Goal: Information Seeking & Learning: Find specific page/section

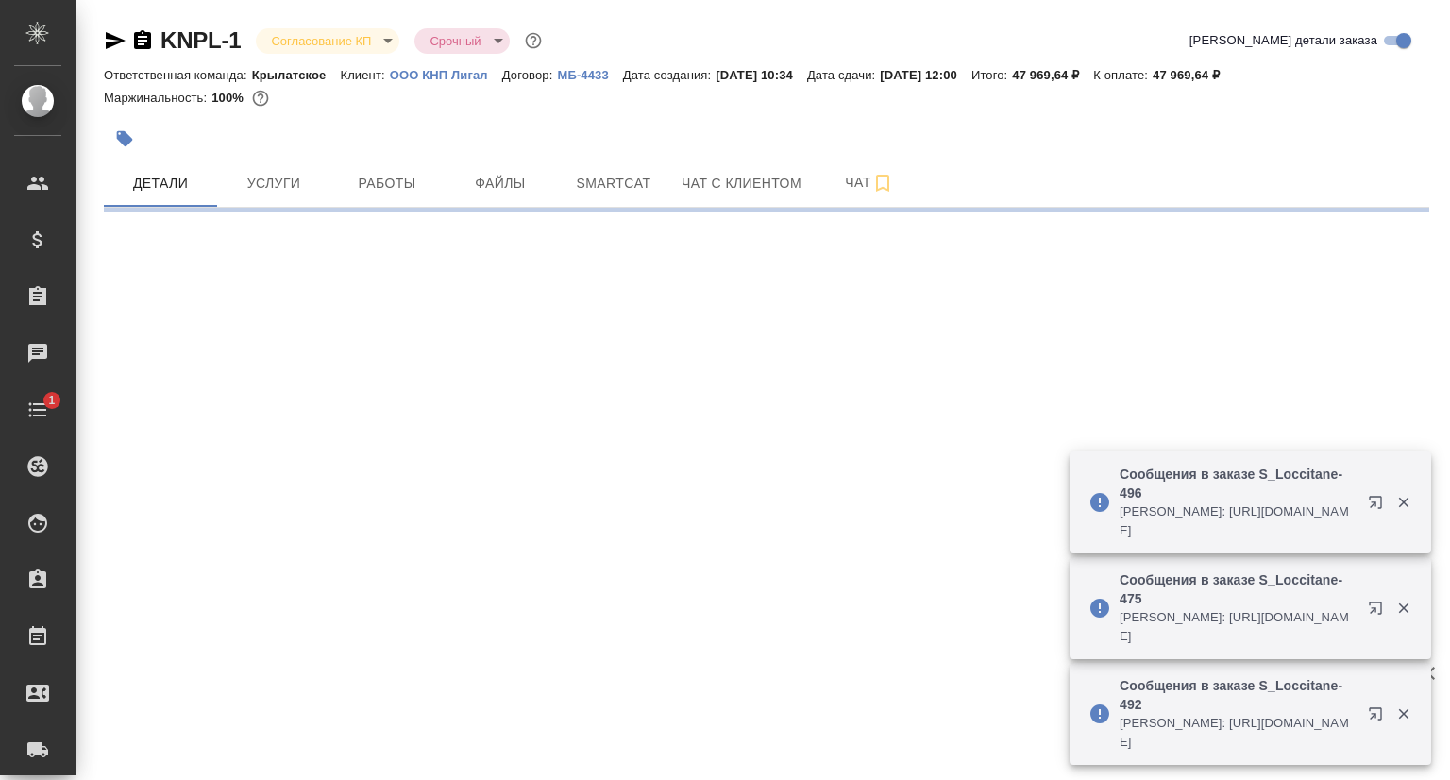
select select "RU"
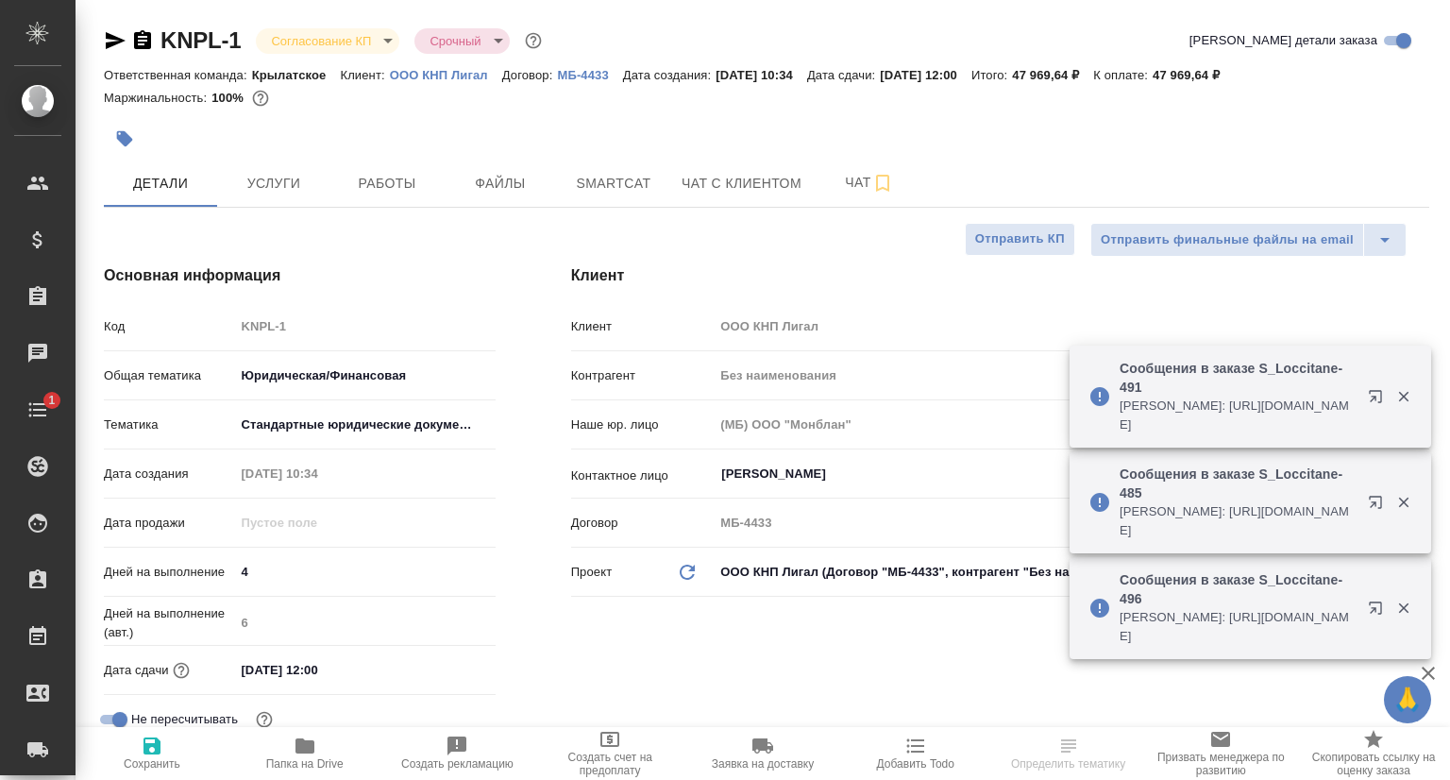
type textarea "x"
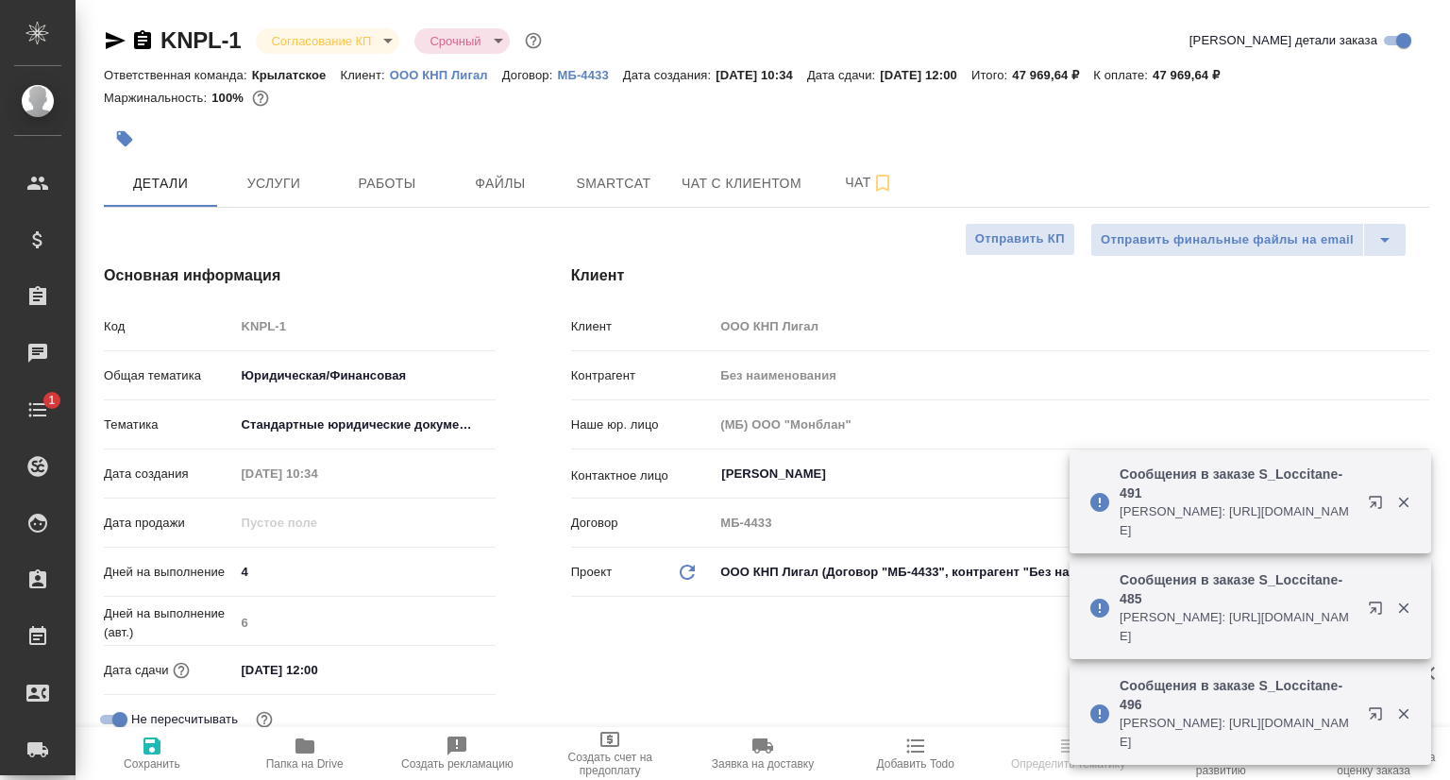
type input "Касаткина Александра"
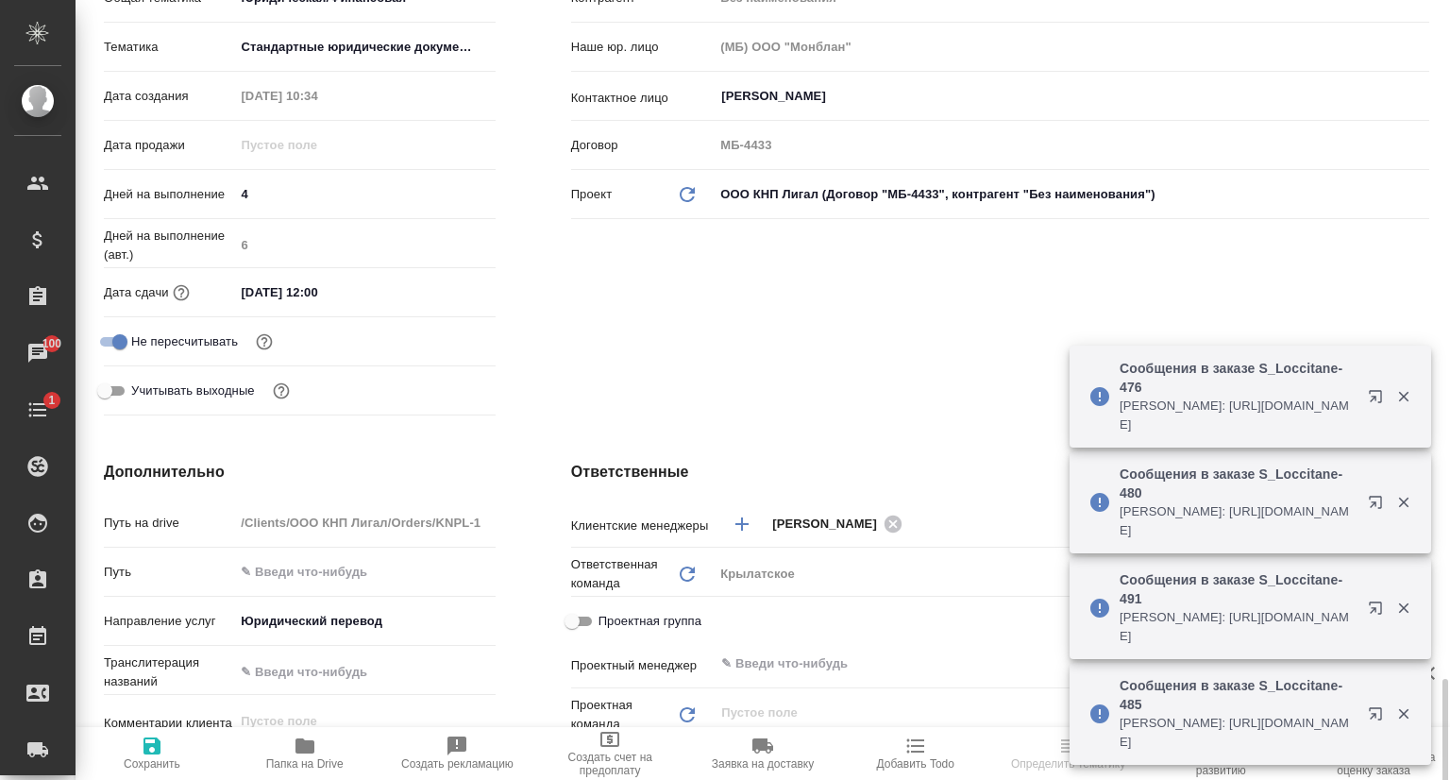
scroll to position [849, 0]
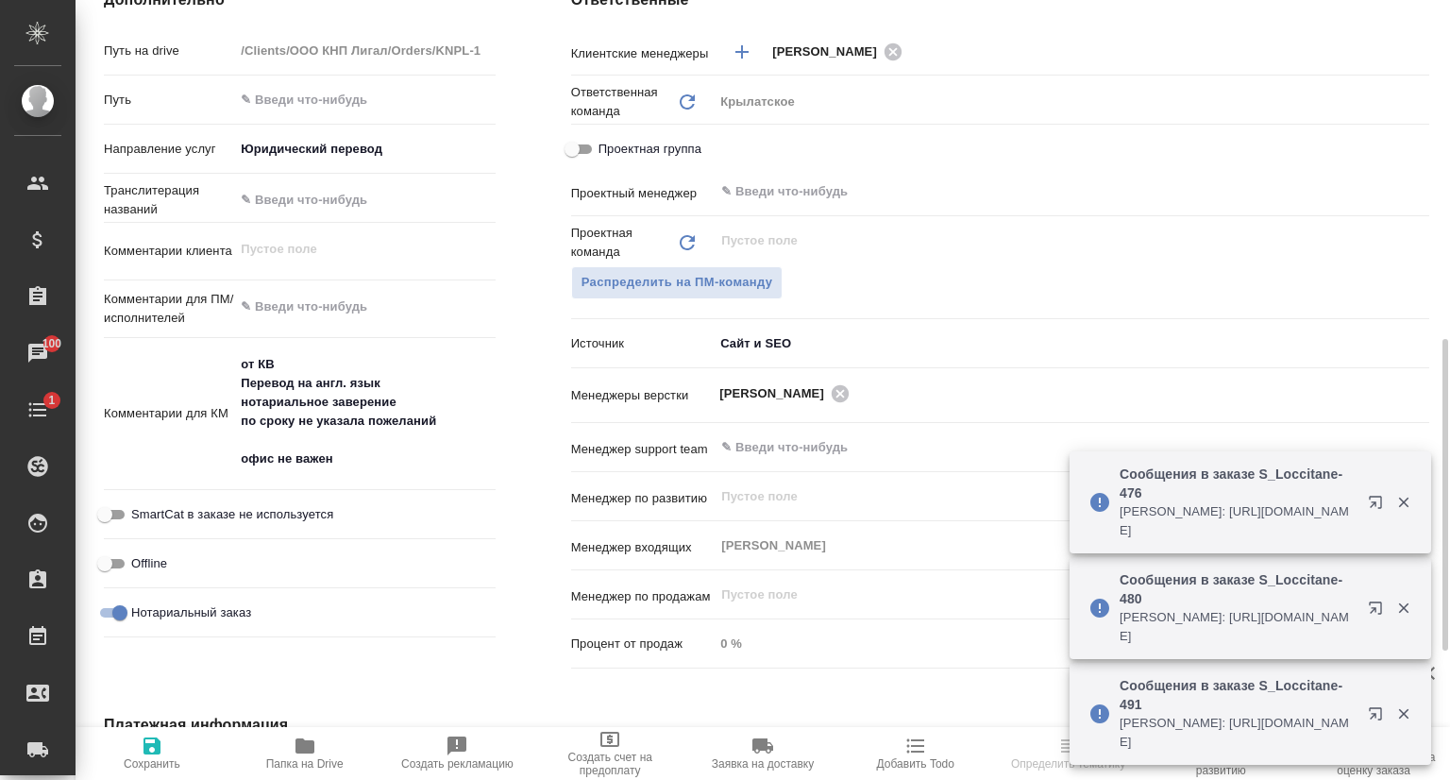
type textarea "x"
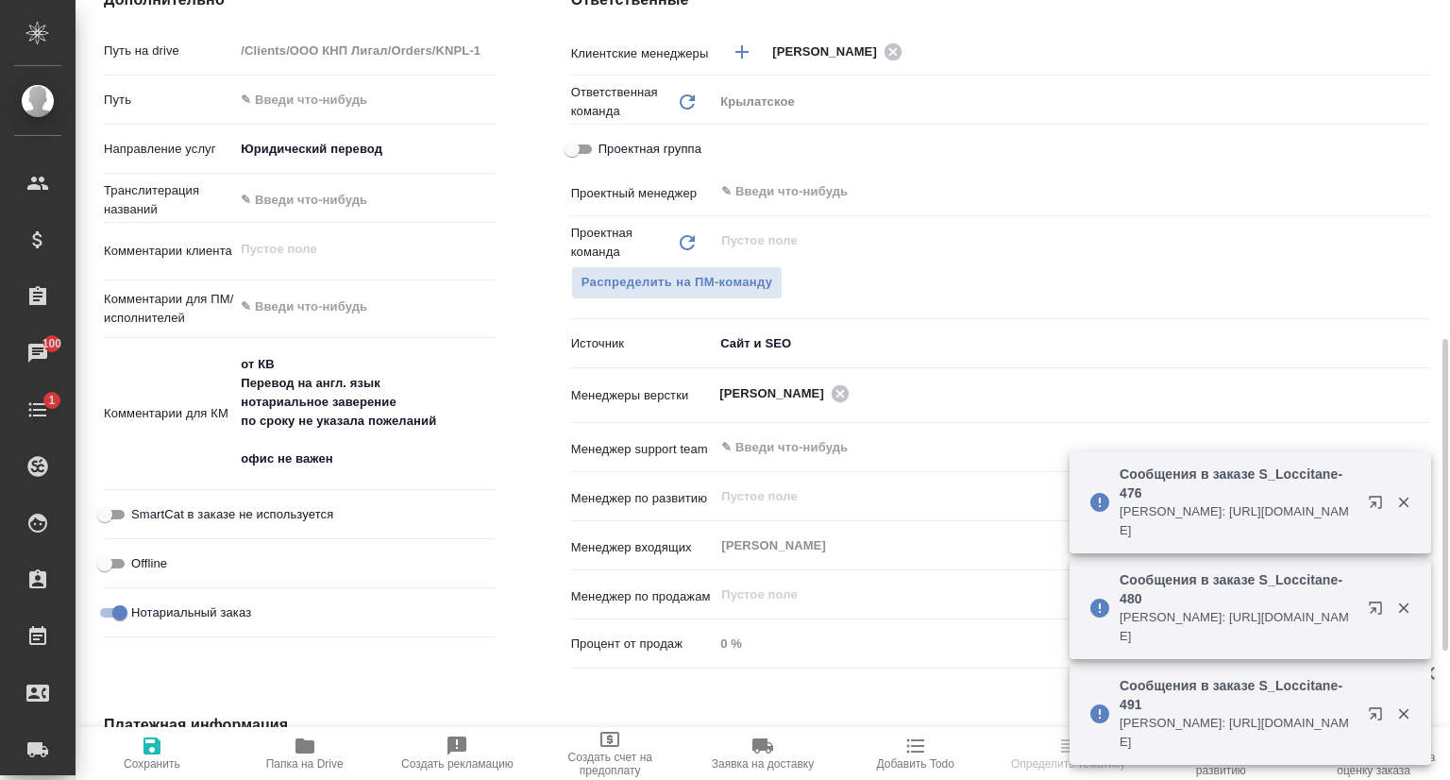
type textarea "x"
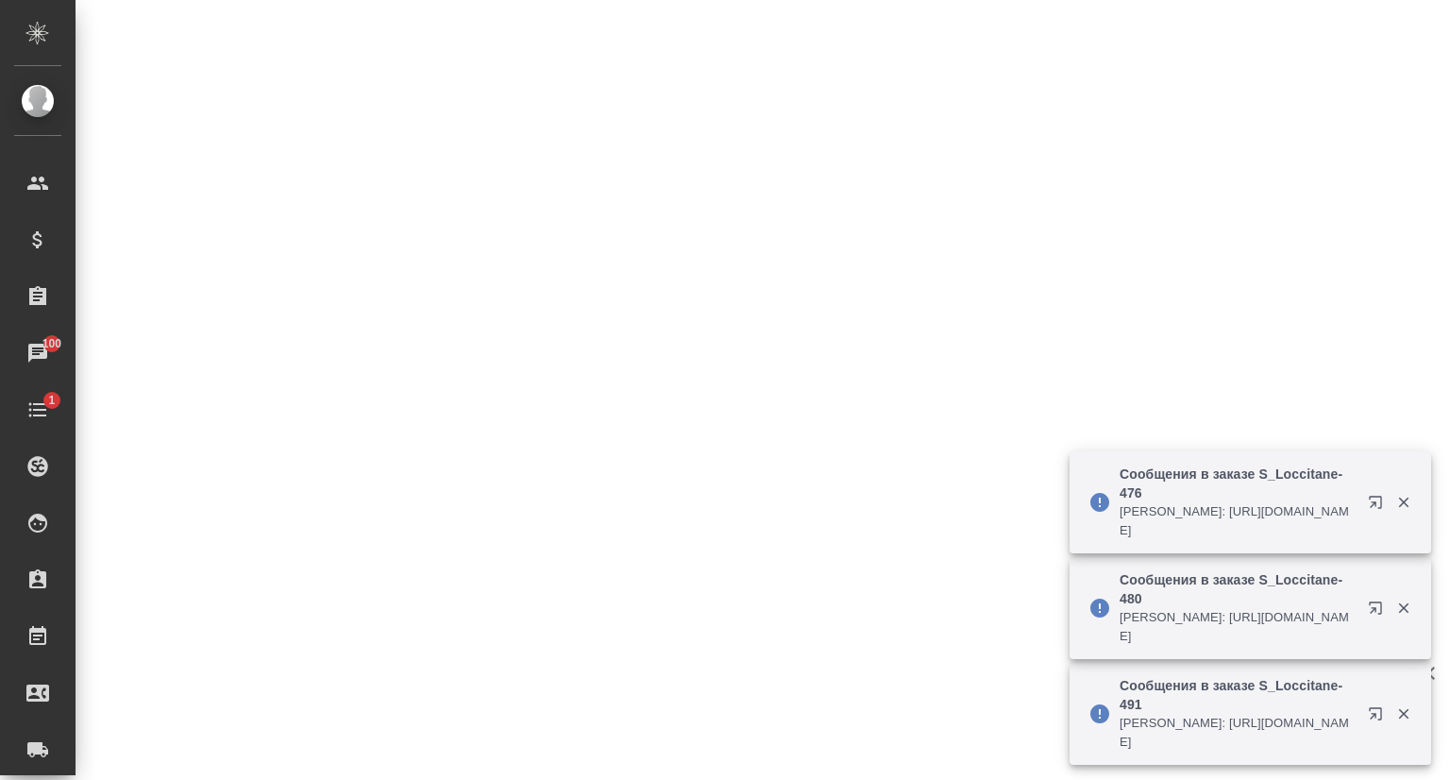
scroll to position [189, 0]
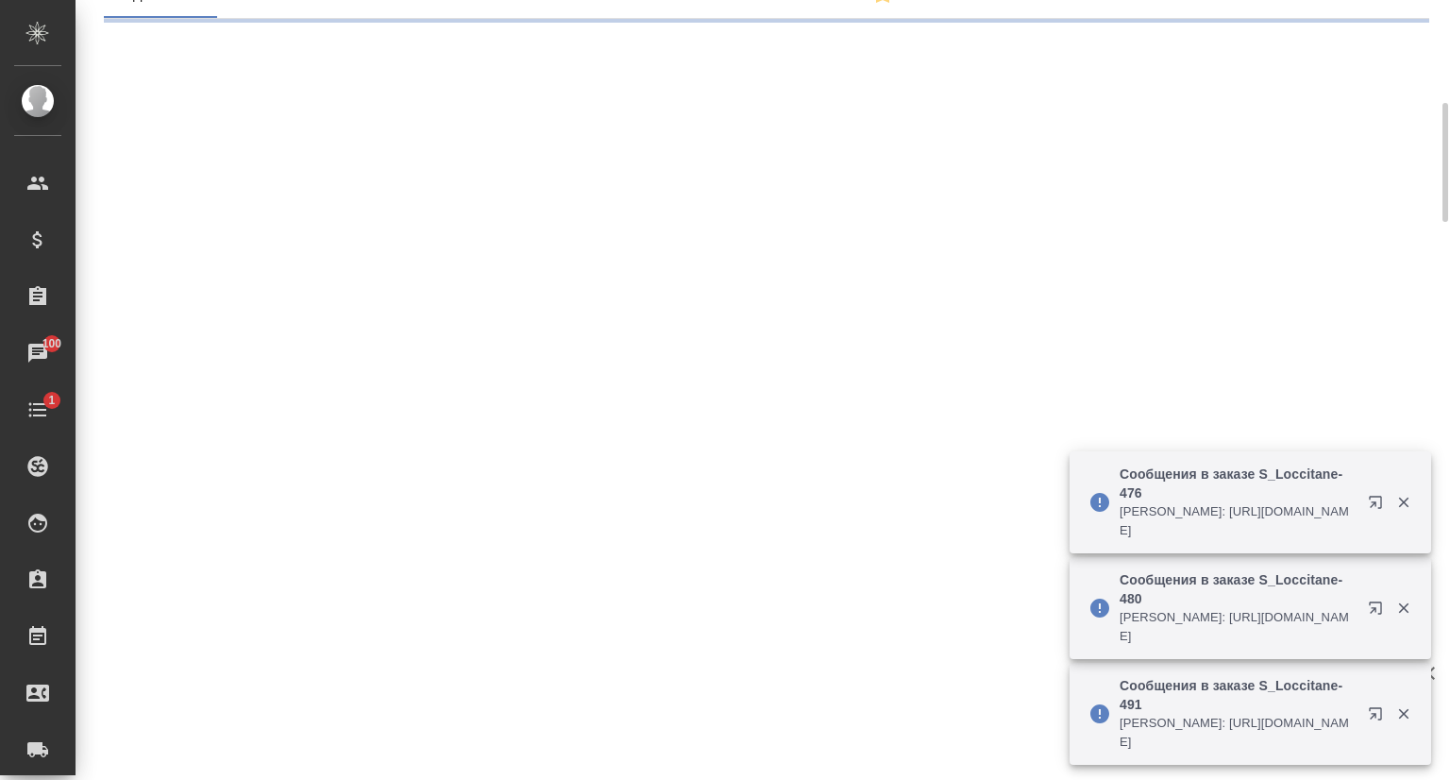
select select "RU"
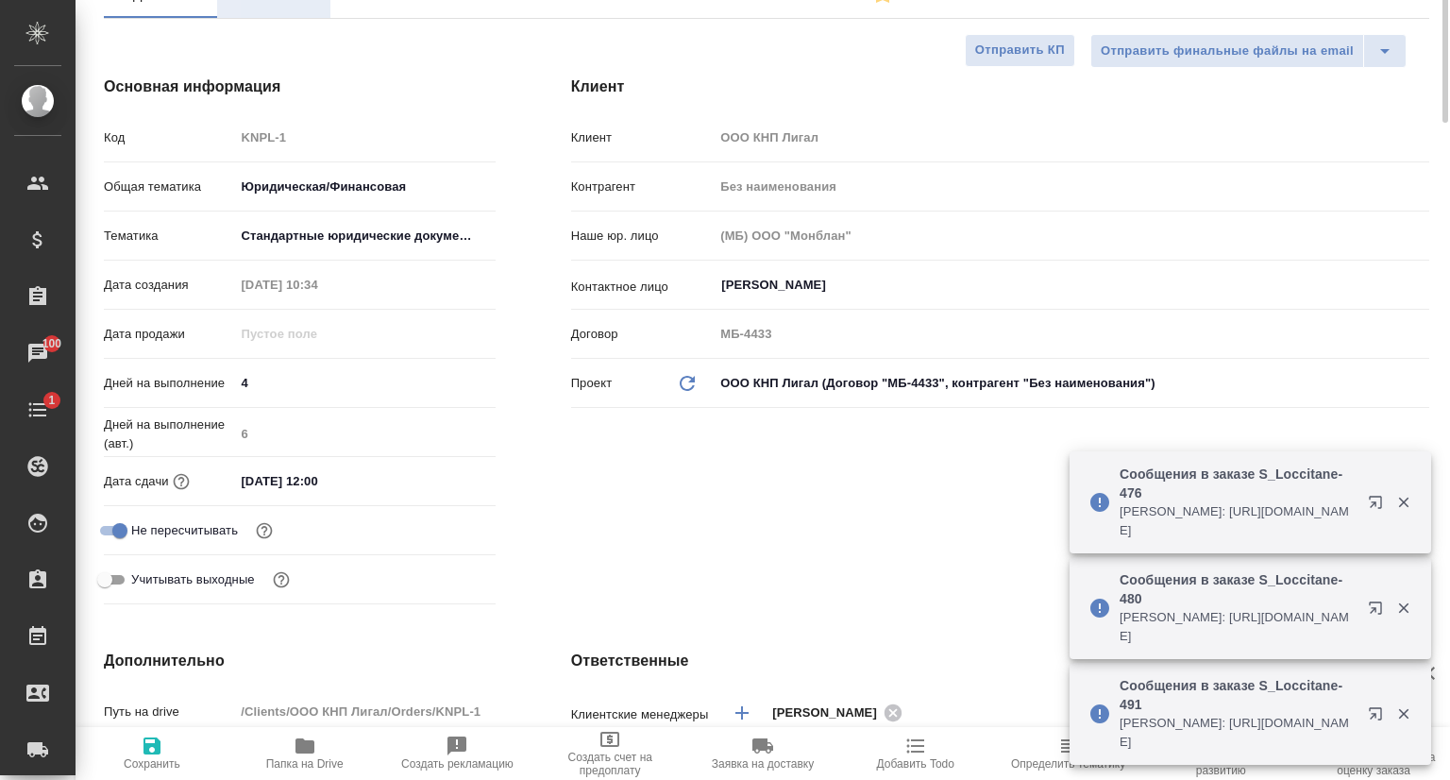
scroll to position [0, 0]
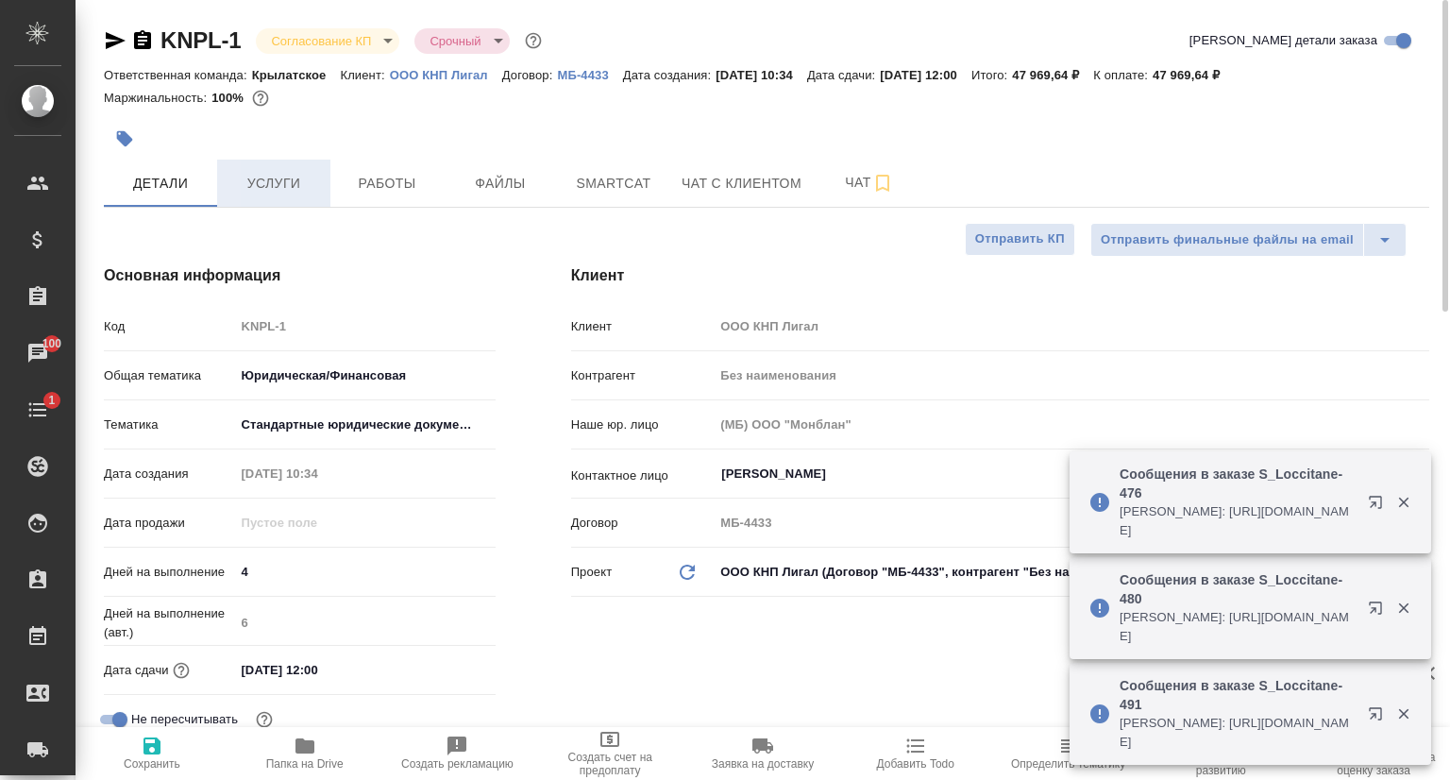
type textarea "x"
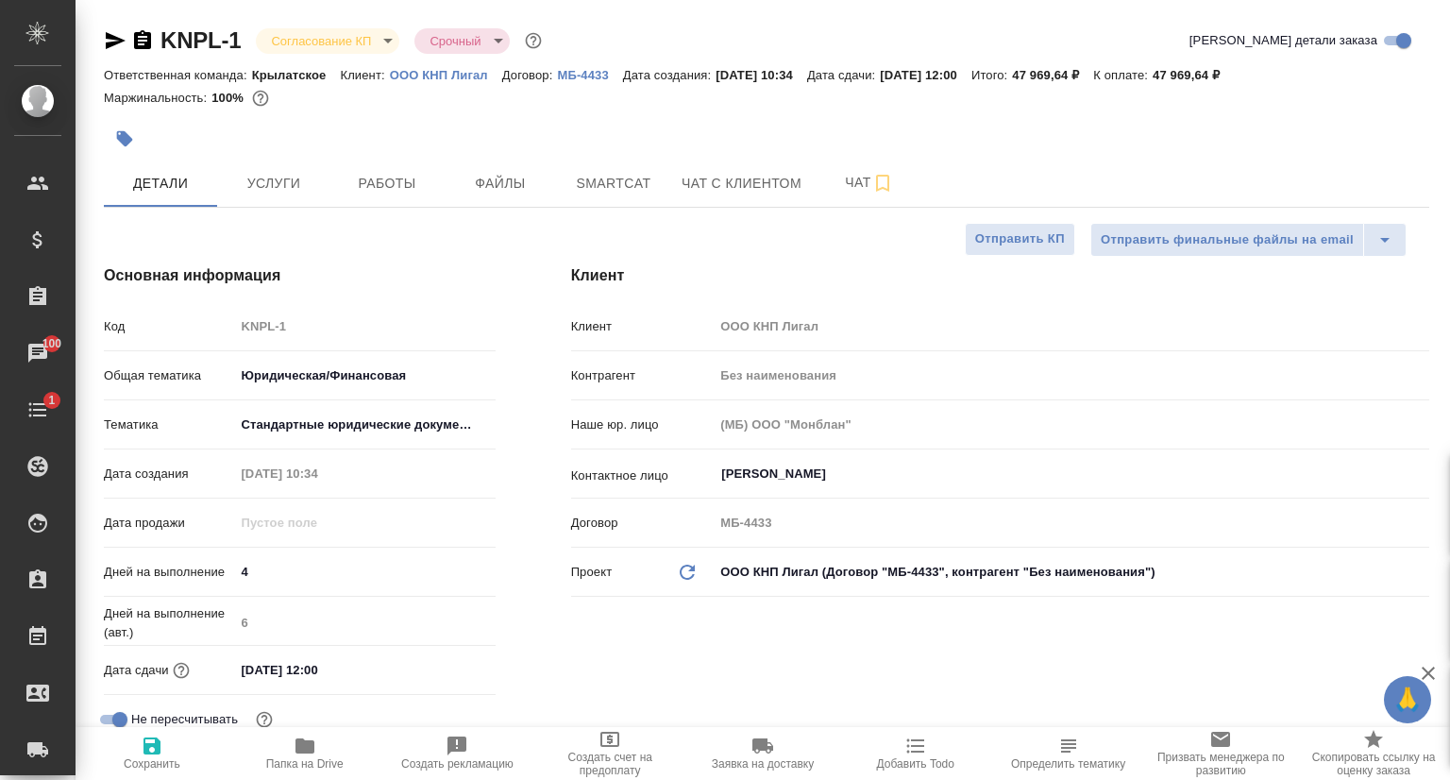
click at [113, 39] on icon "button" at bounding box center [116, 40] width 20 height 17
type textarea "x"
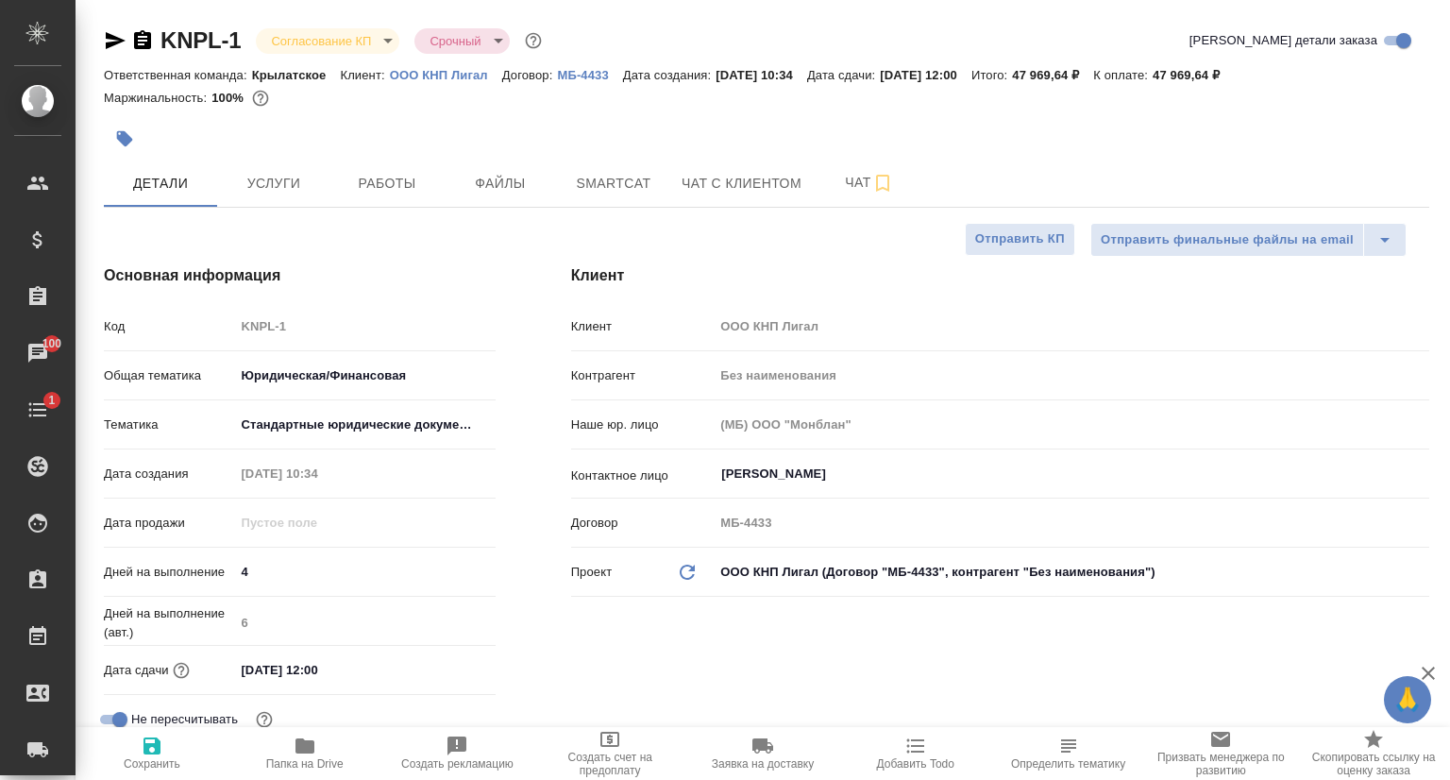
type textarea "x"
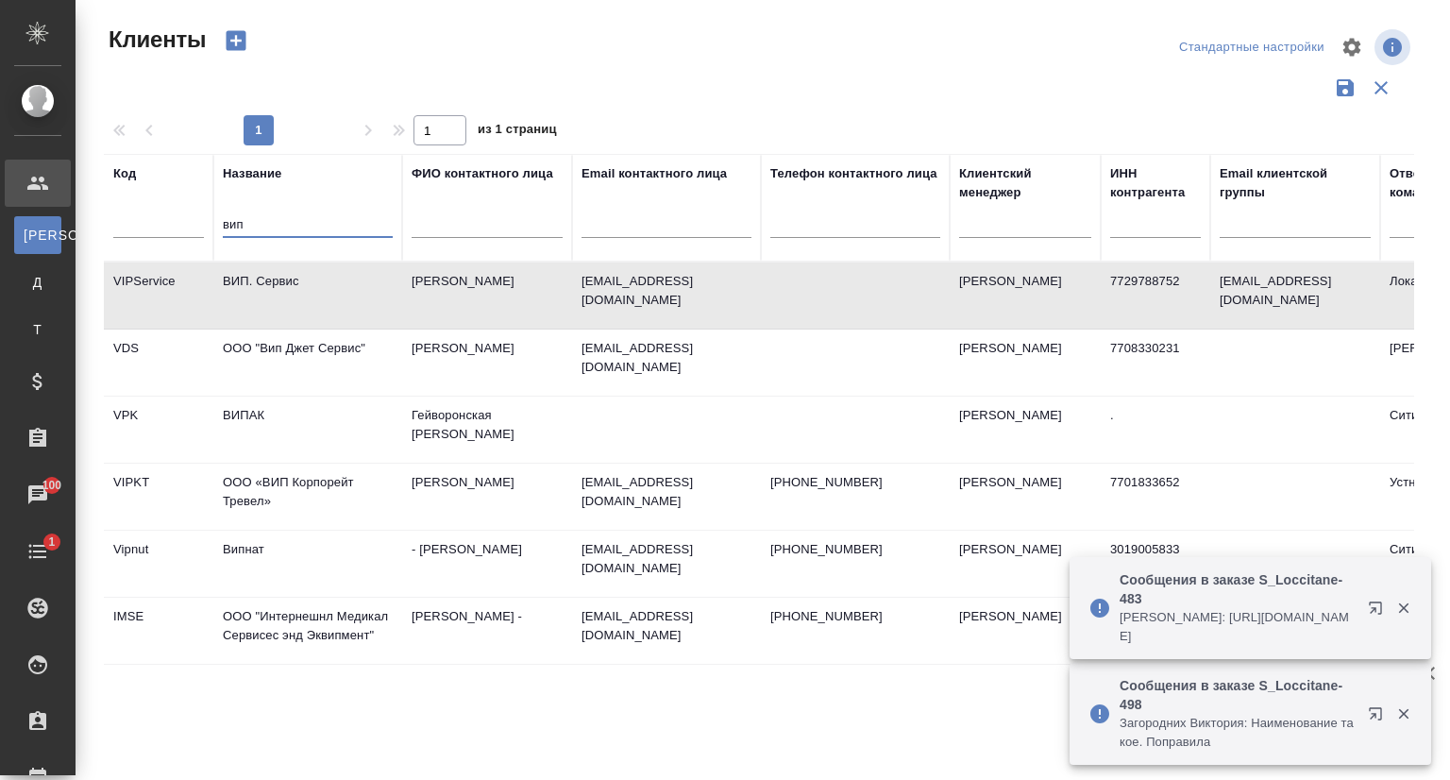
select select "RU"
click at [206, 227] on tr "Код Название вип ФИО контактного лица Email контактного лица Телефон контактног…" at bounding box center [817, 208] width 1427 height 108
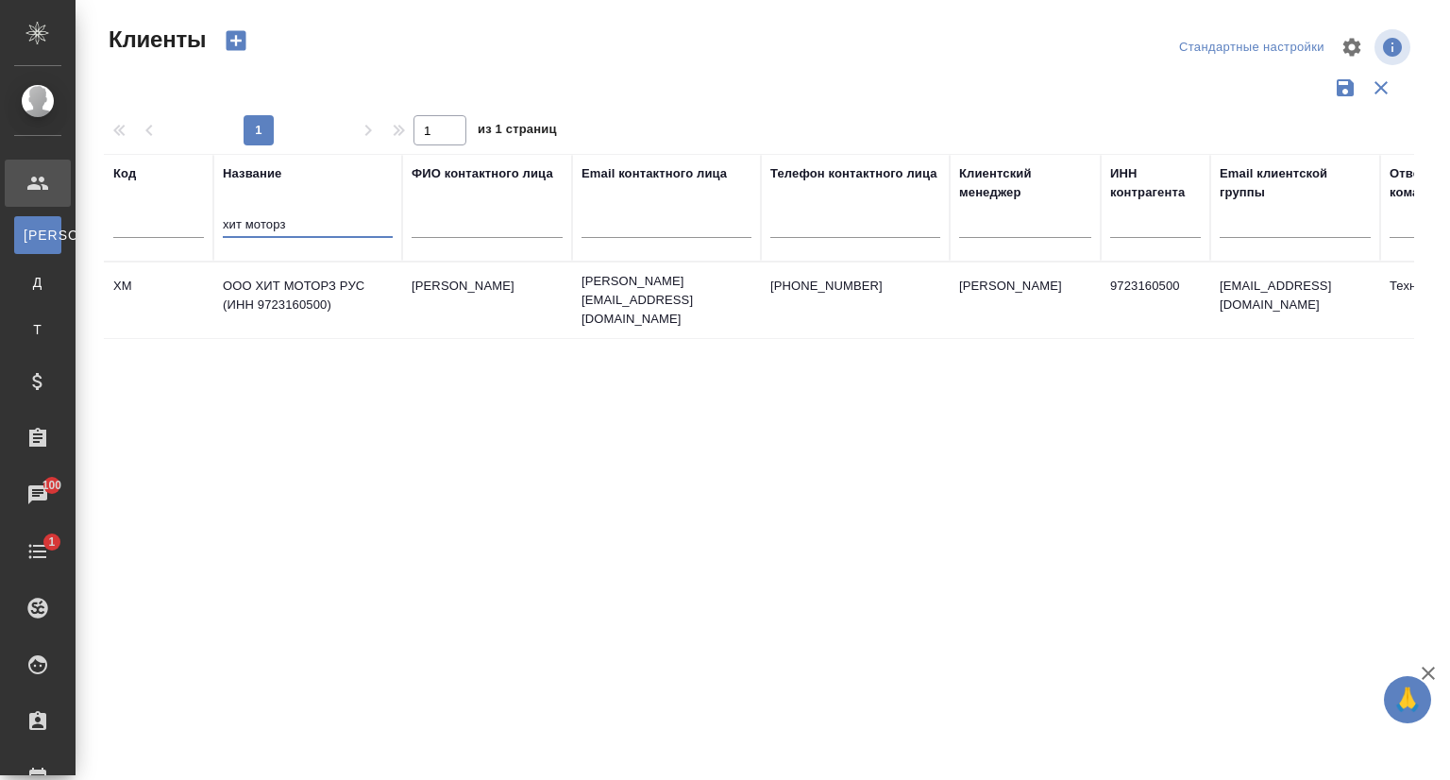
type input "хит моторз"
click at [327, 288] on td "ООО ХИТ МОТОРЗ РУС (ИНН 9723160500)" at bounding box center [307, 300] width 189 height 66
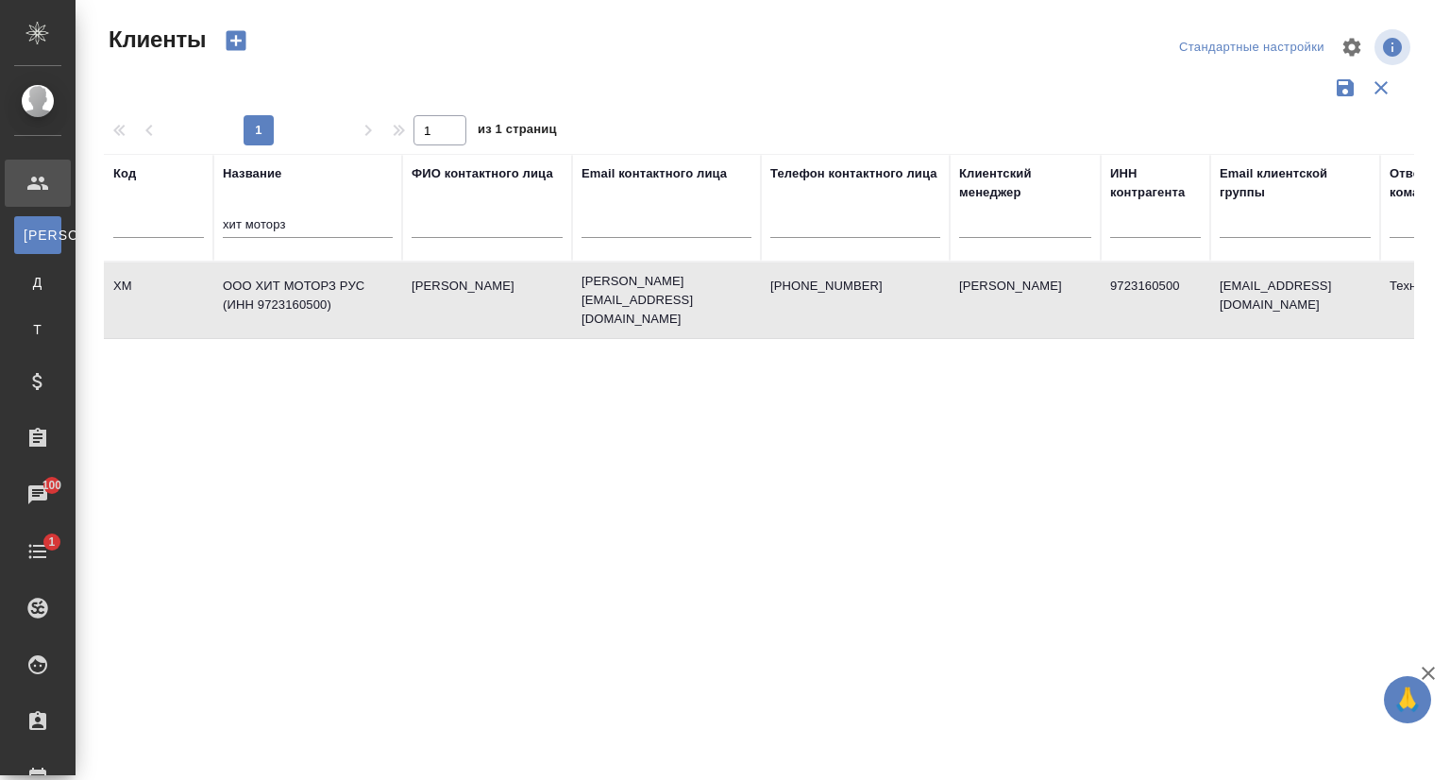
click at [327, 288] on td "ООО ХИТ МОТОРЗ РУС (ИНН 9723160500)" at bounding box center [307, 300] width 189 height 66
click at [321, 299] on td "ООО ХИТ МОТОРЗ РУС (ИНН 9723160500)" at bounding box center [307, 300] width 189 height 66
click at [321, 297] on td "ООО ХИТ МОТОРЗ РУС (ИНН 9723160500)" at bounding box center [307, 300] width 189 height 66
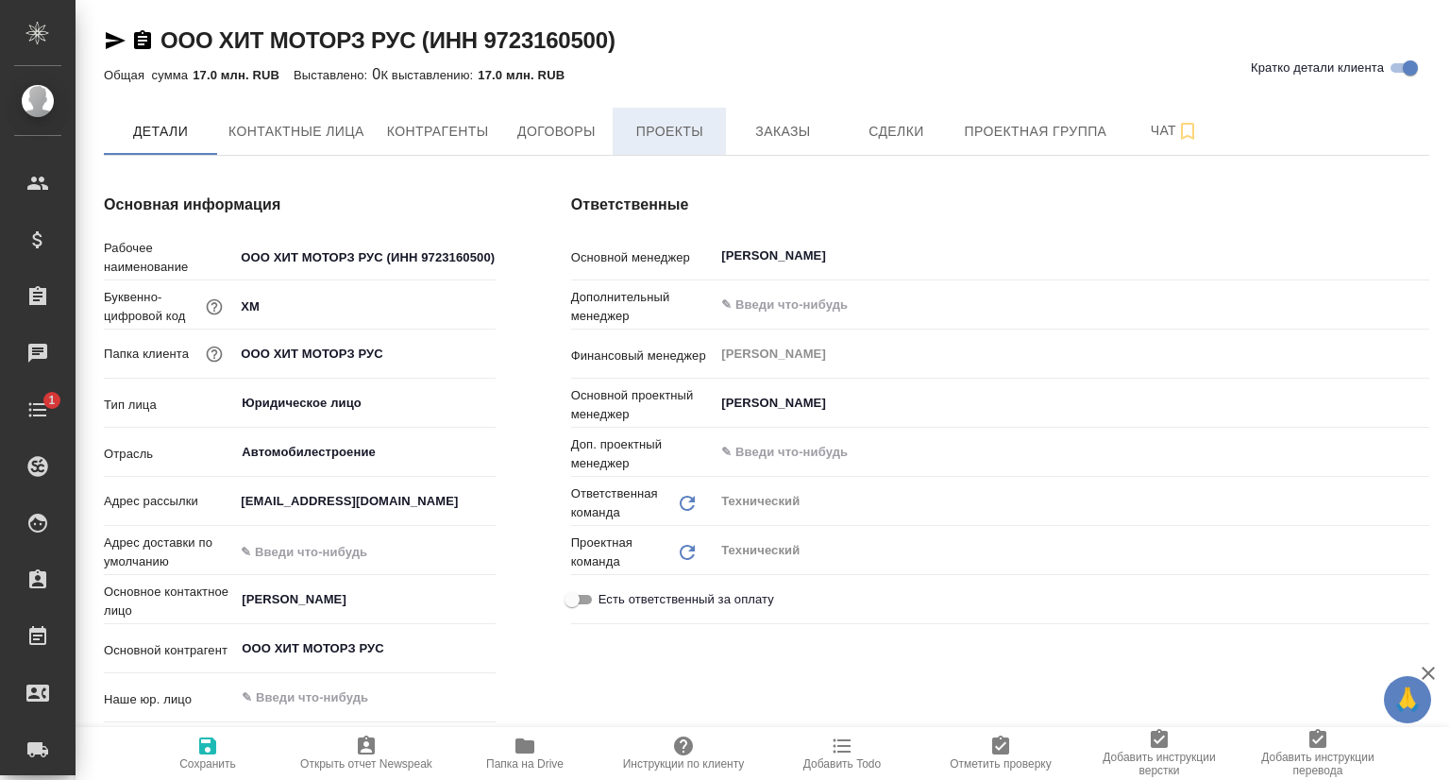
type textarea "x"
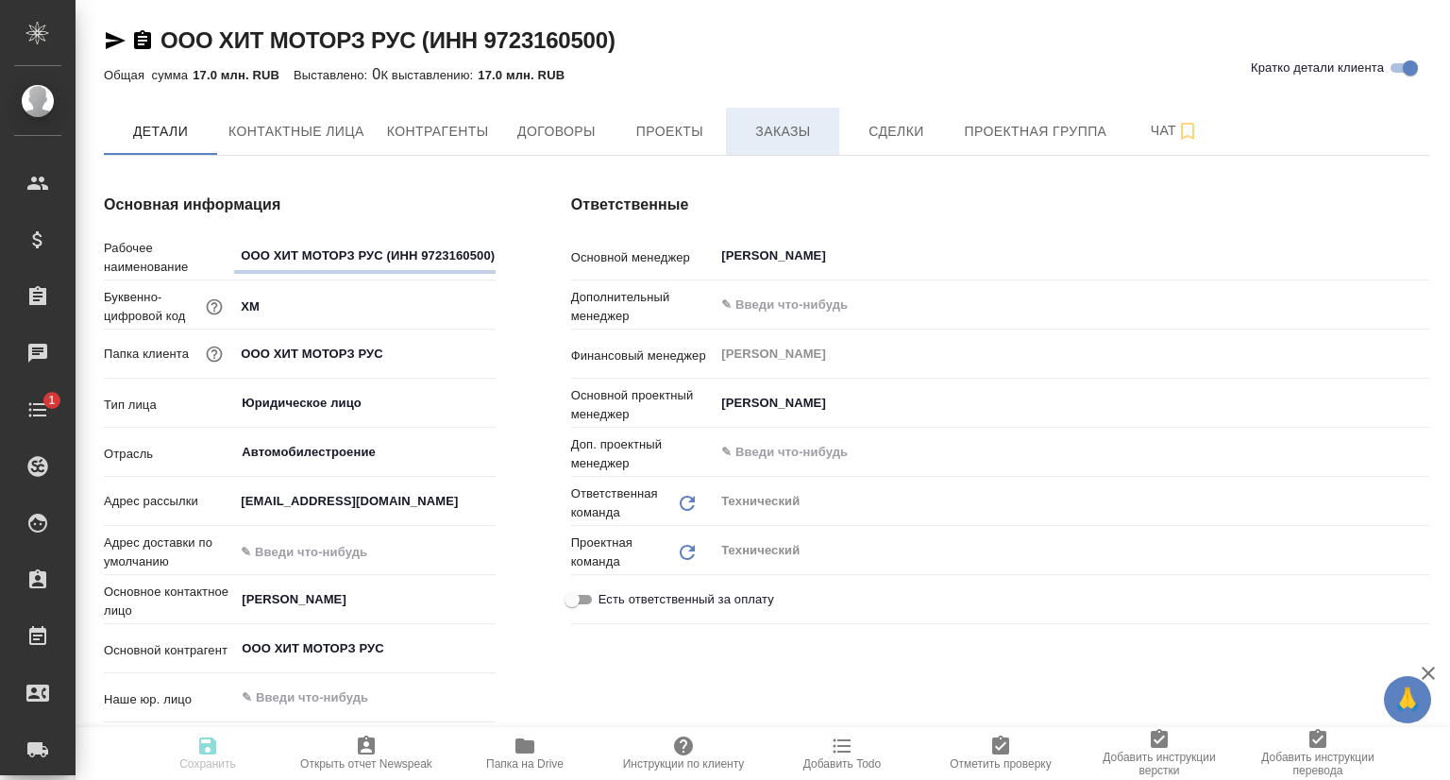
type textarea "x"
click at [750, 129] on span "Заказы" at bounding box center [782, 132] width 91 height 24
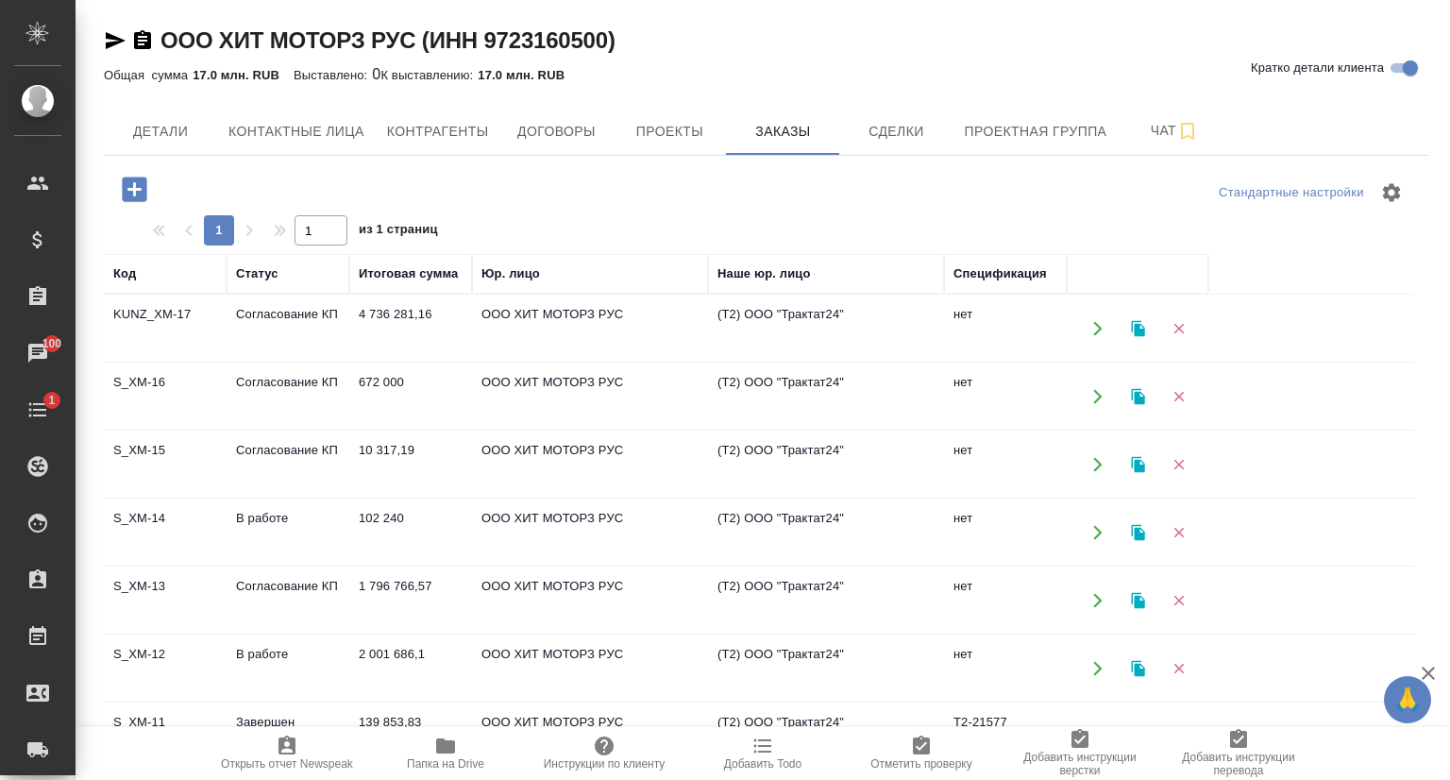
scroll to position [94, 0]
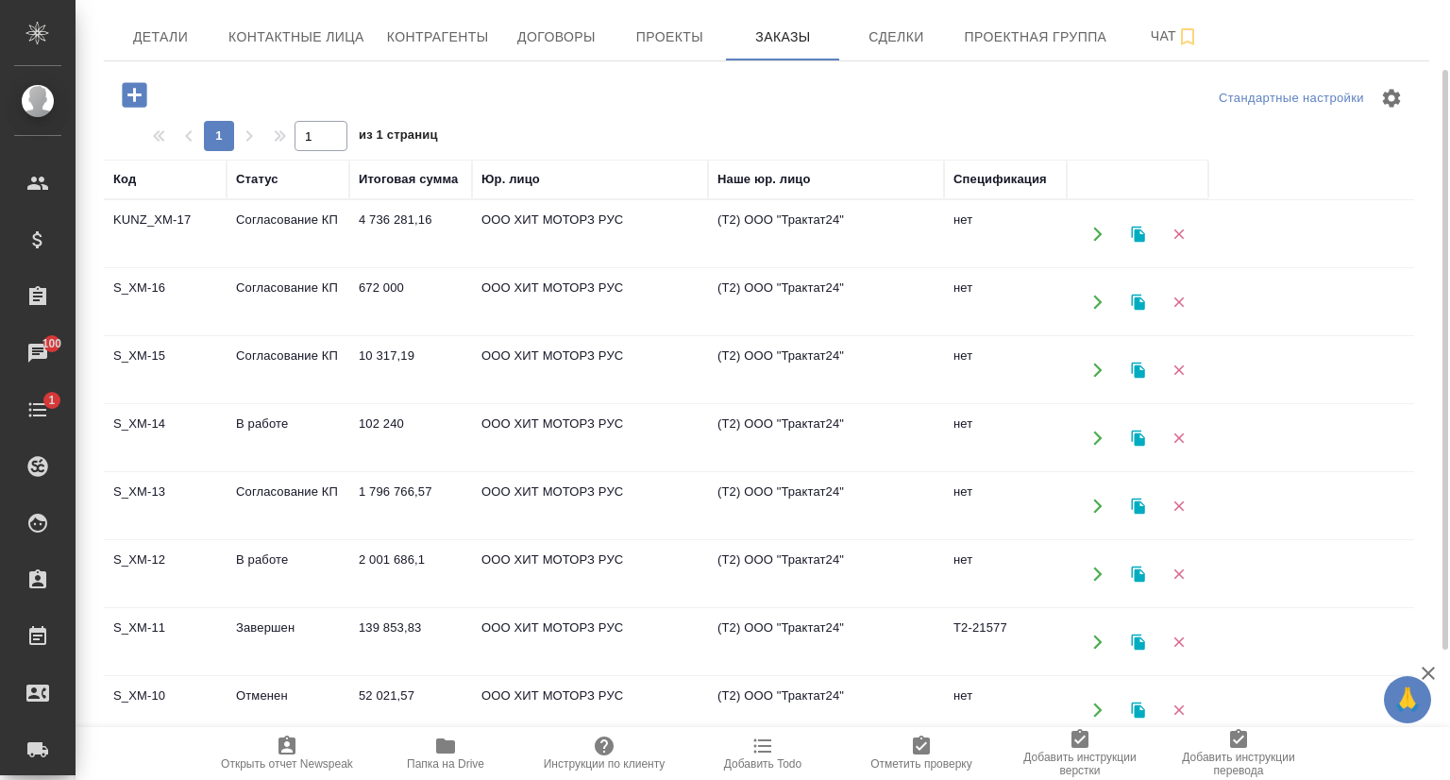
click at [145, 553] on td "S_XM-12" at bounding box center [165, 574] width 123 height 66
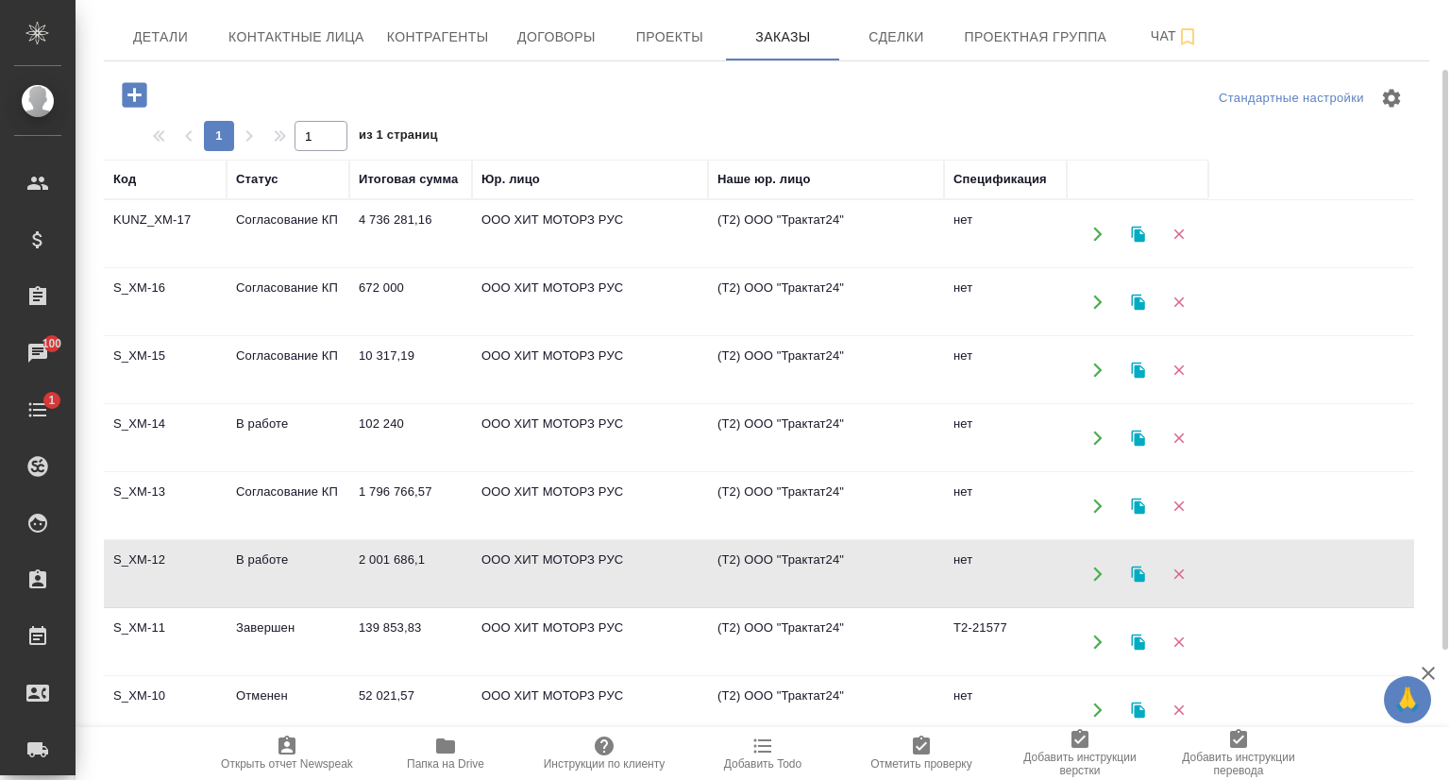
click at [145, 553] on td "S_XM-12" at bounding box center [165, 574] width 123 height 66
click at [171, 35] on span "Детали" at bounding box center [160, 37] width 91 height 24
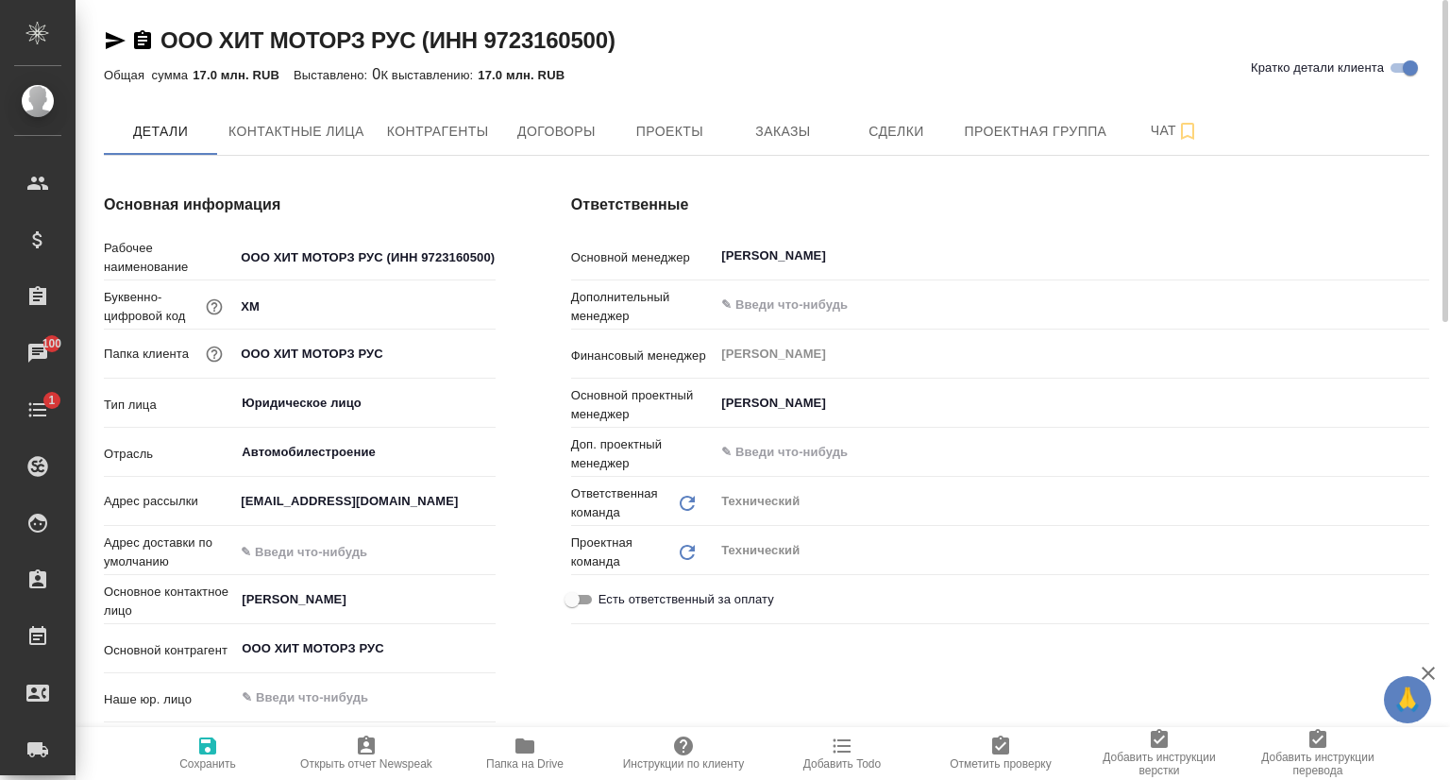
type textarea "x"
click at [113, 38] on icon "button" at bounding box center [116, 40] width 20 height 17
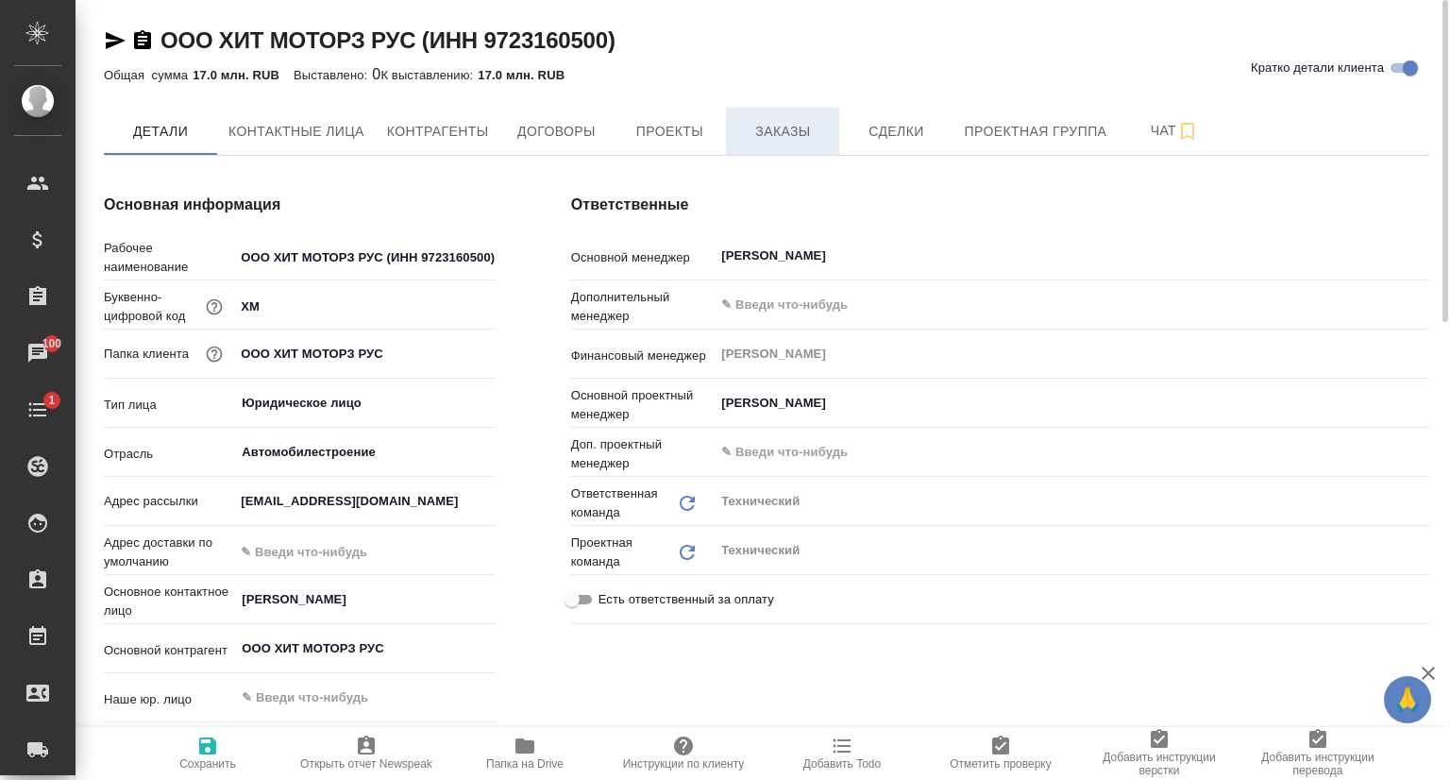
click at [788, 118] on button "Заказы" at bounding box center [782, 131] width 113 height 47
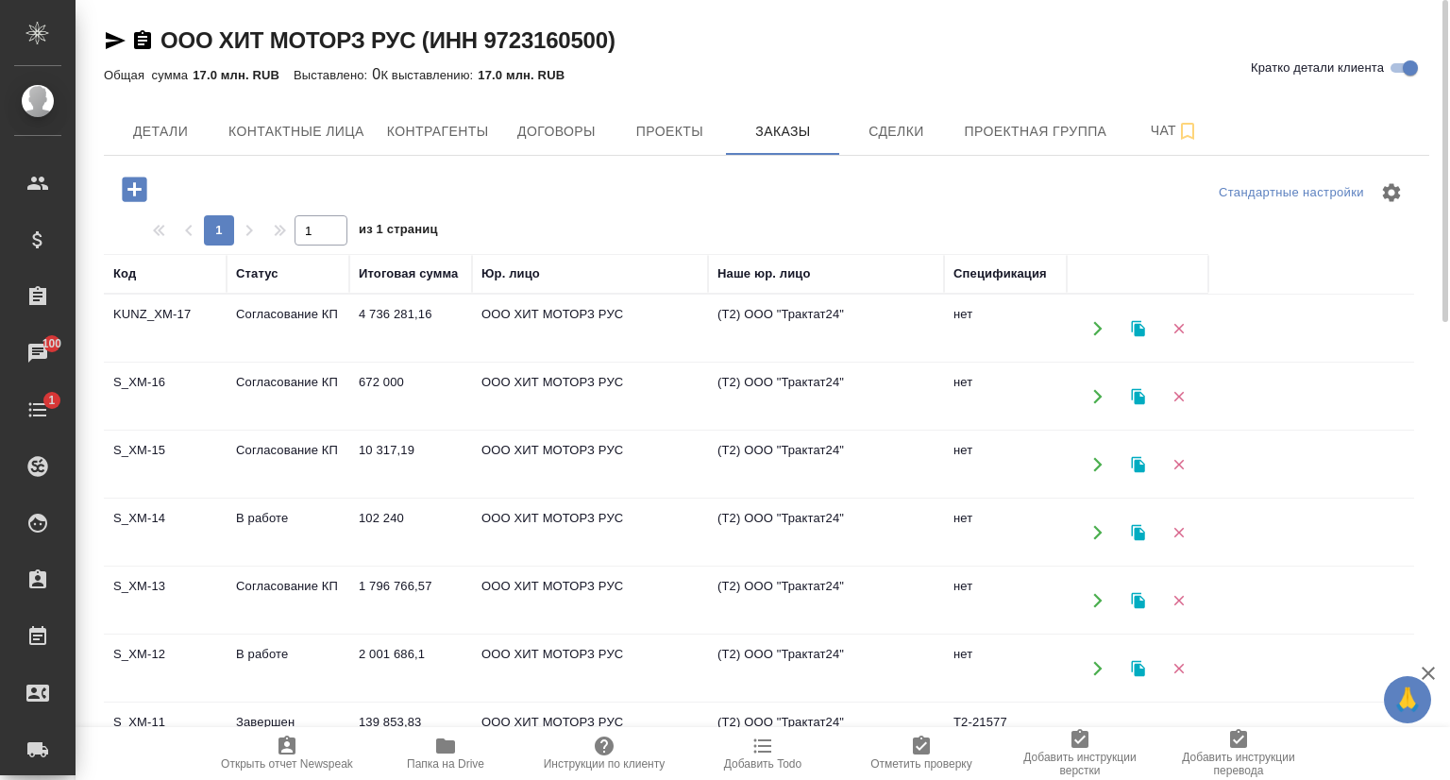
click at [184, 322] on td "KUNZ_XM-17" at bounding box center [165, 328] width 123 height 66
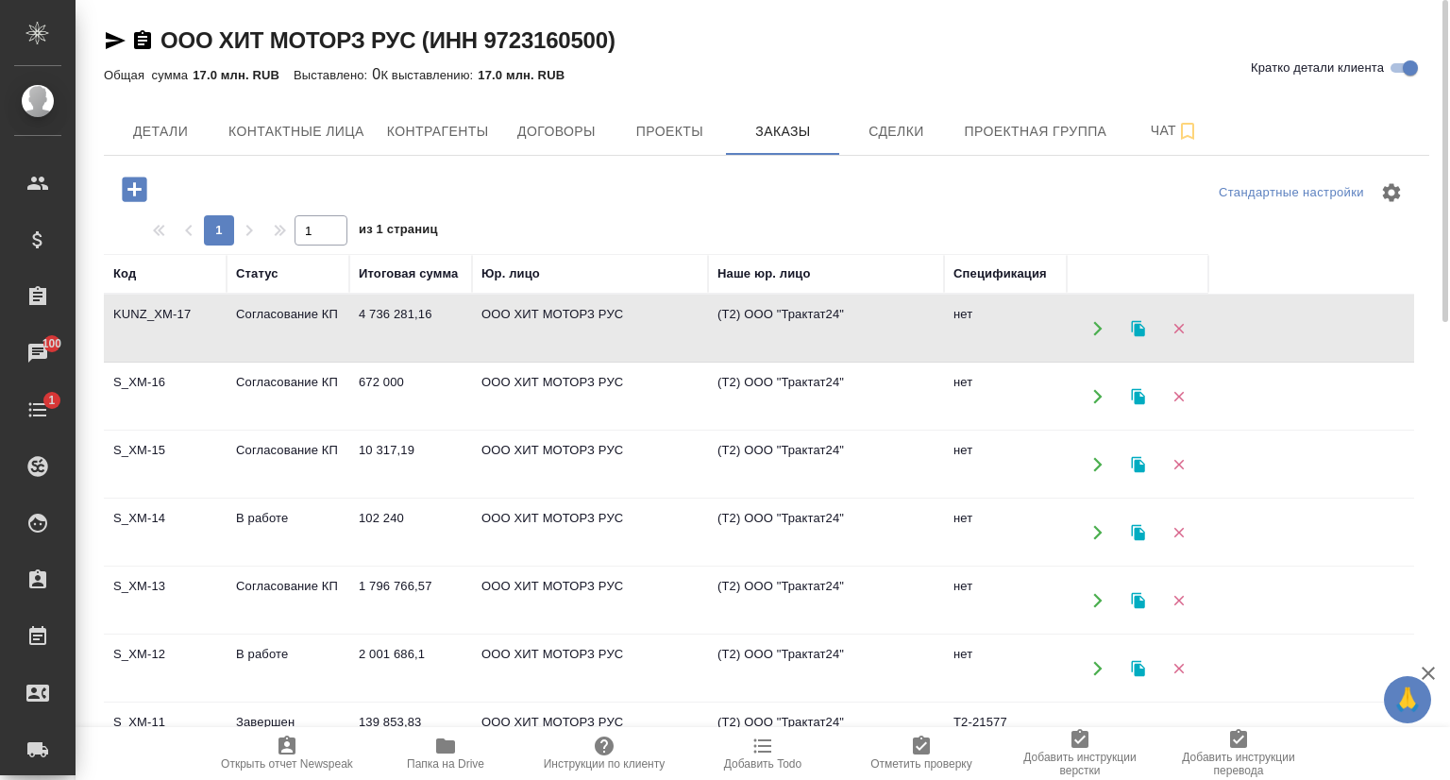
click at [185, 322] on td "KUNZ_XM-17" at bounding box center [165, 328] width 123 height 66
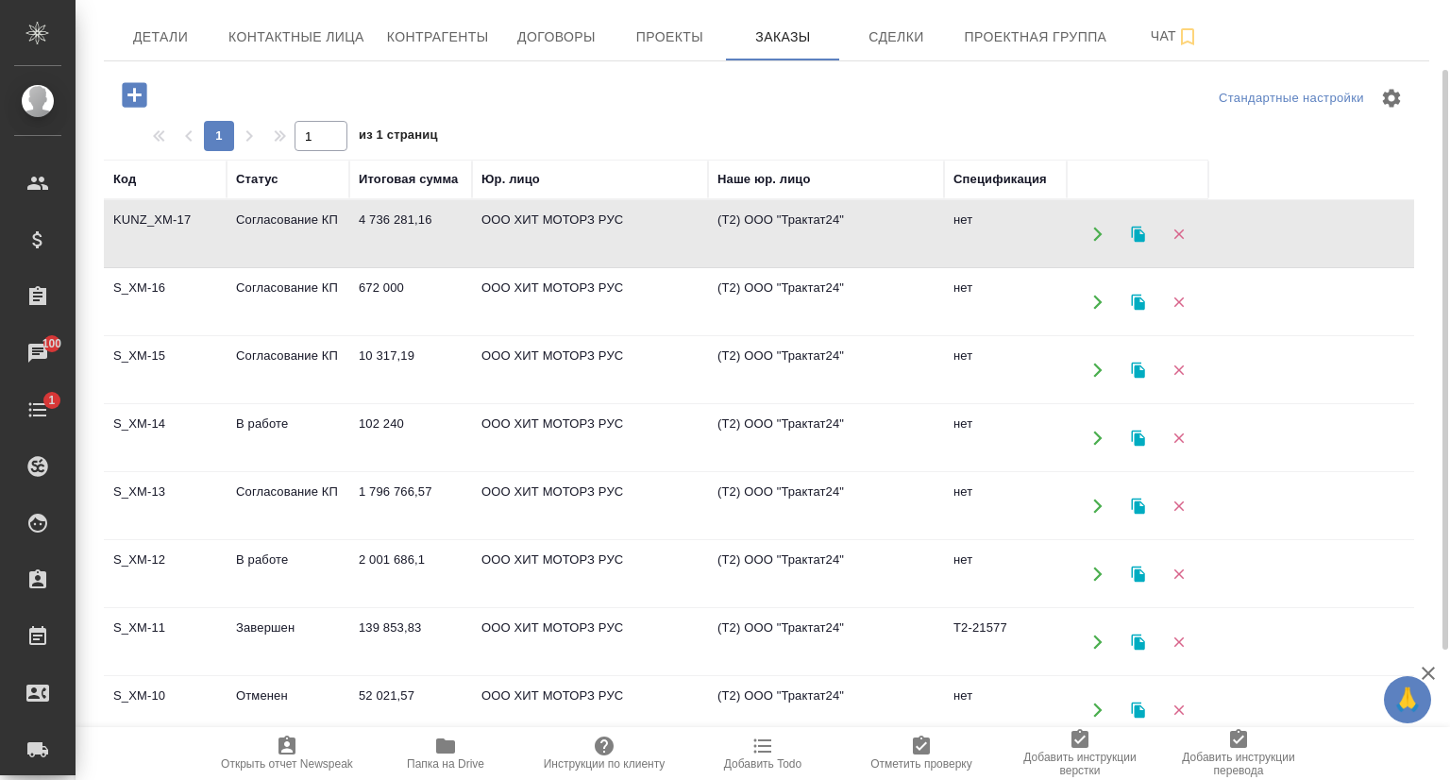
click at [154, 497] on td "S_XM-13" at bounding box center [165, 506] width 123 height 66
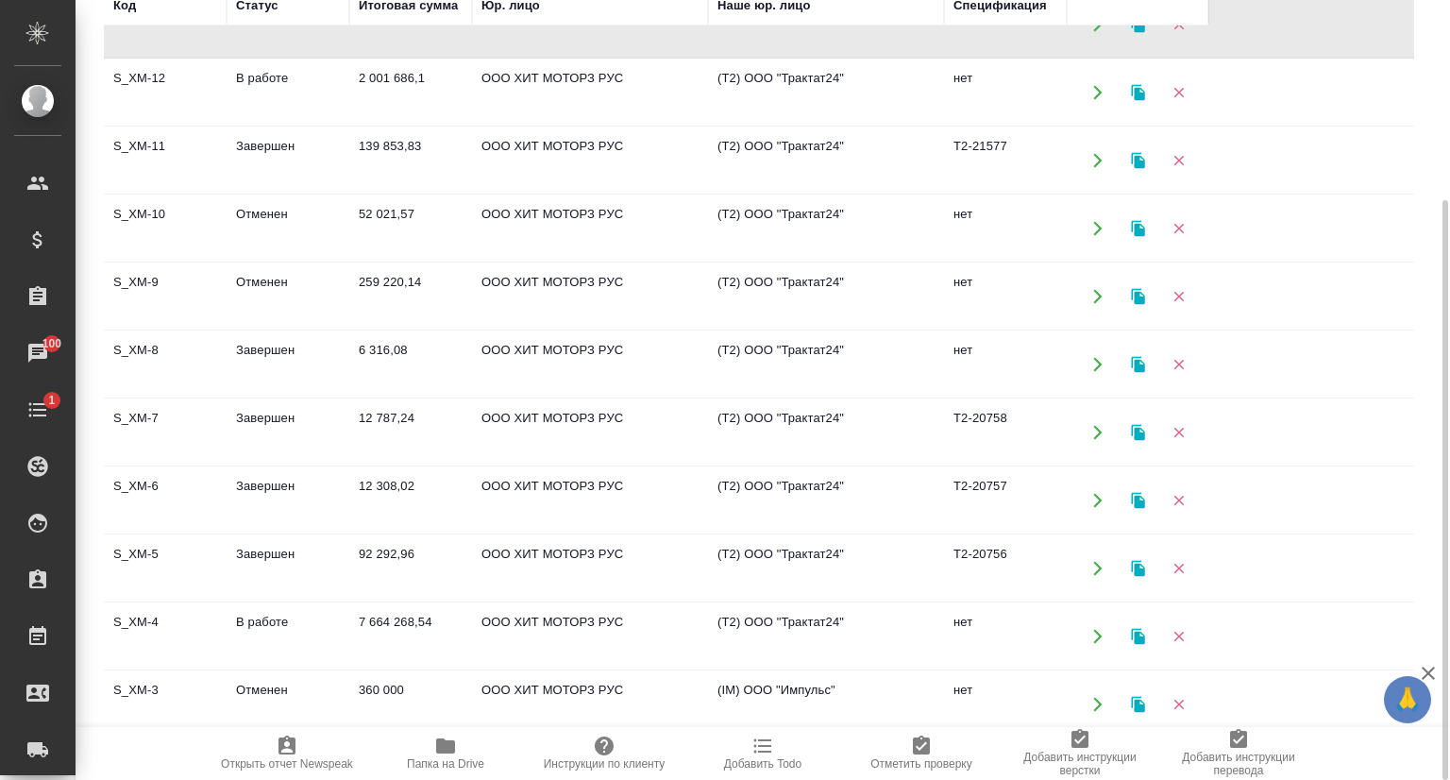
scroll to position [378, 0]
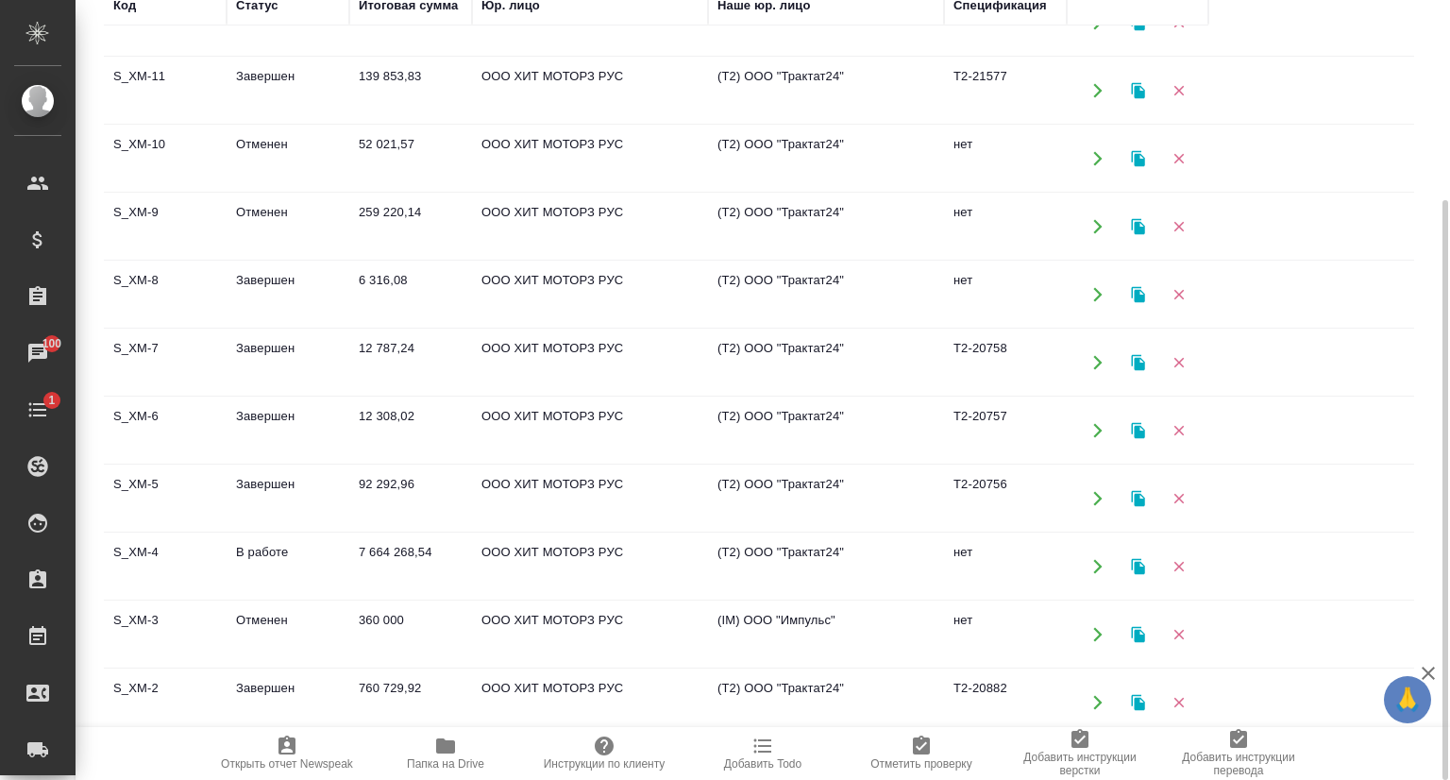
click at [150, 556] on td "S_XM-4" at bounding box center [165, 566] width 123 height 66
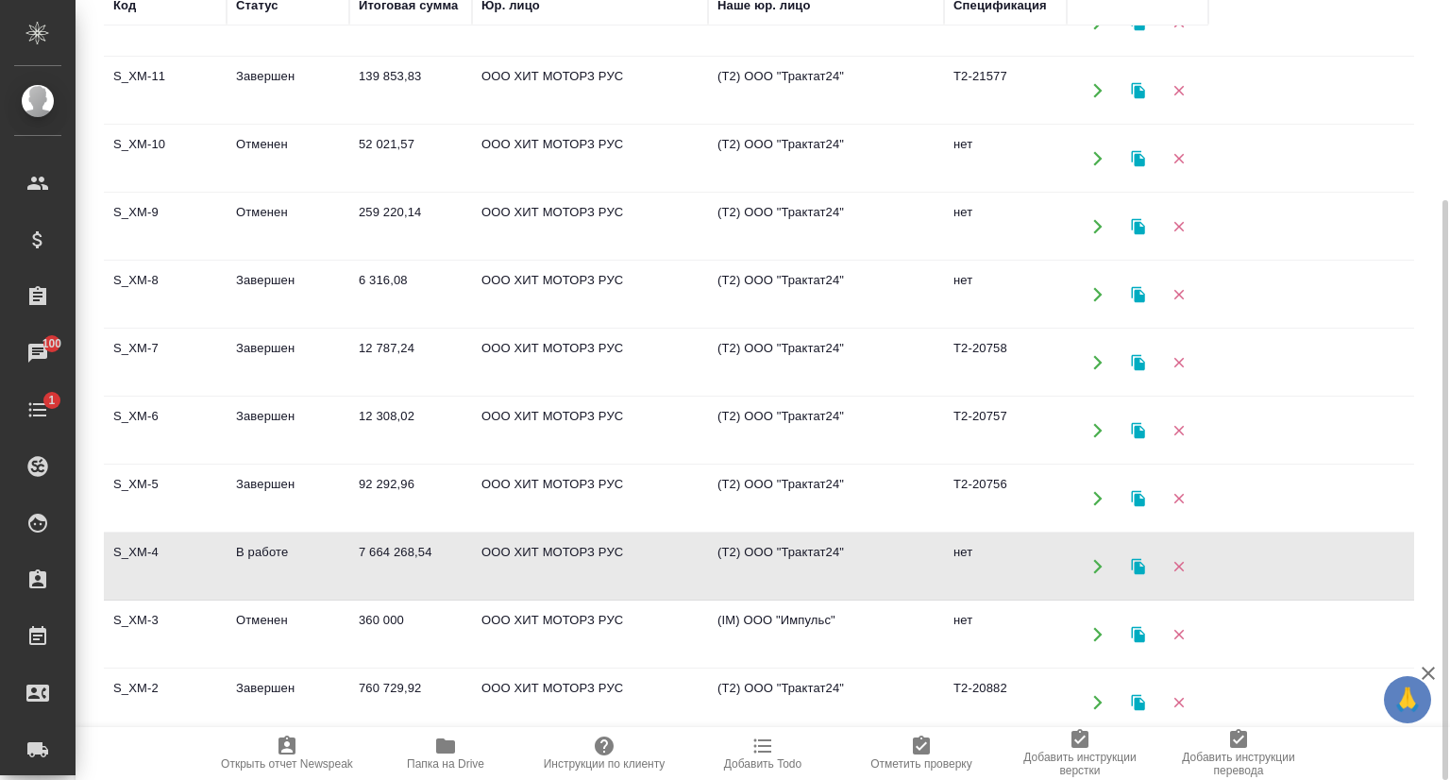
click at [149, 556] on td "S_XM-4" at bounding box center [165, 566] width 123 height 66
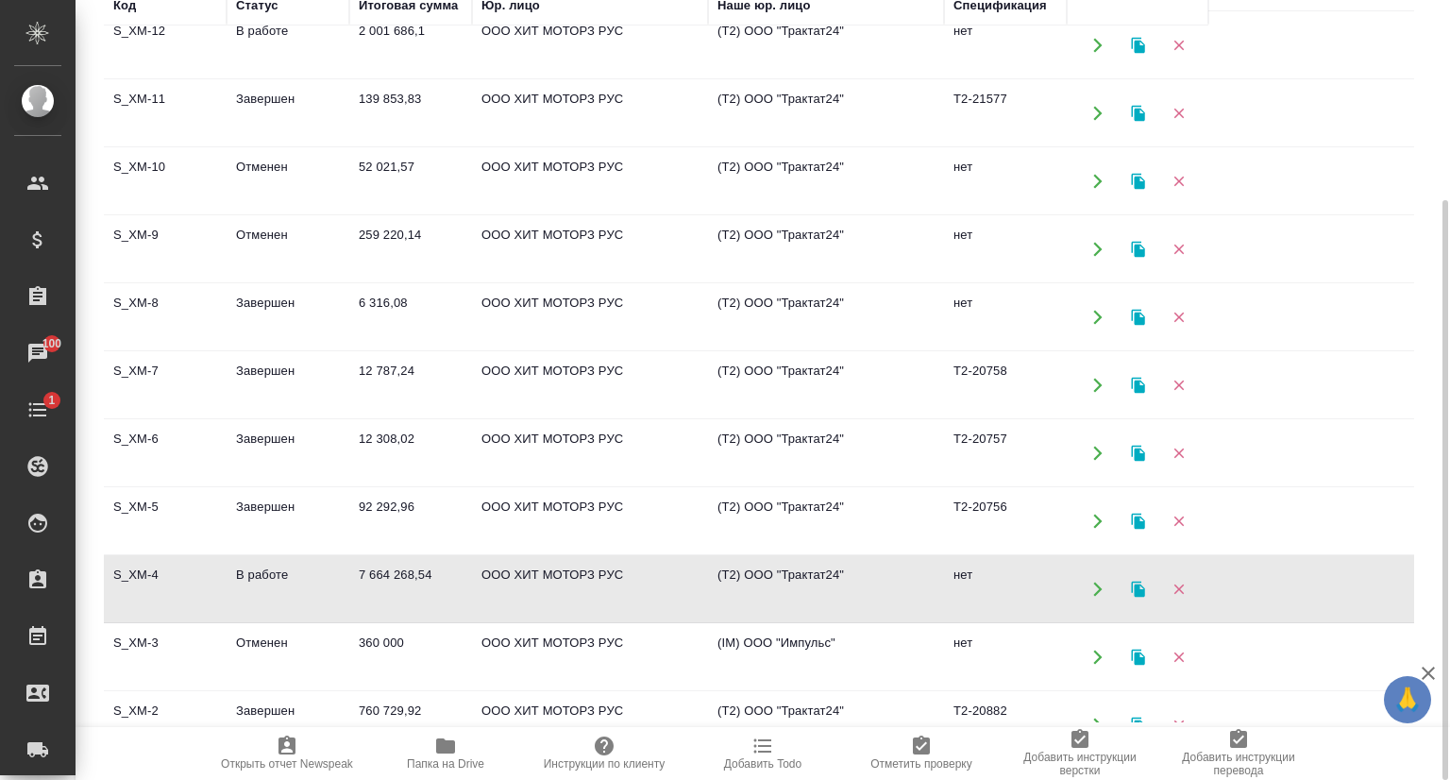
scroll to position [283, 0]
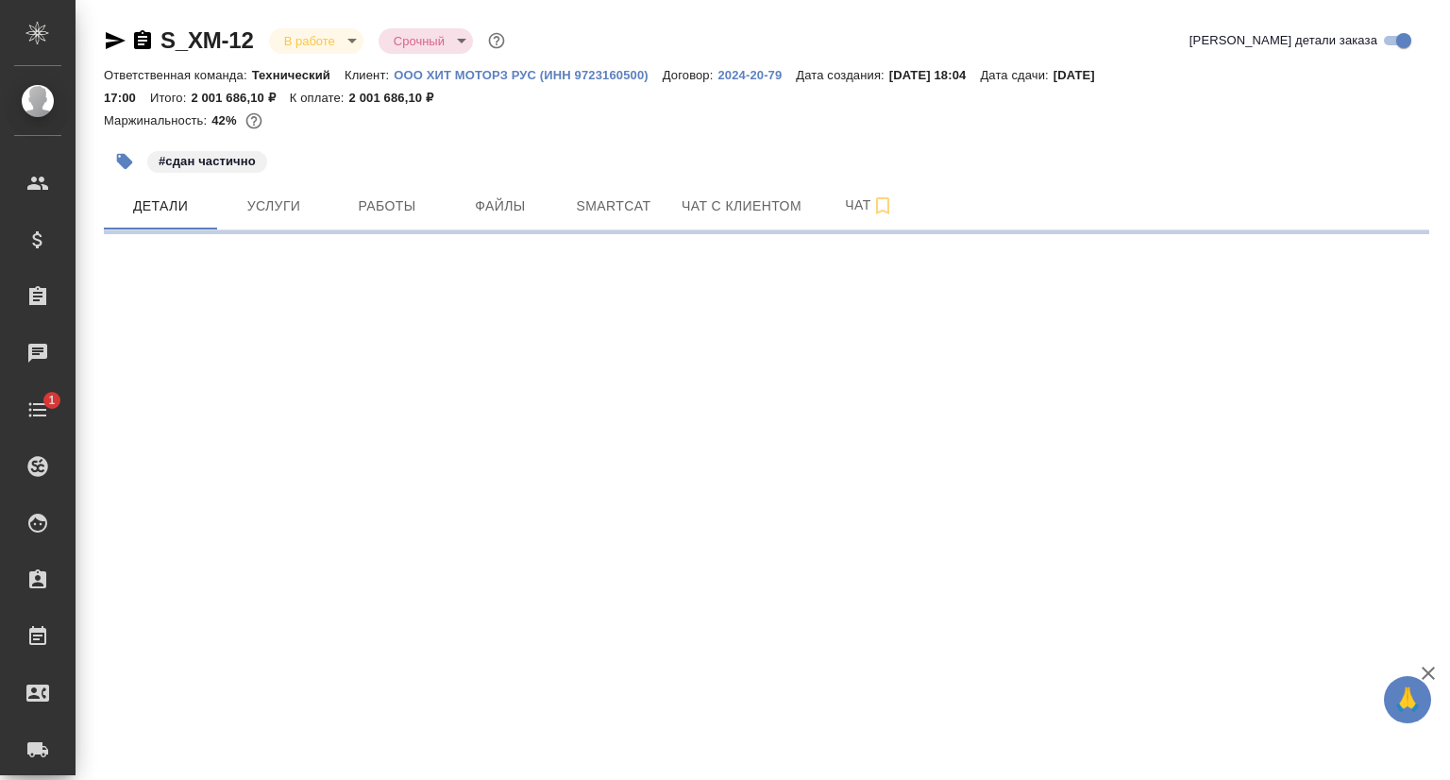
select select "RU"
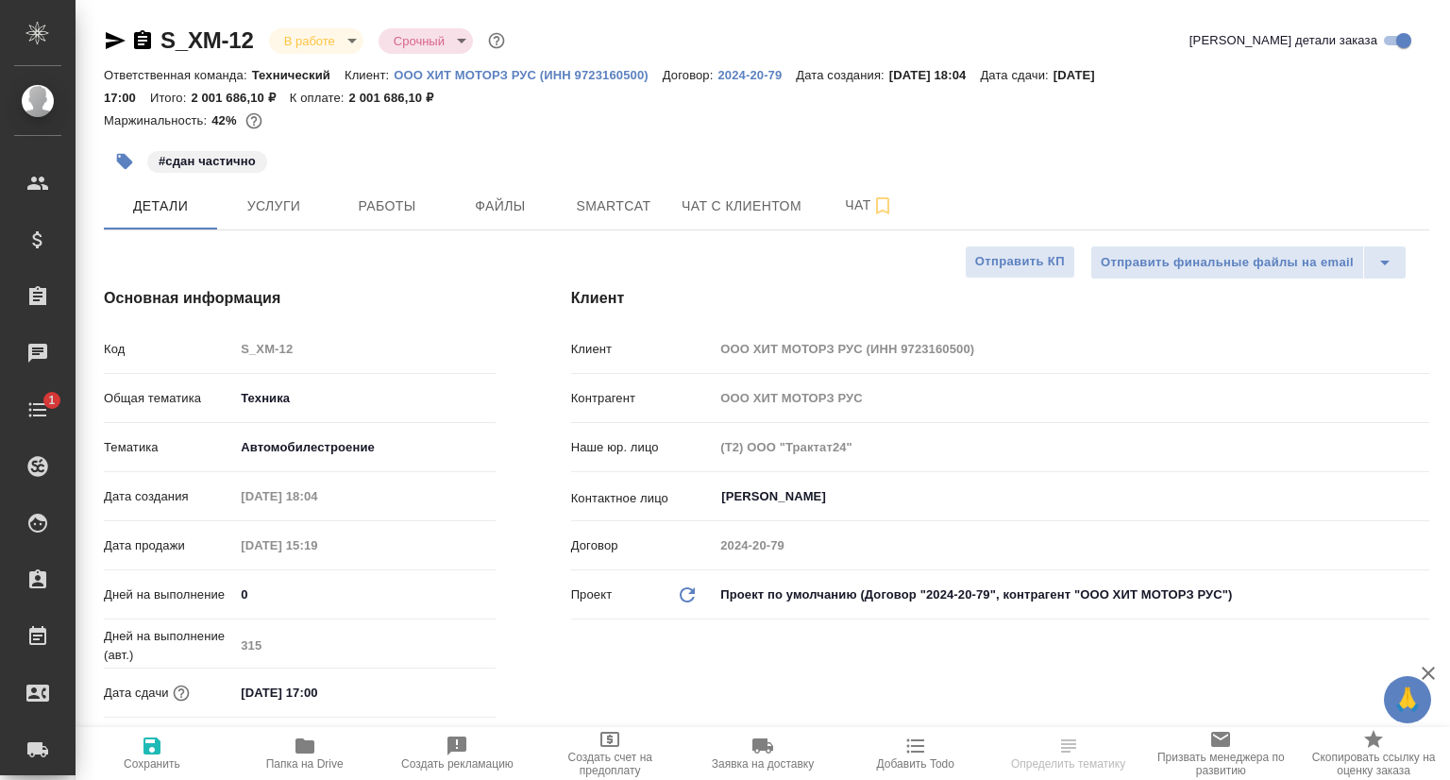
type textarea "x"
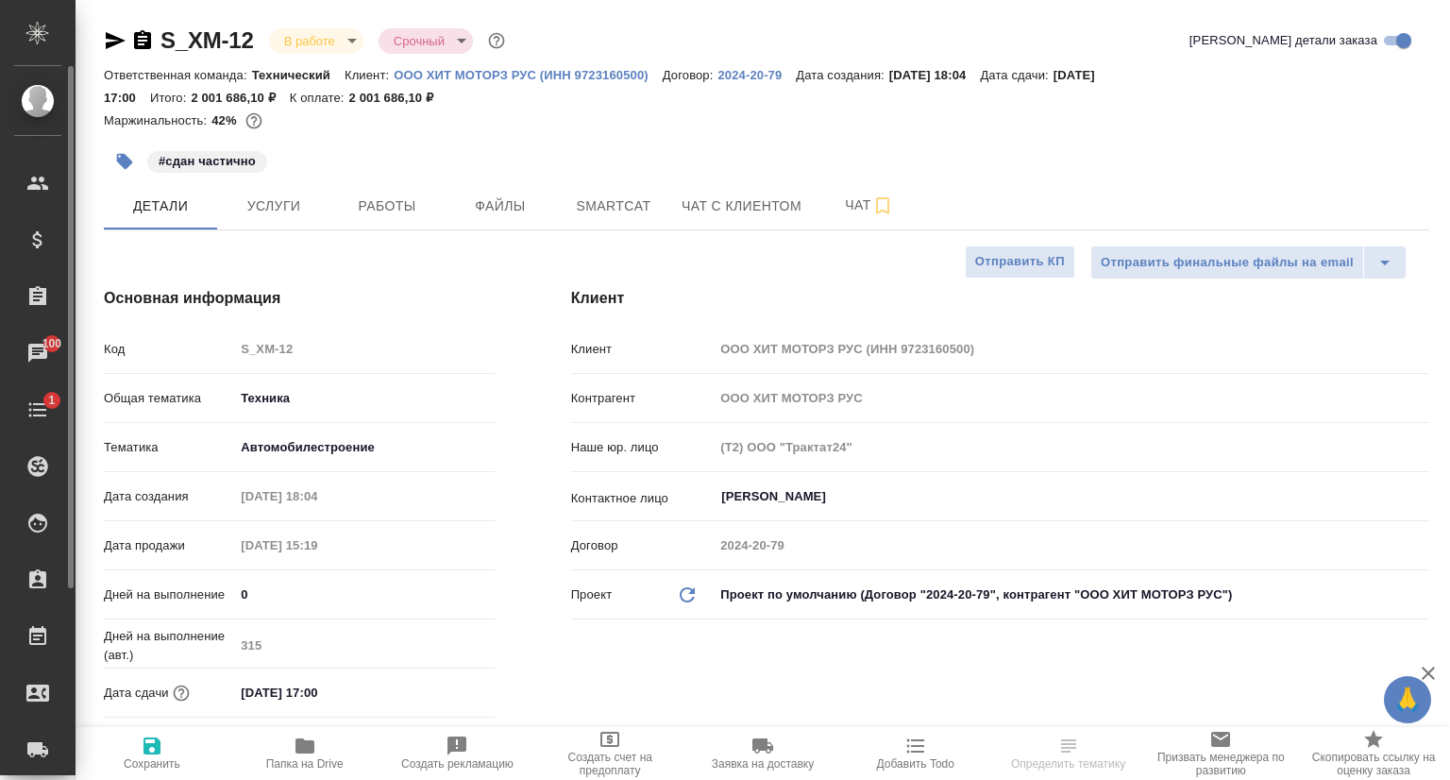
type textarea "x"
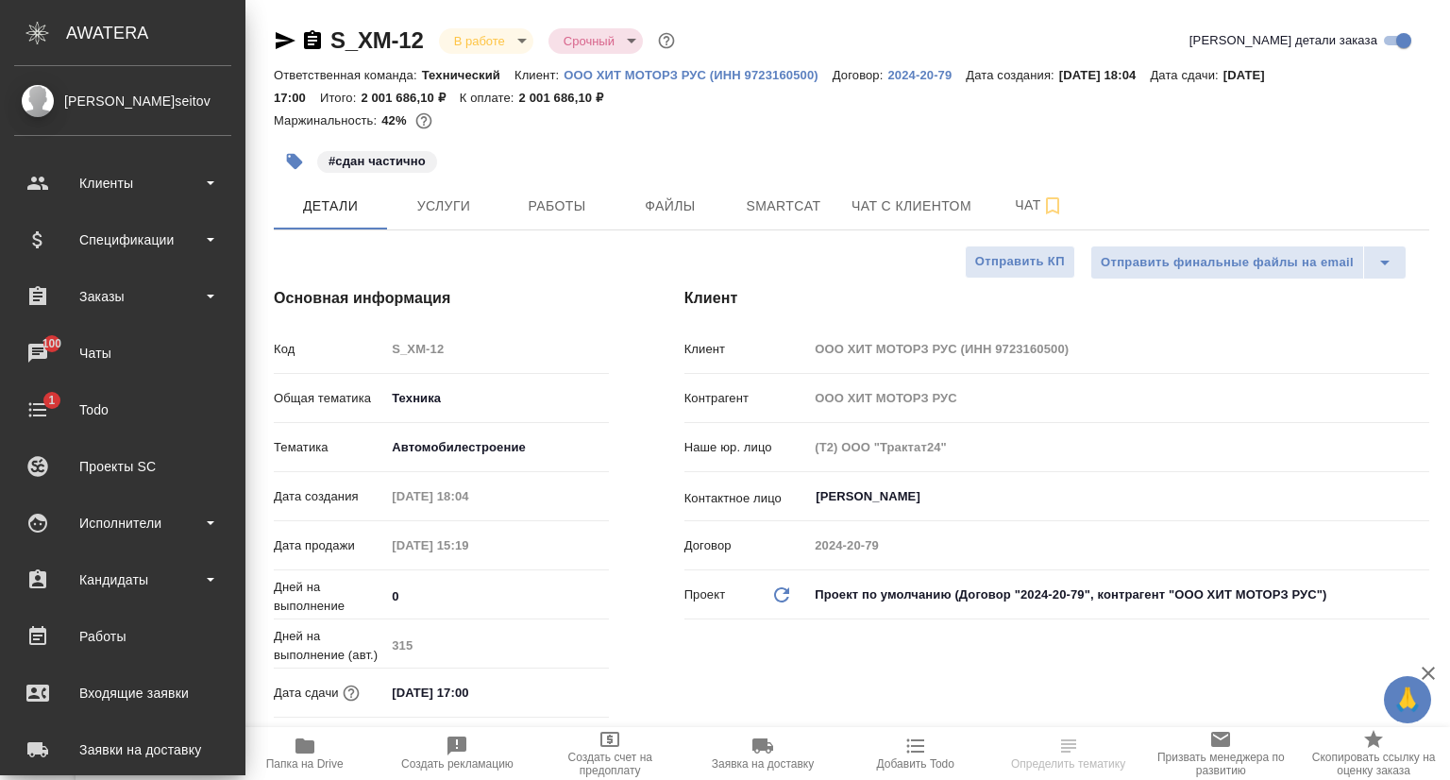
type textarea "x"
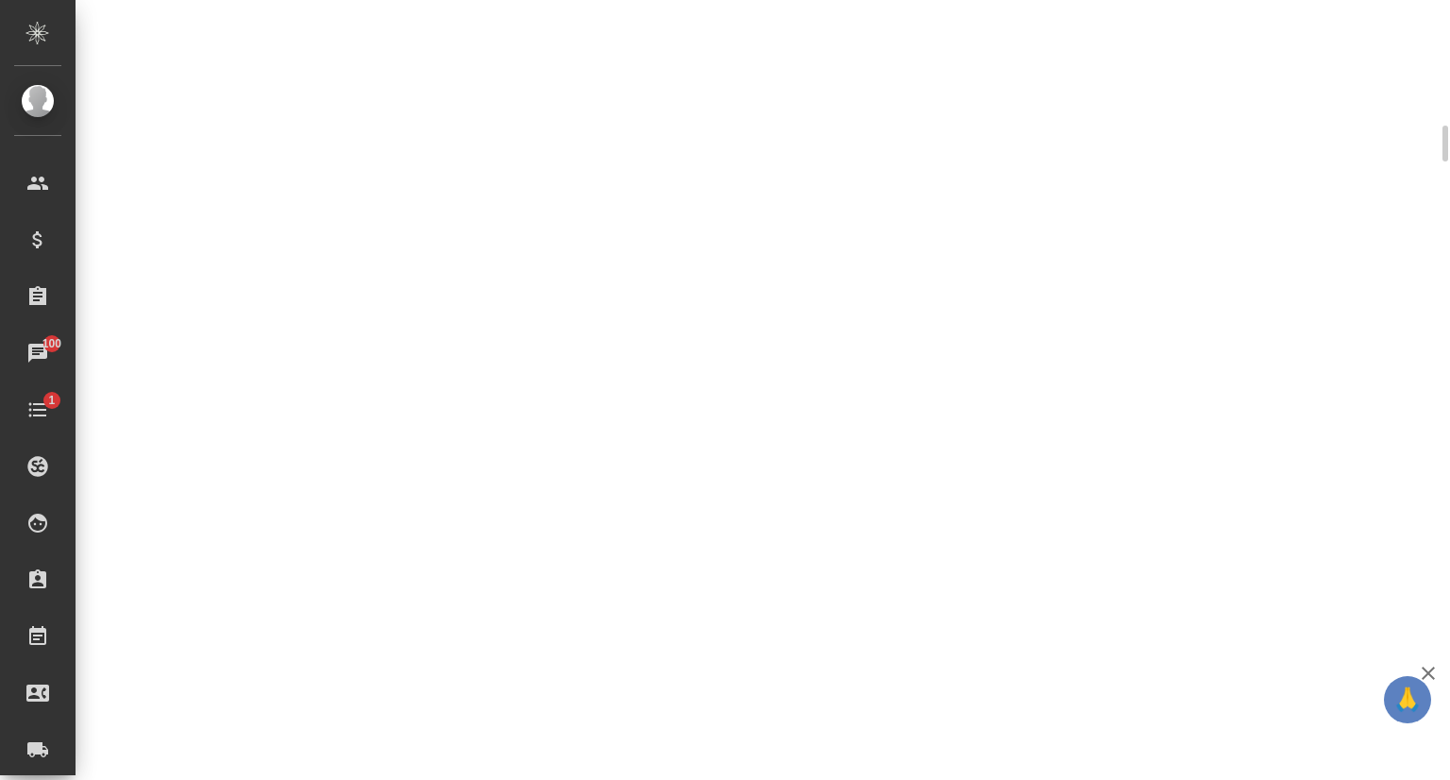
select select "RU"
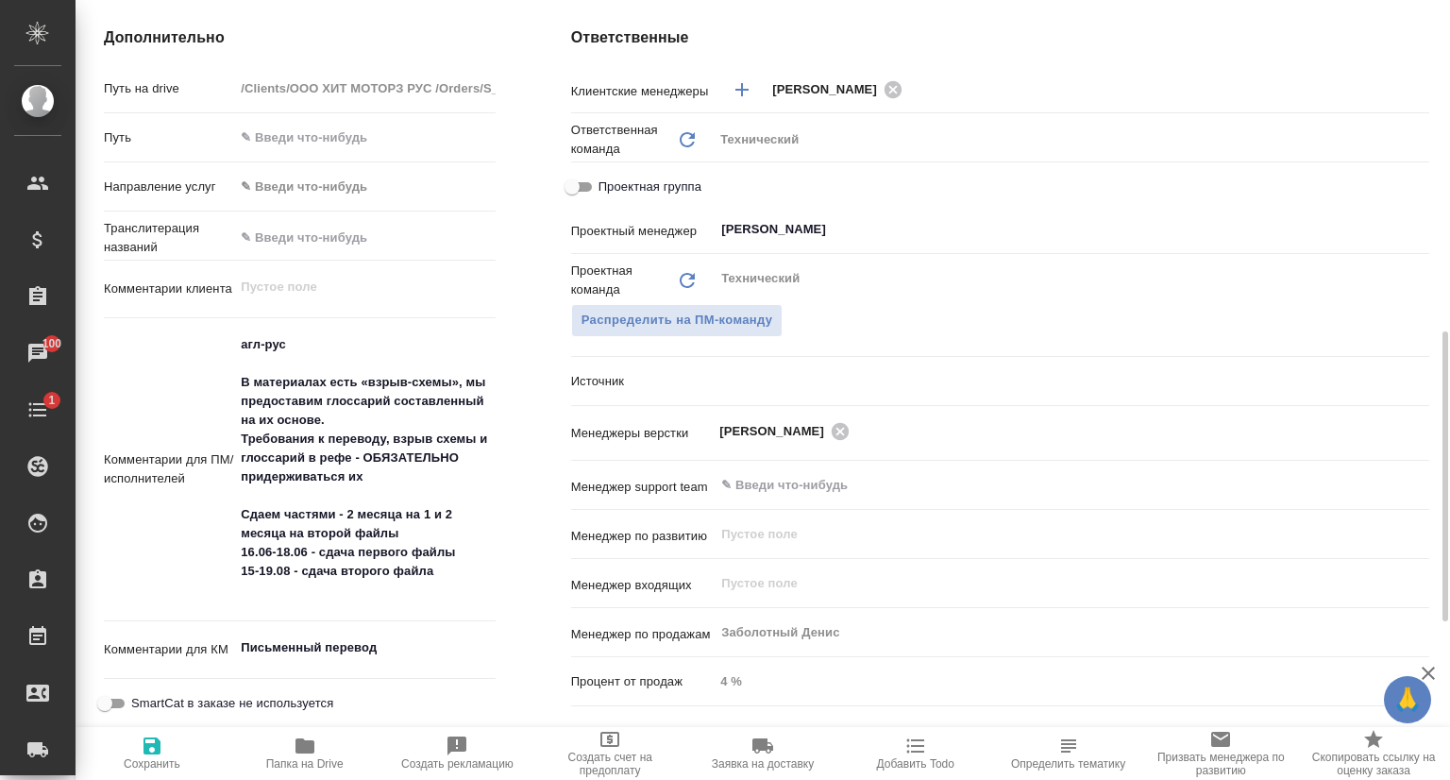
scroll to position [849, 0]
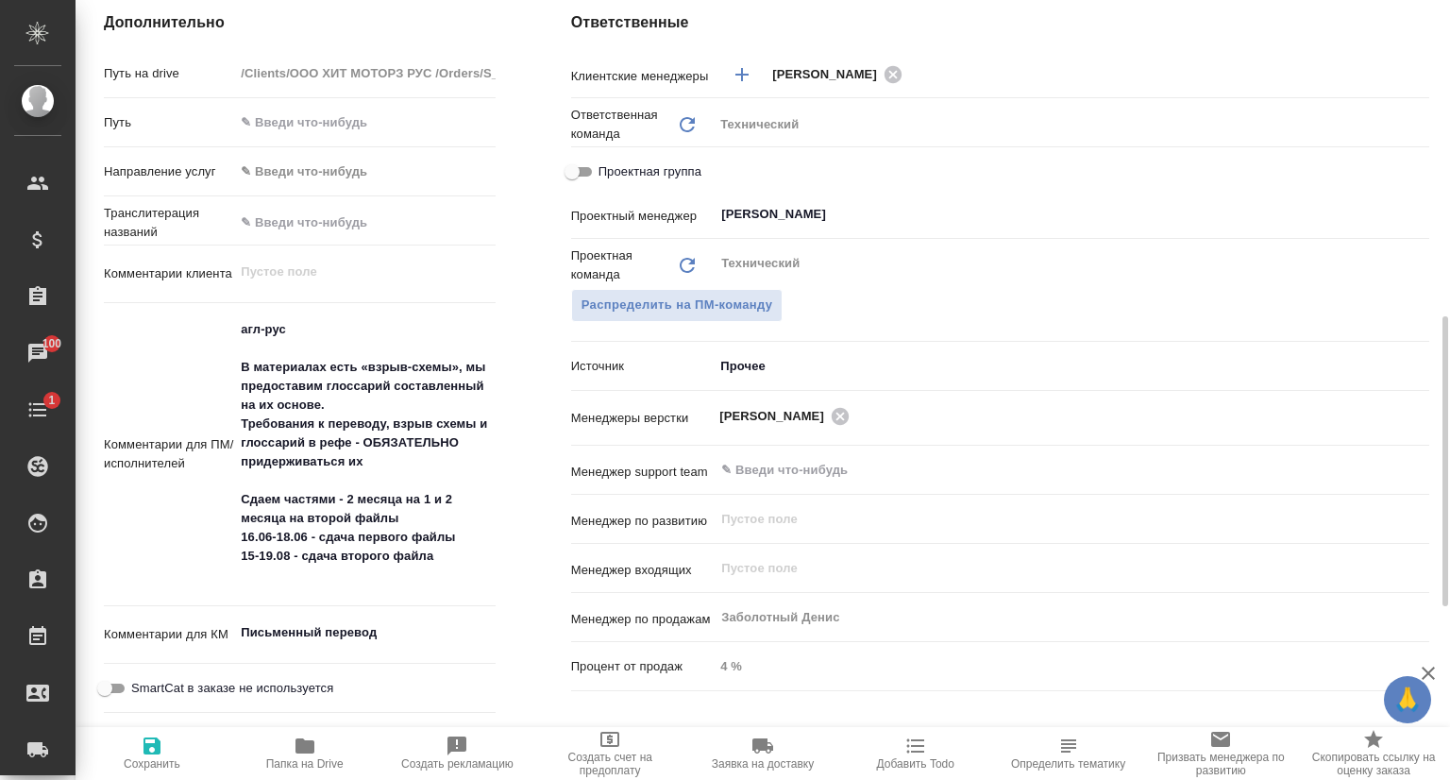
type textarea "x"
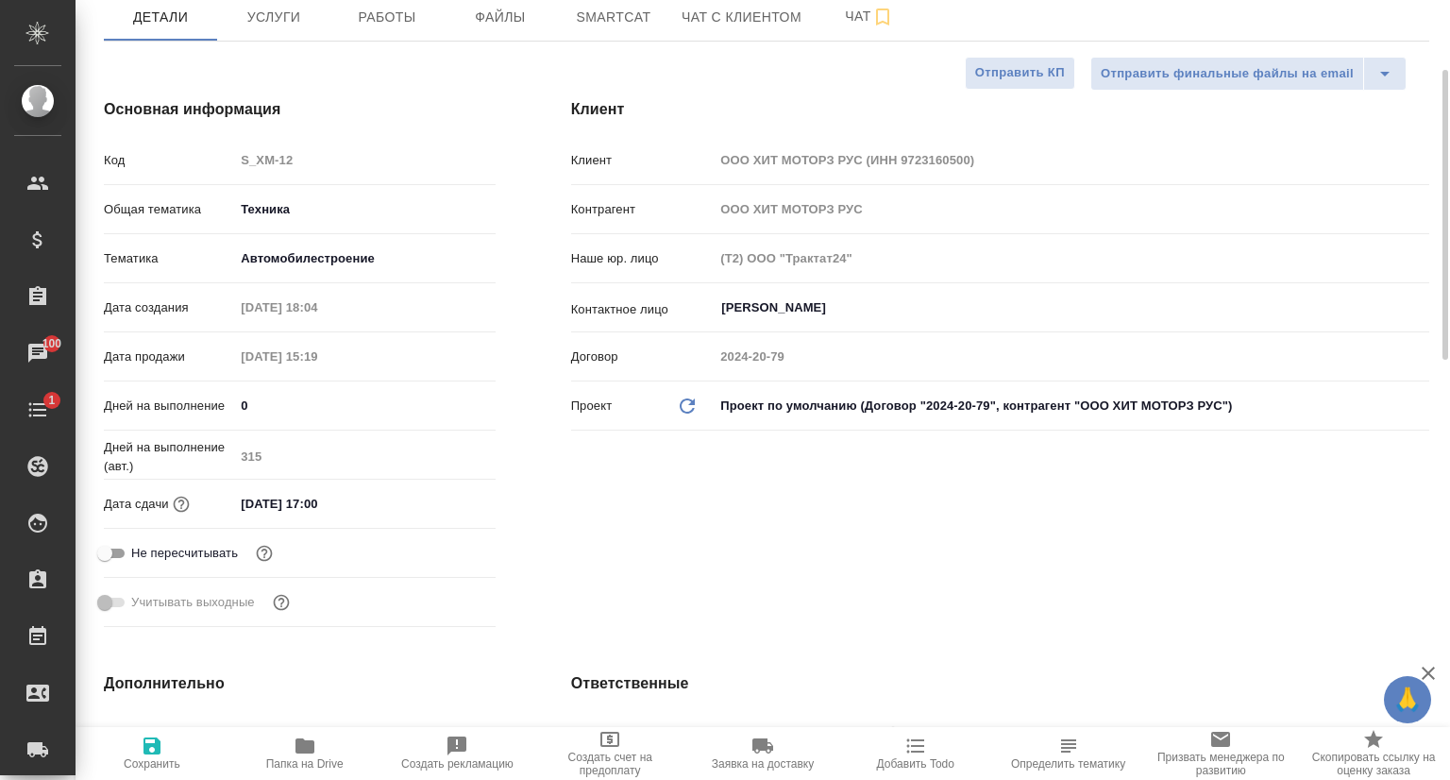
scroll to position [0, 0]
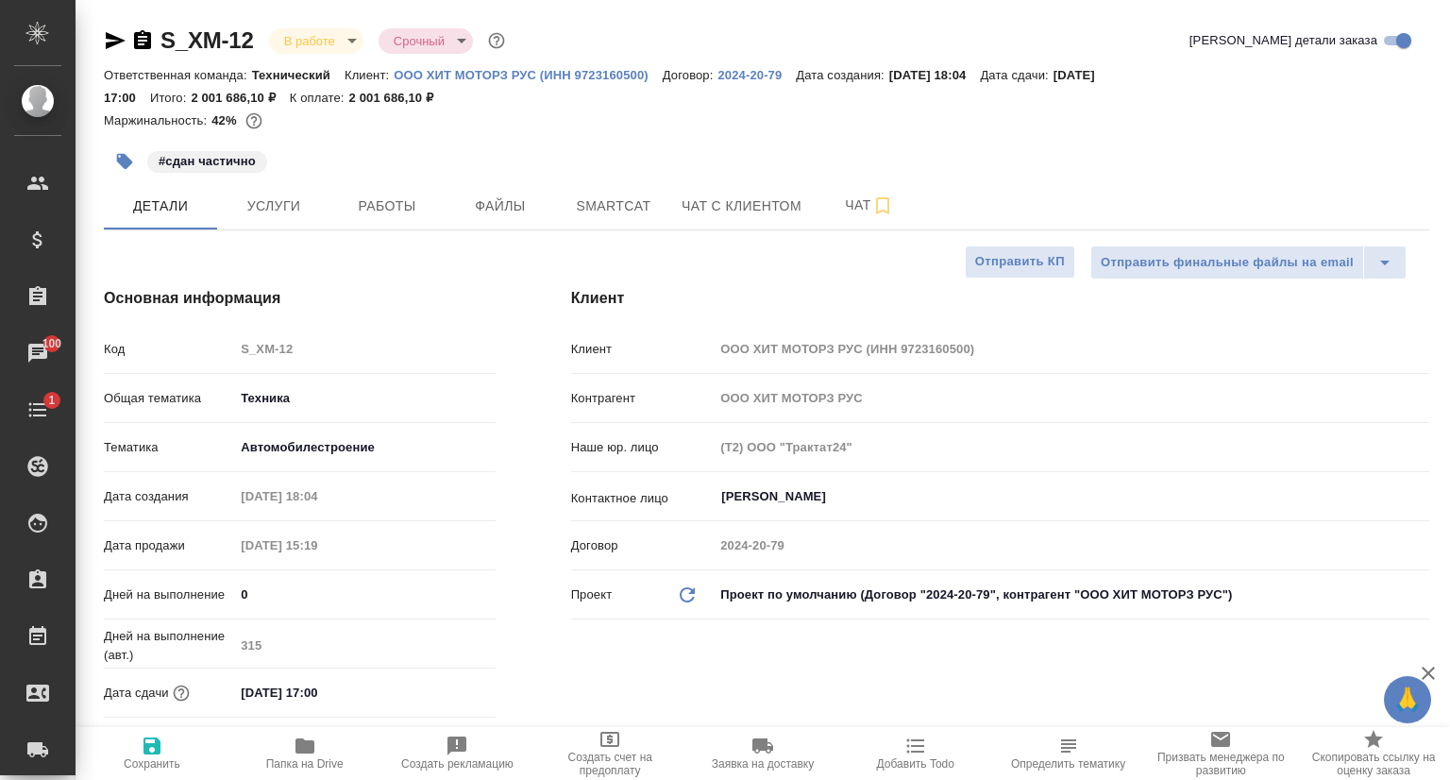
type textarea "x"
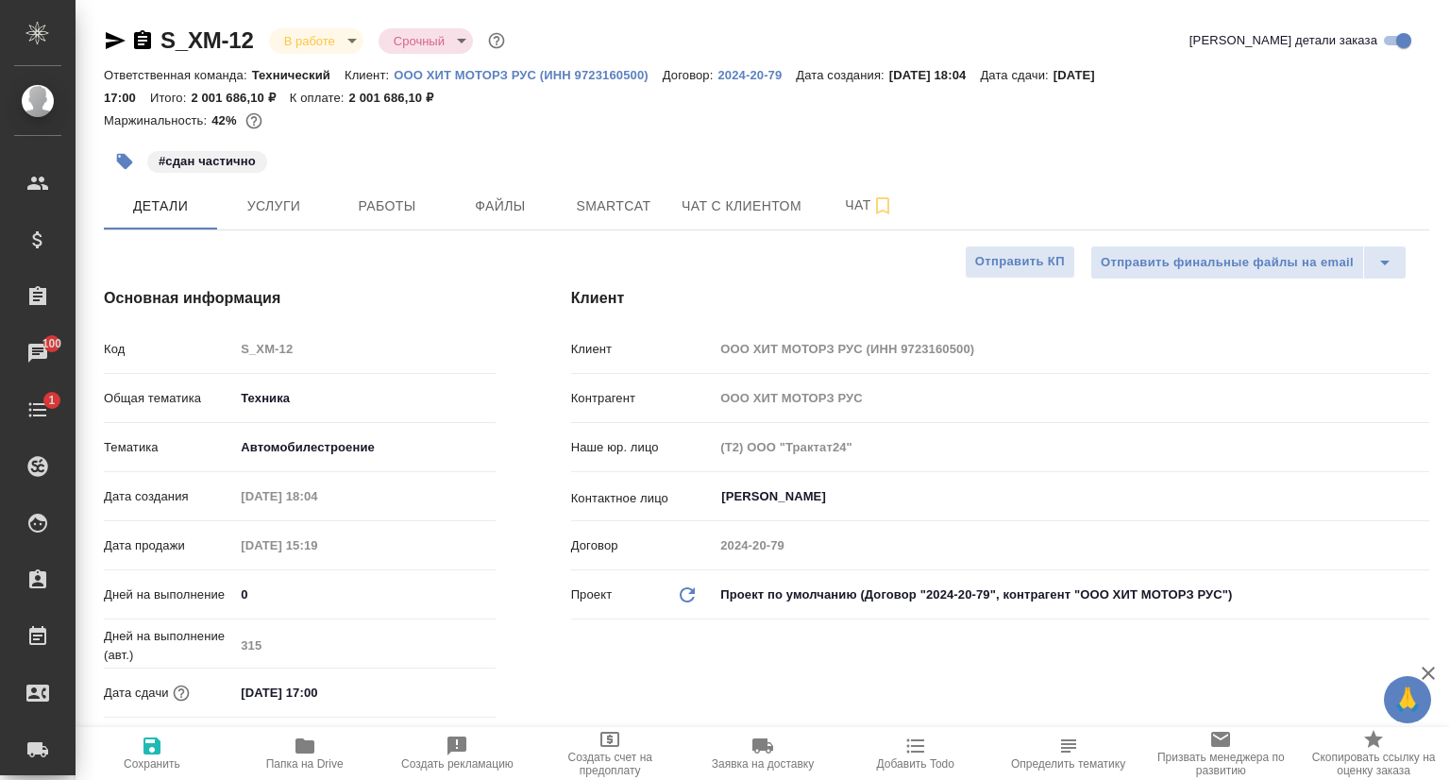
type textarea "x"
click at [464, 80] on p "ООО ХИТ МОТОРЗ РУС (ИНН 9723160500)" at bounding box center [528, 75] width 269 height 14
type textarea "x"
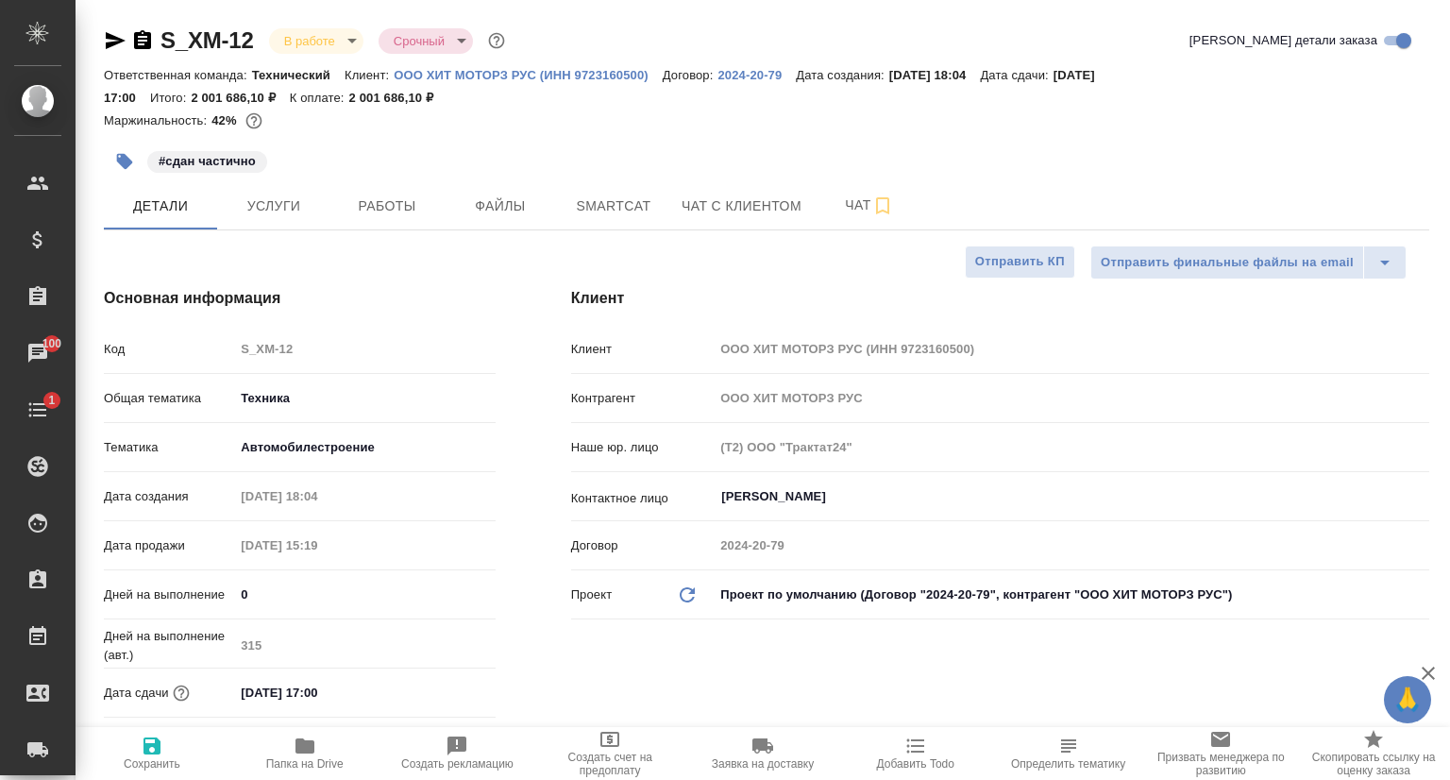
type textarea "x"
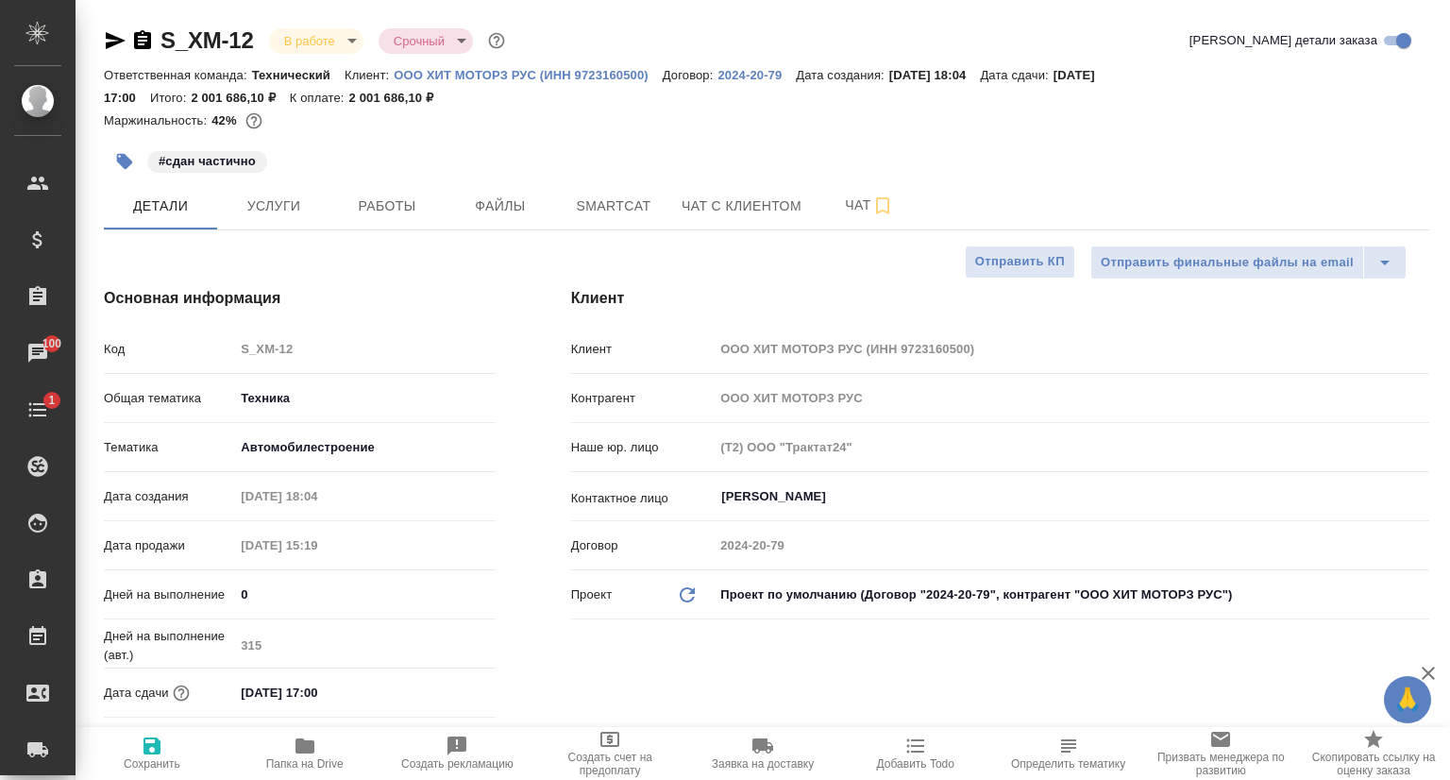
type textarea "x"
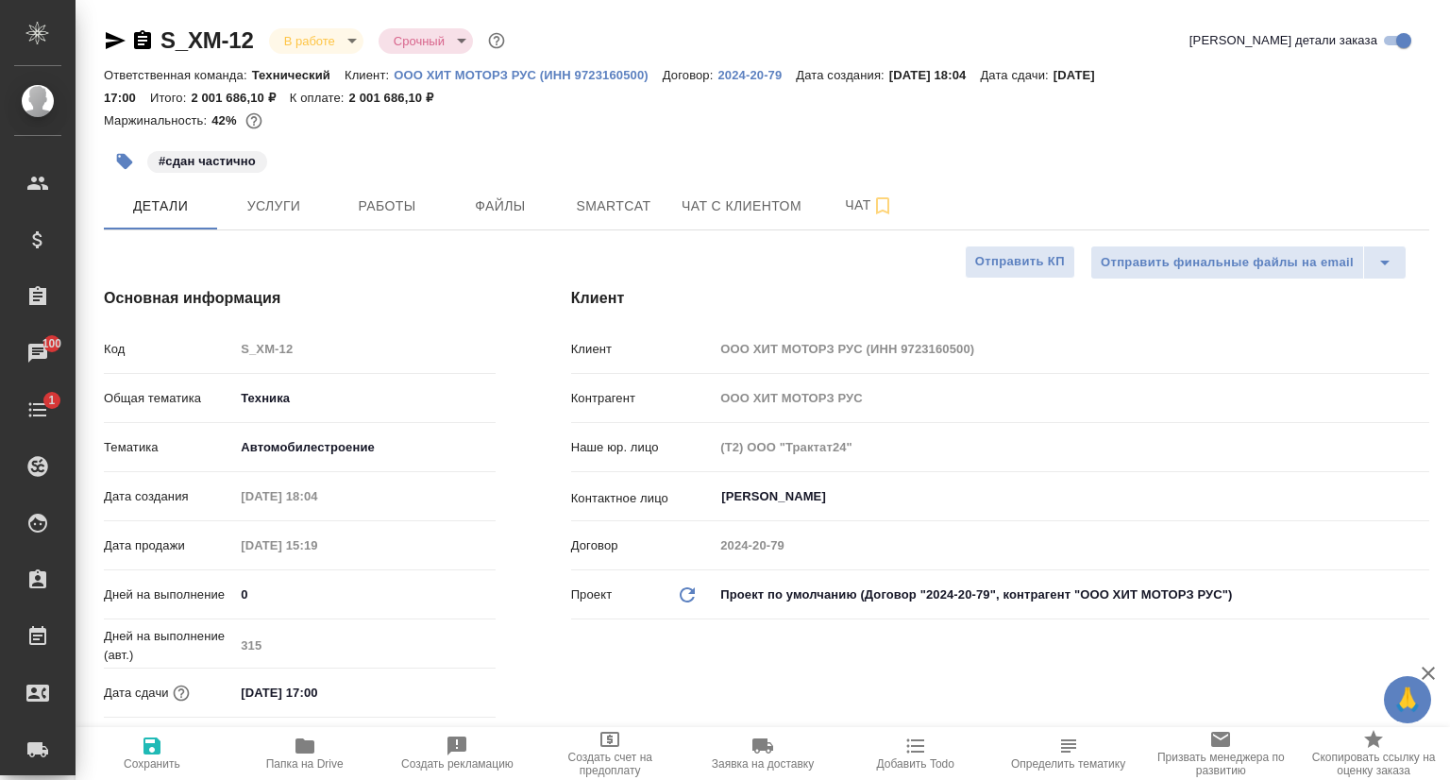
type textarea "x"
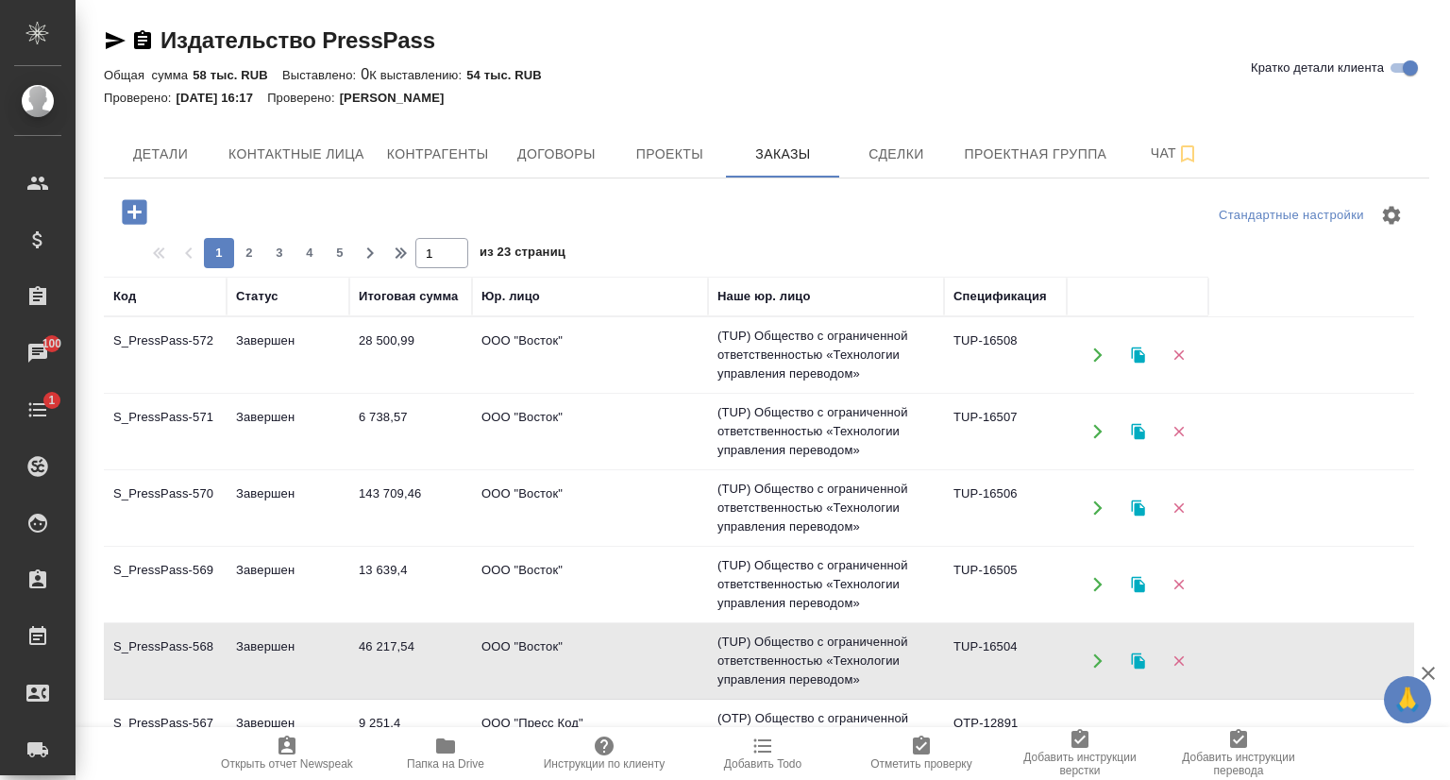
scroll to position [189, 0]
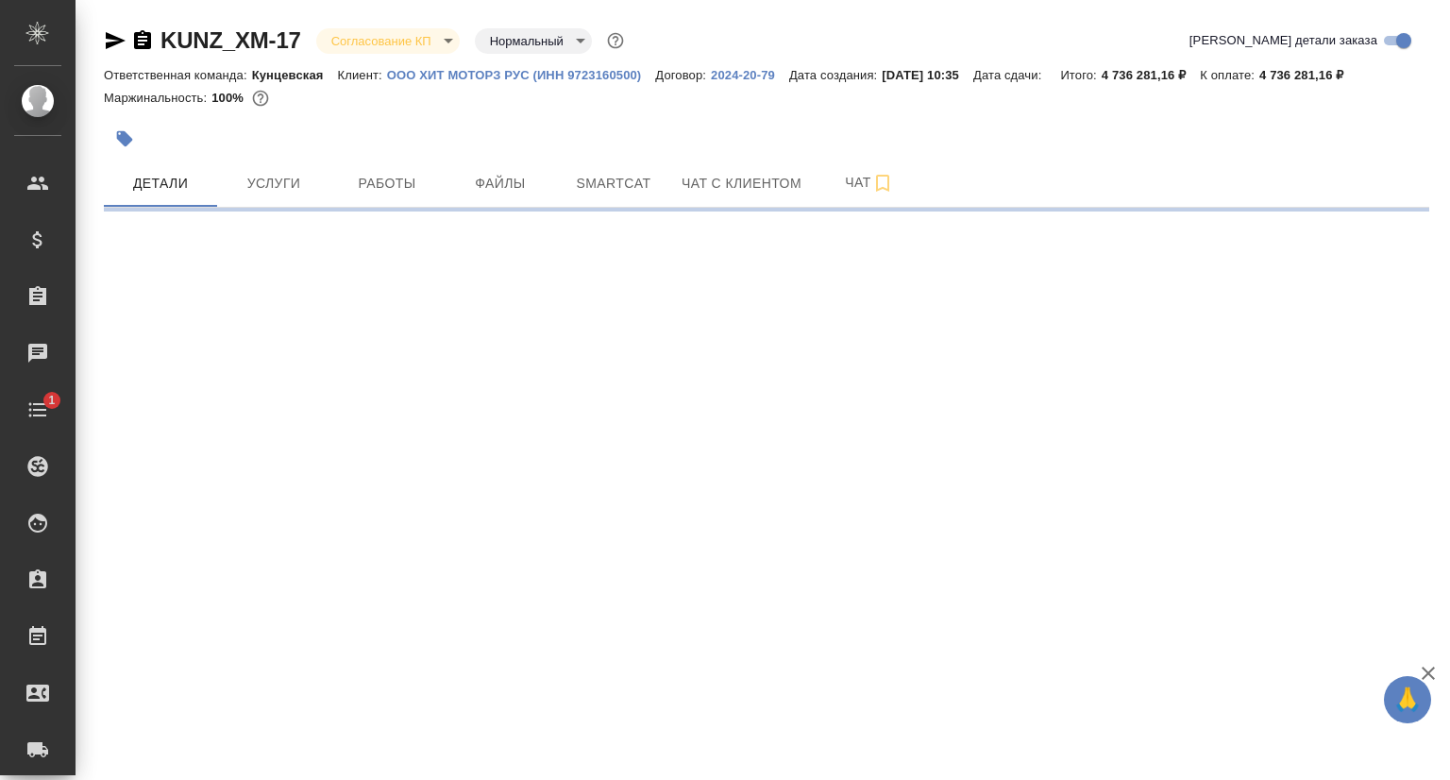
select select "RU"
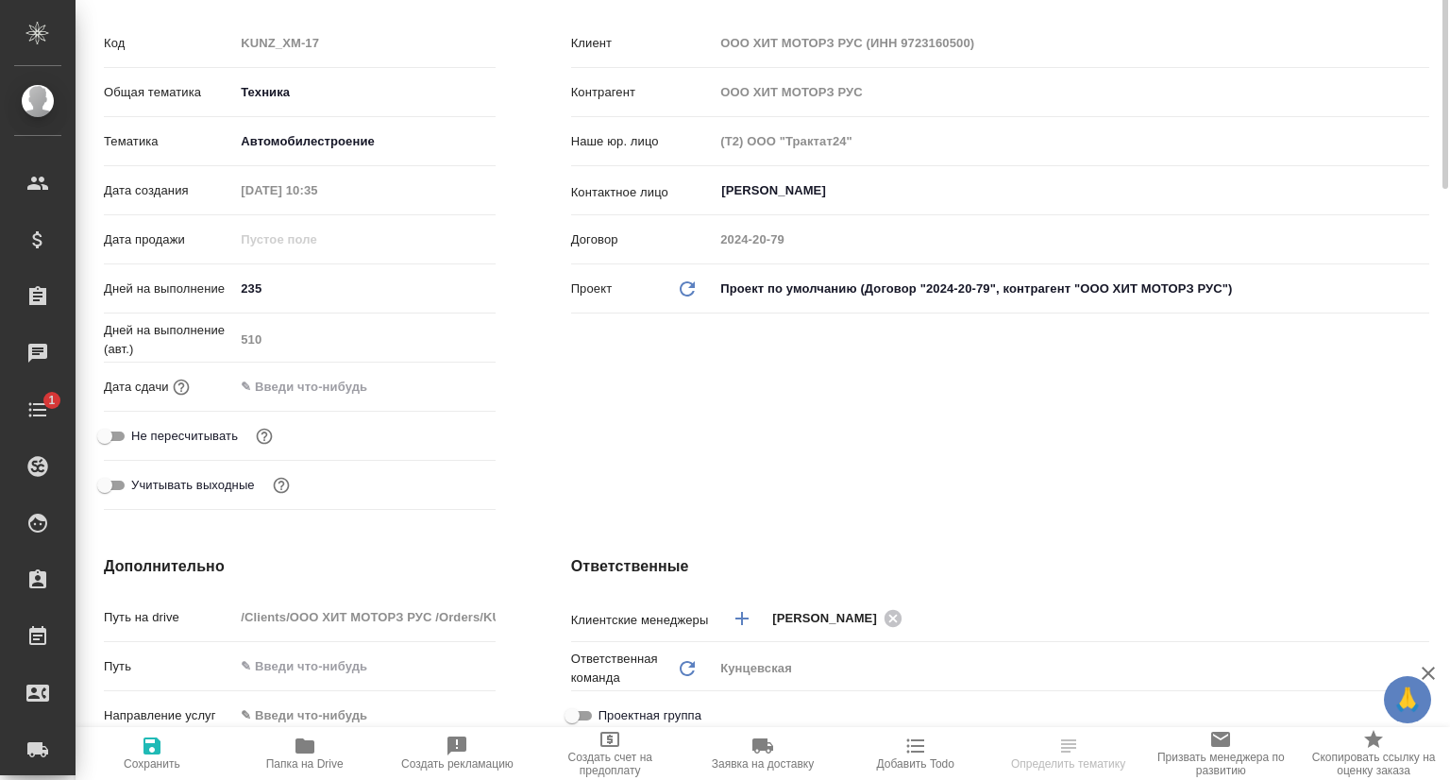
type textarea "x"
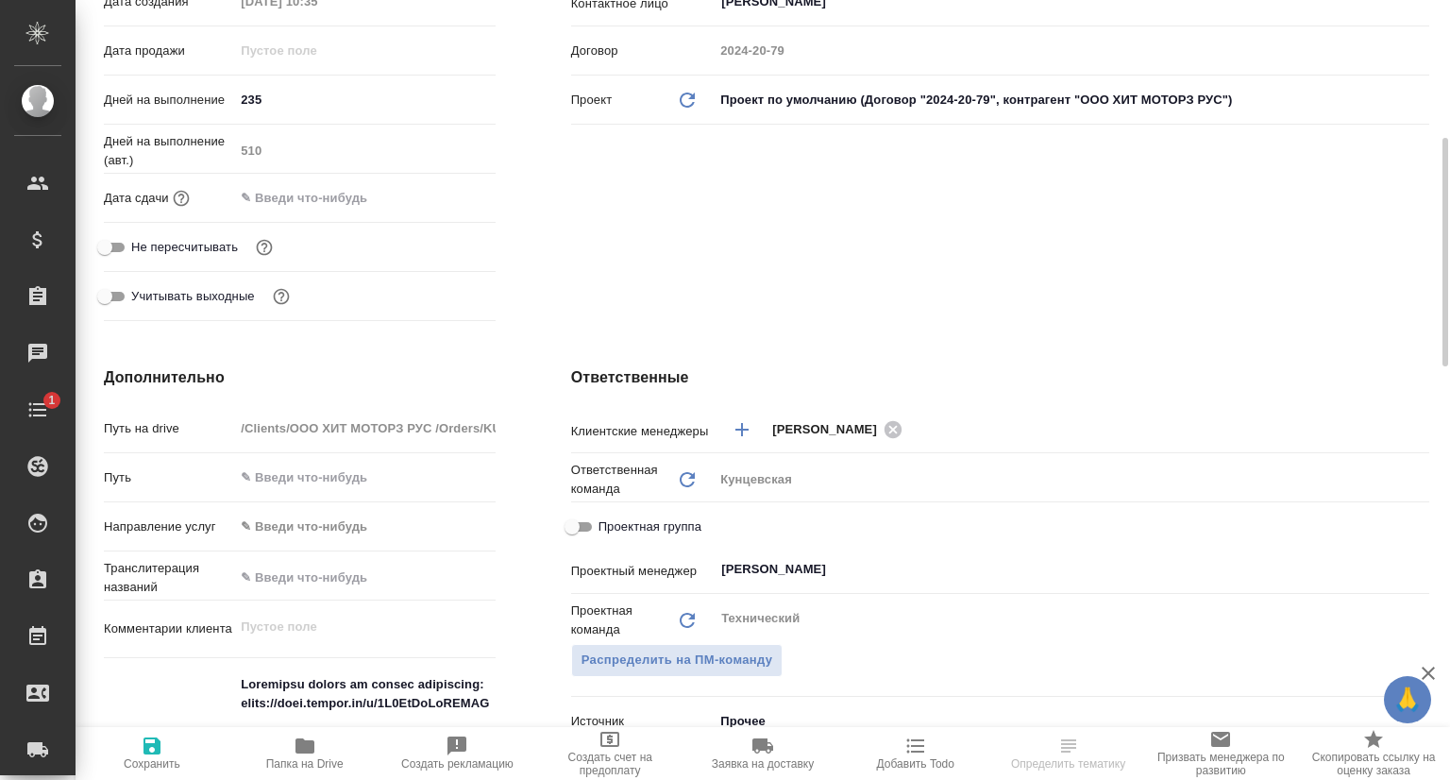
scroll to position [849, 0]
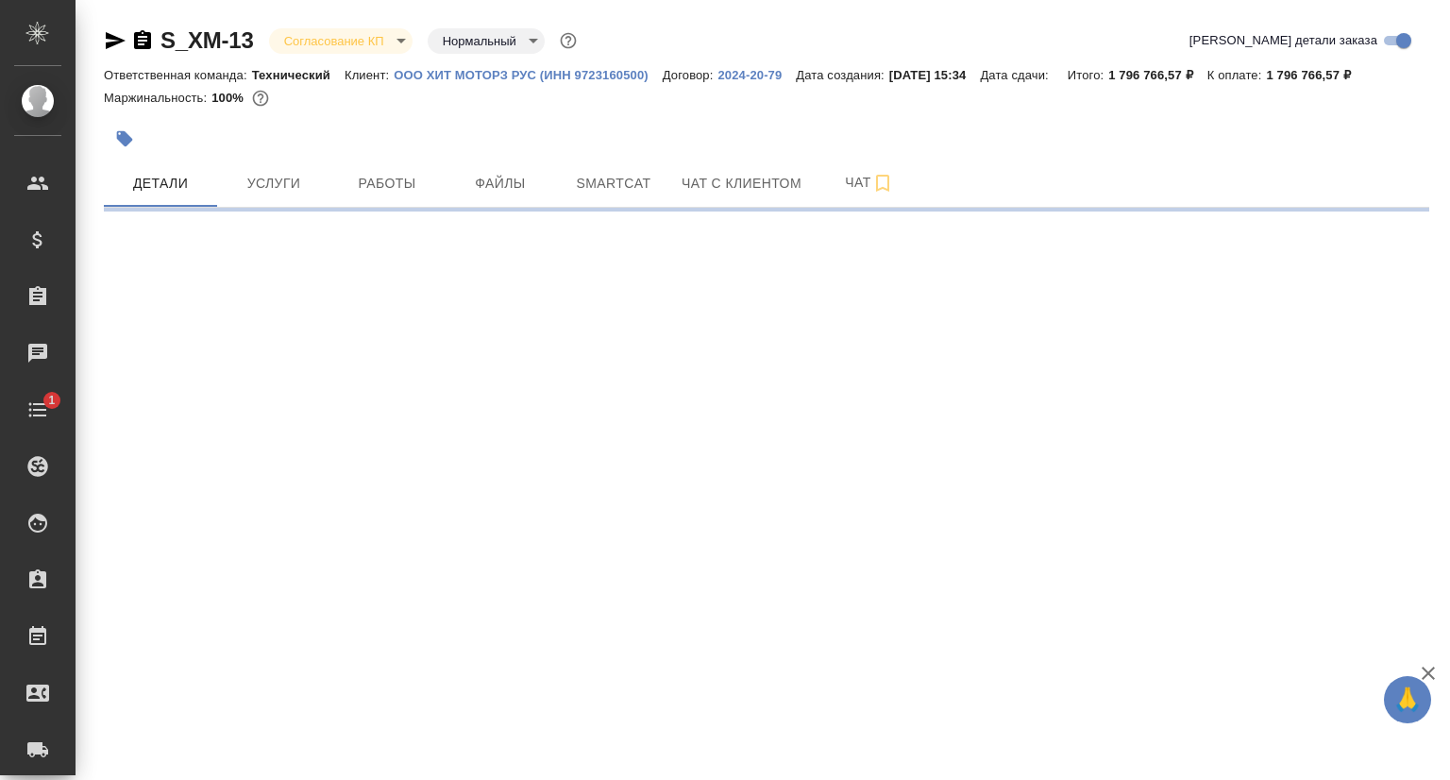
select select "RU"
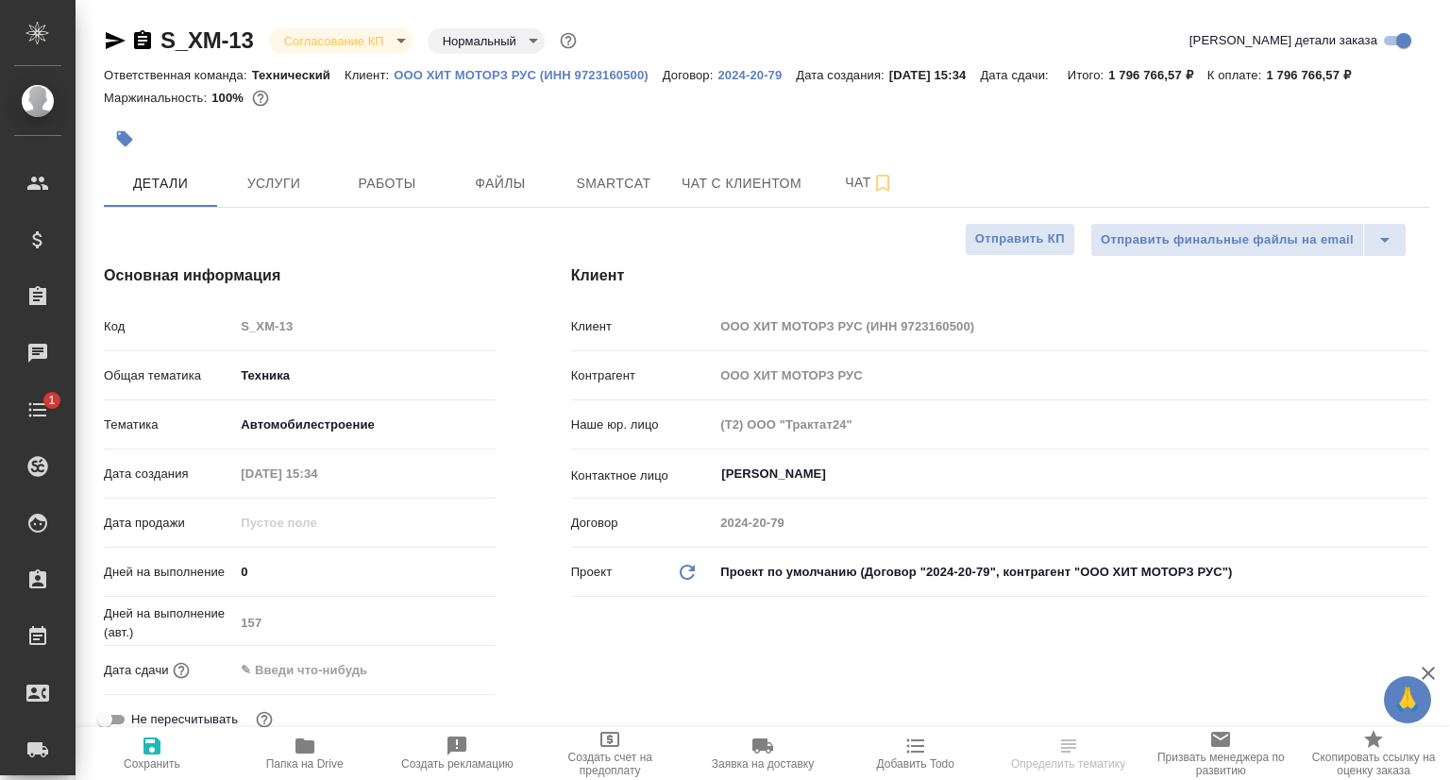
type textarea "x"
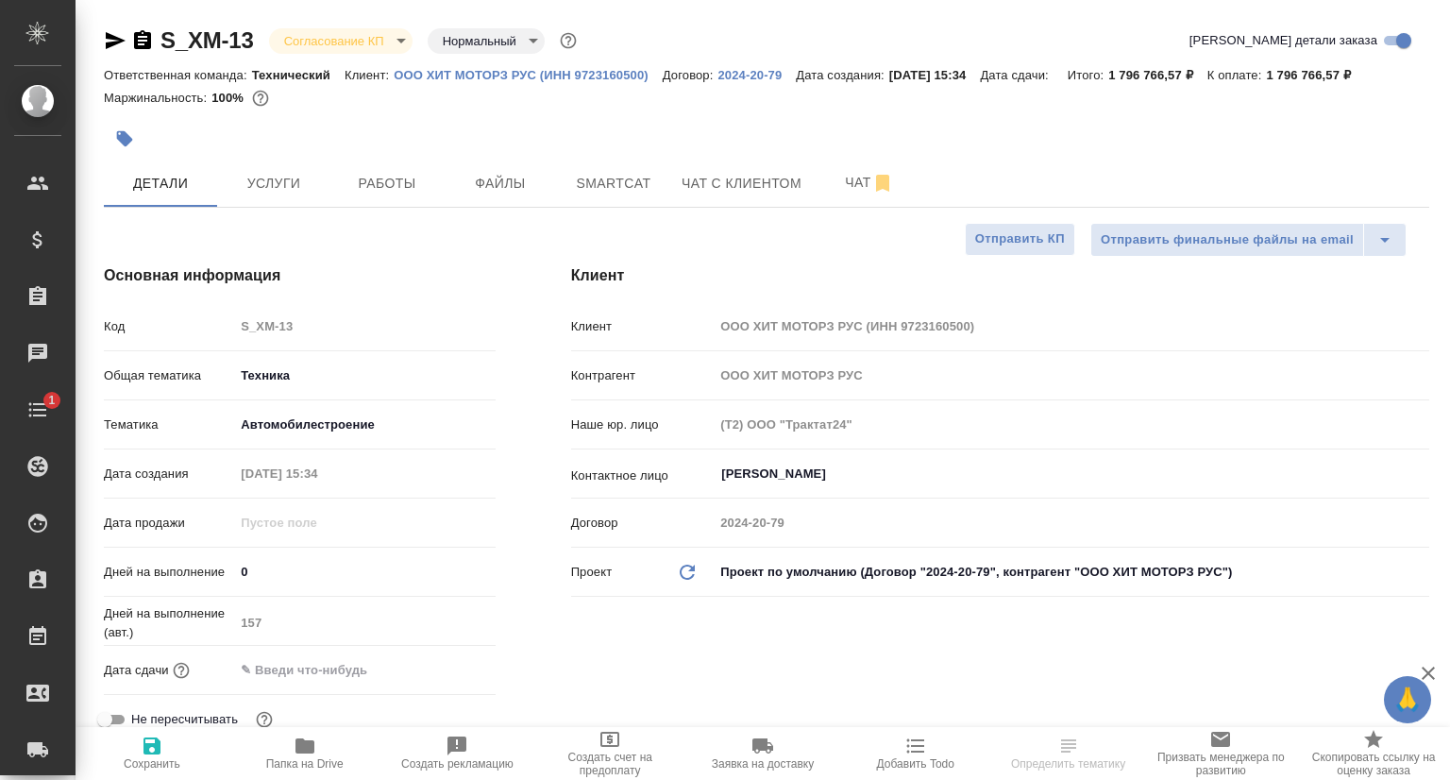
type textarea "x"
click at [116, 40] on icon "button" at bounding box center [115, 40] width 23 height 23
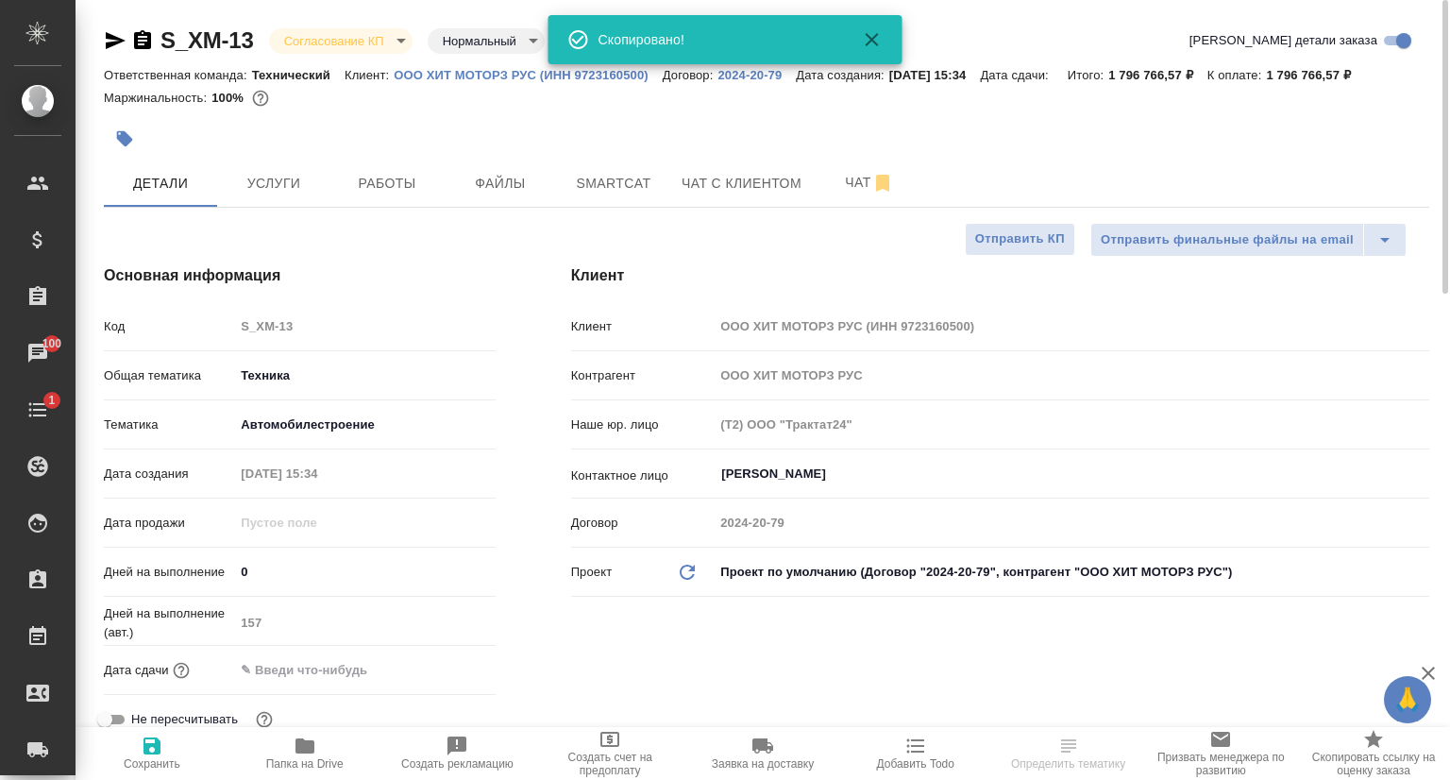
type textarea "x"
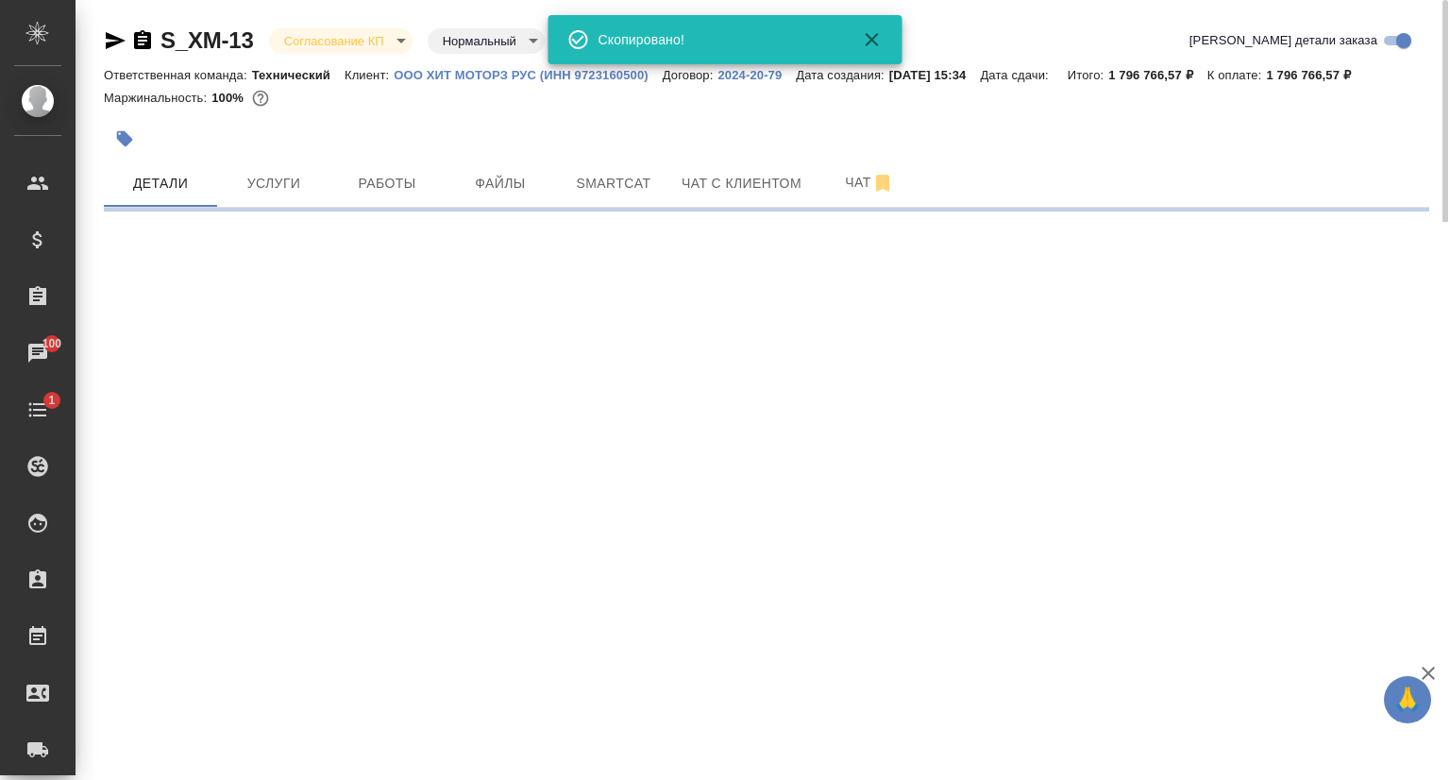
select select "RU"
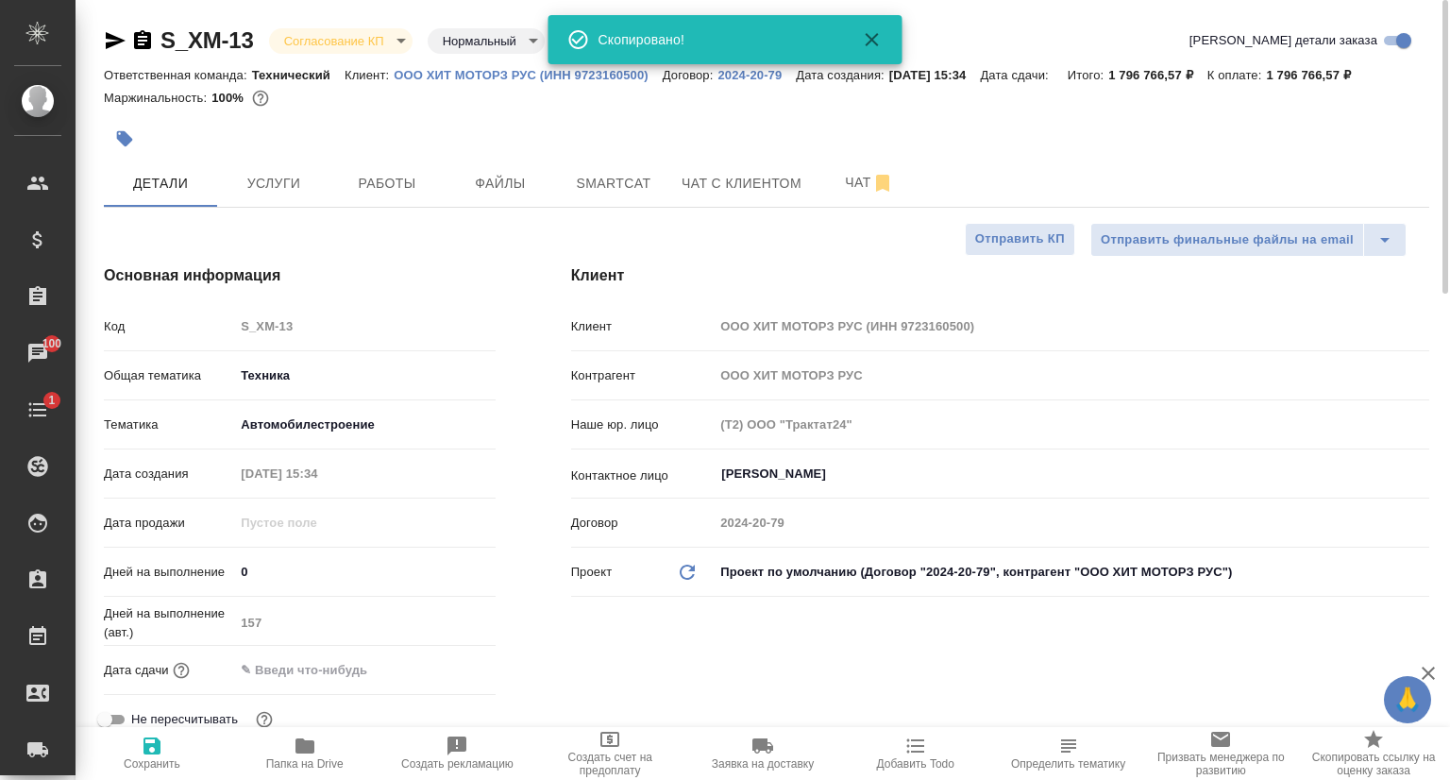
type textarea "x"
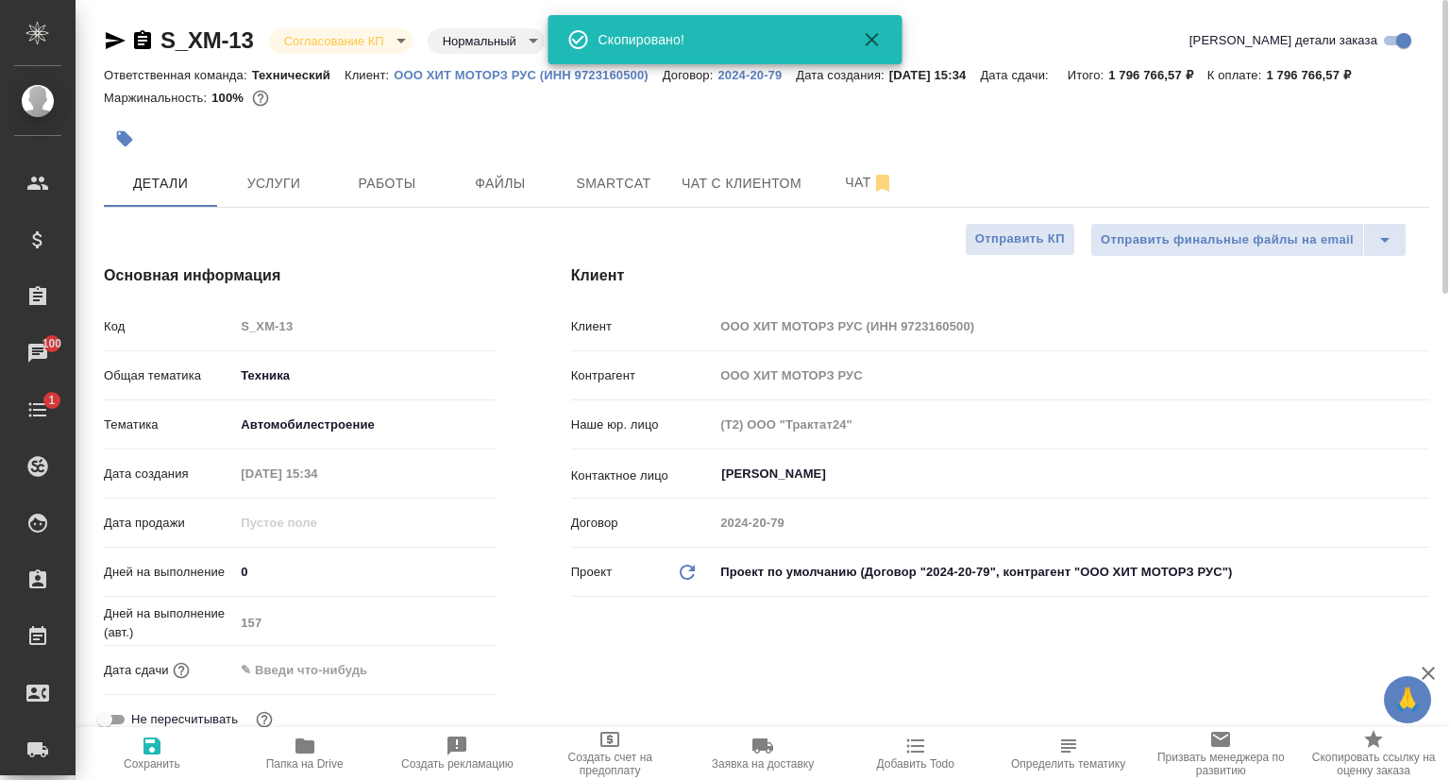
type textarea "x"
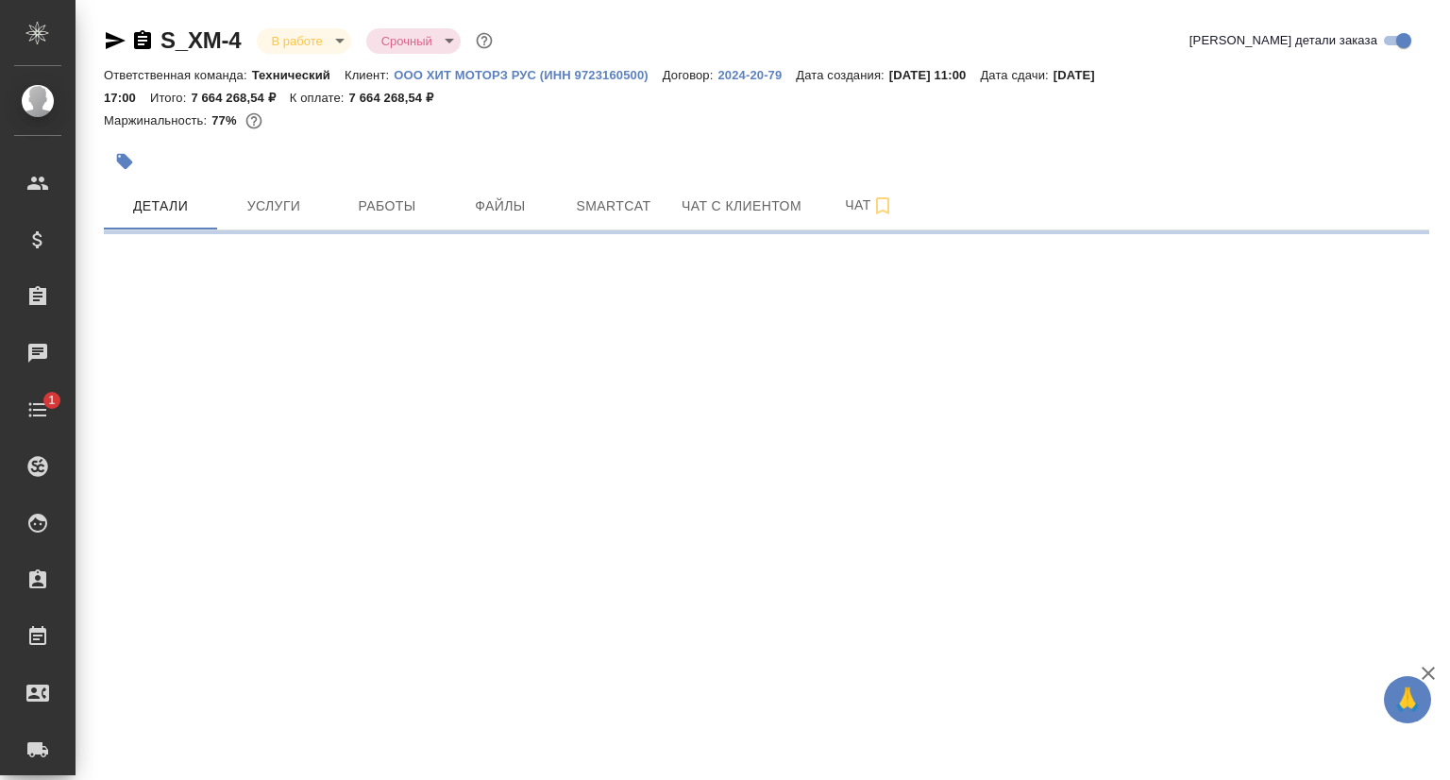
select select "RU"
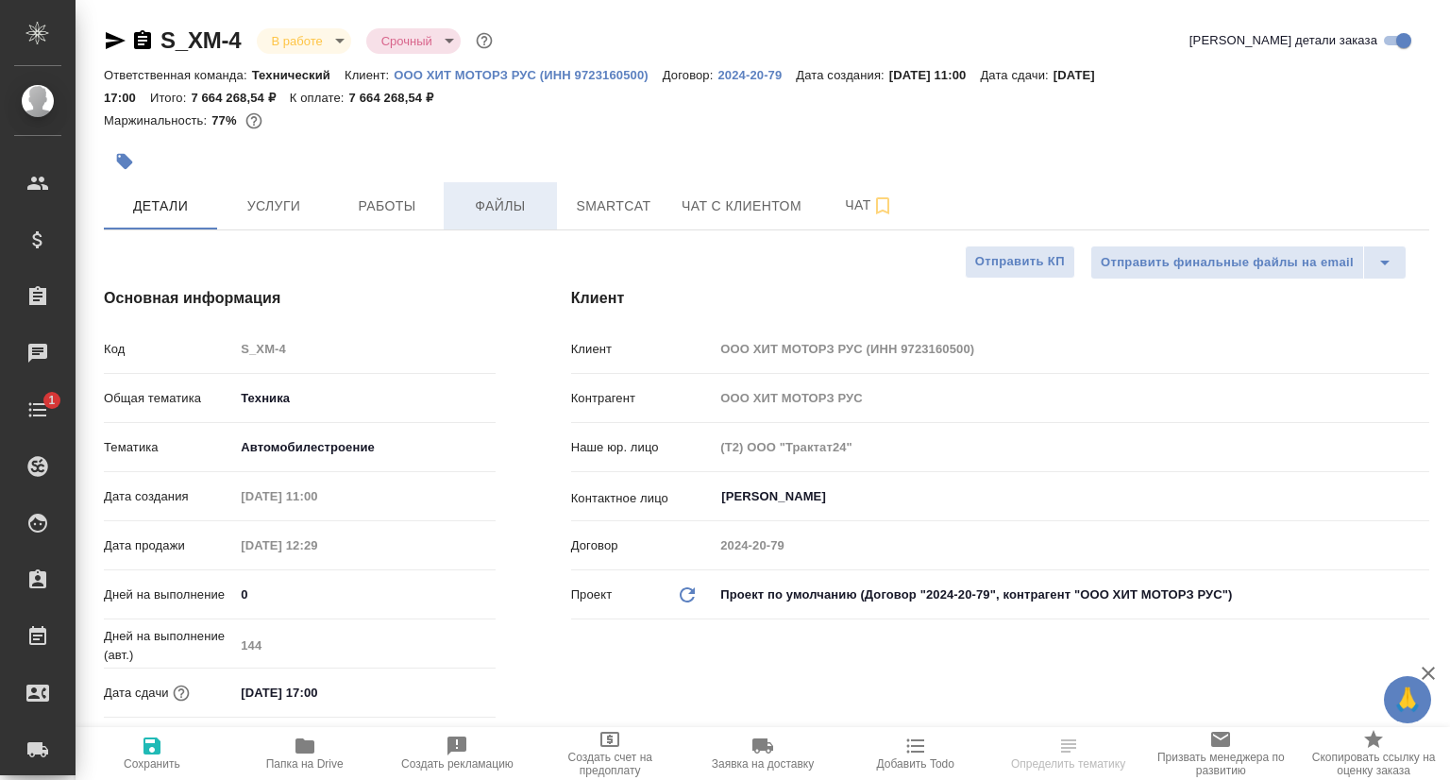
type textarea "x"
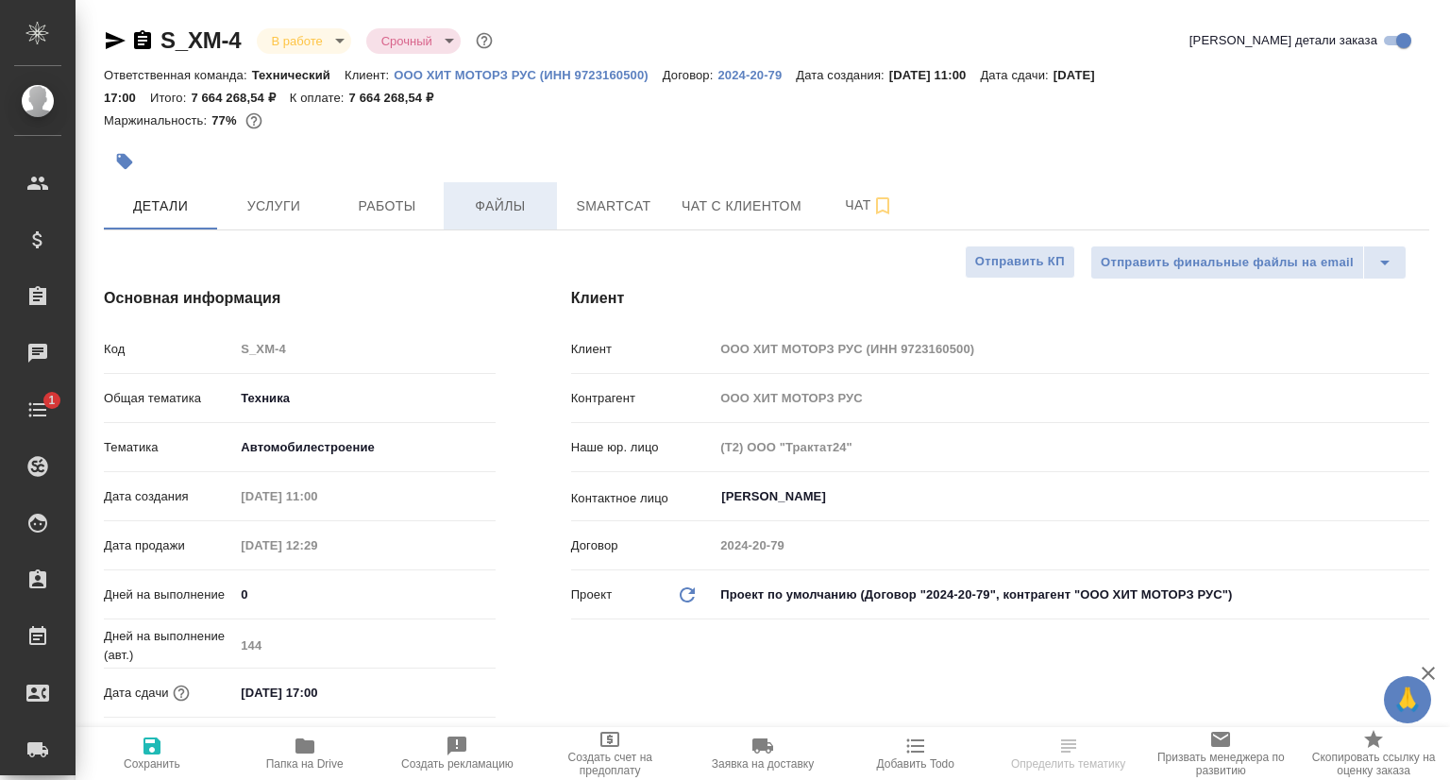
type textarea "x"
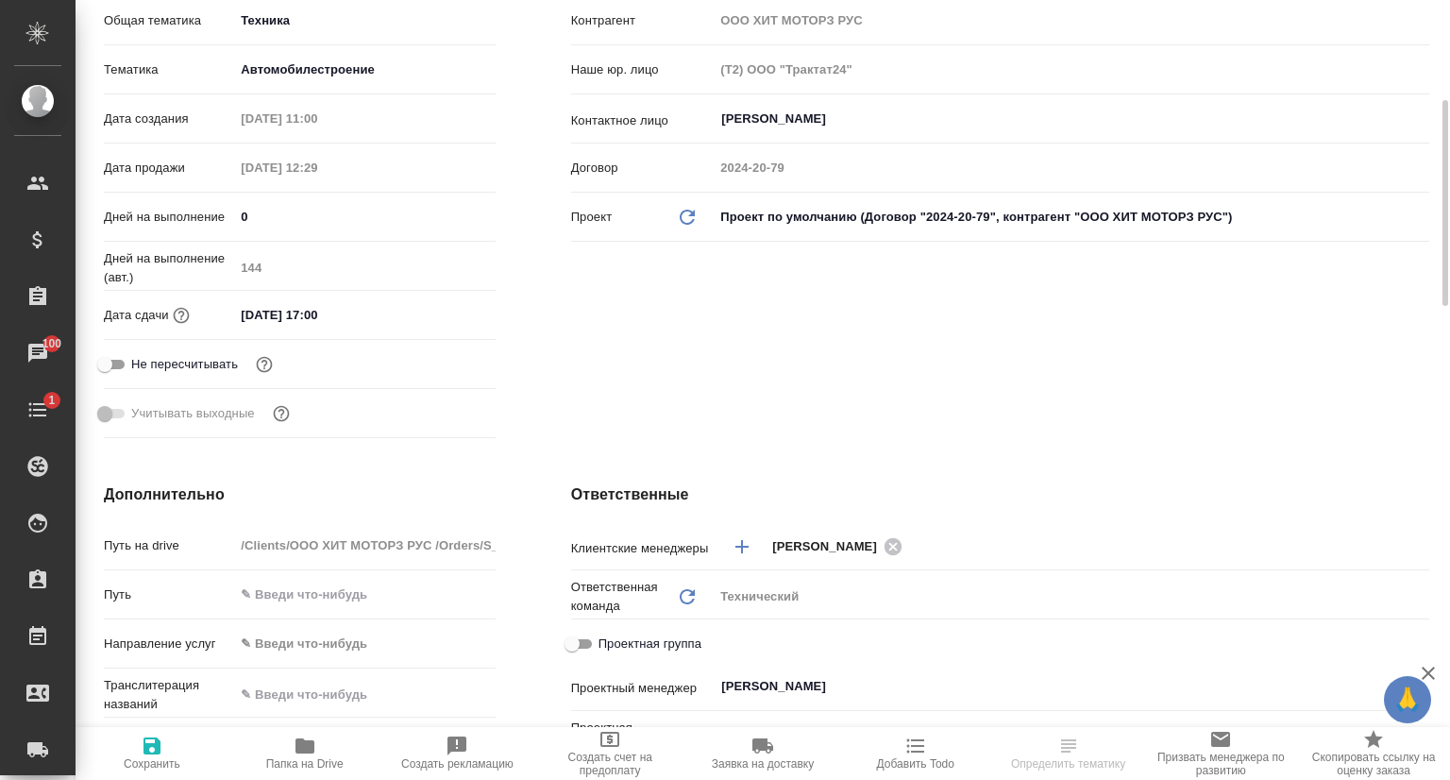
scroll to position [283, 0]
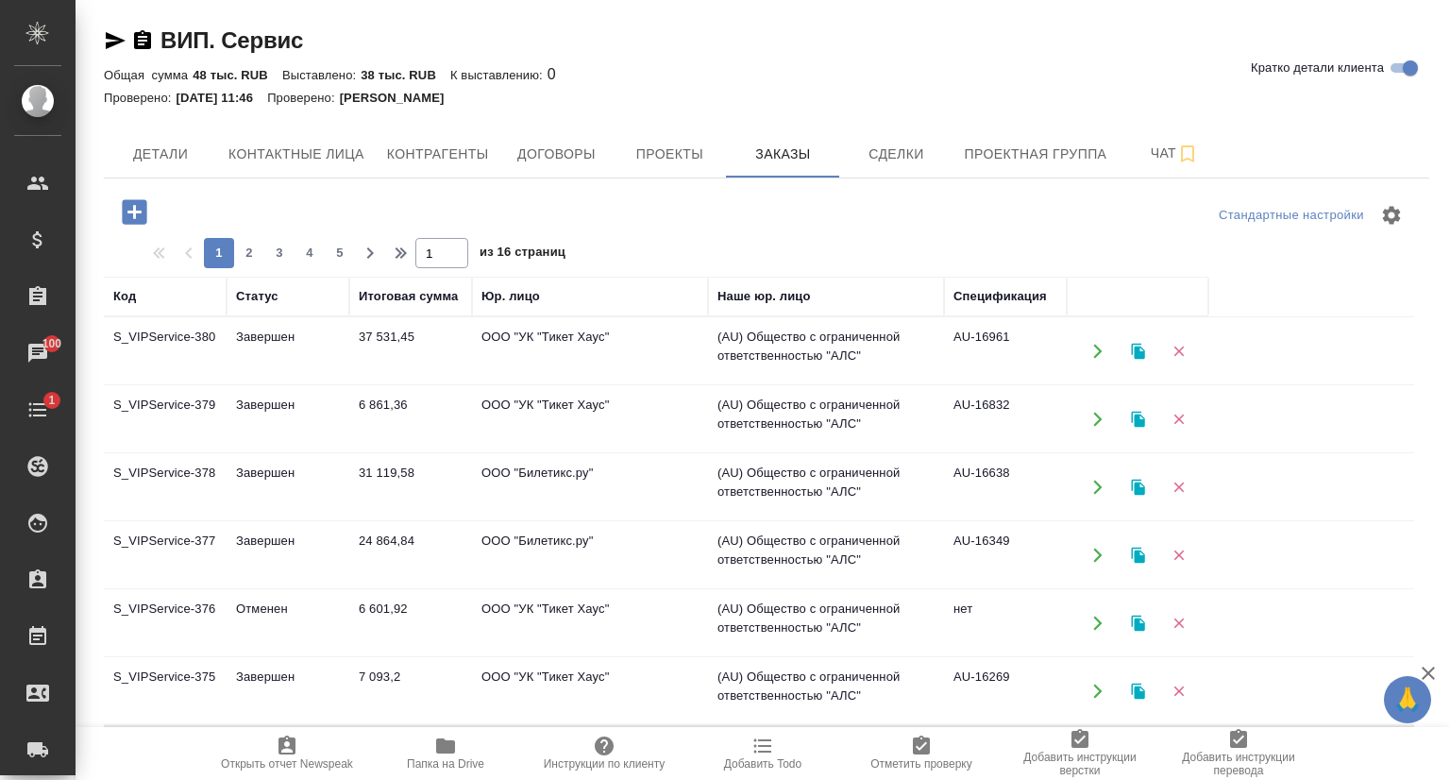
scroll to position [291, 0]
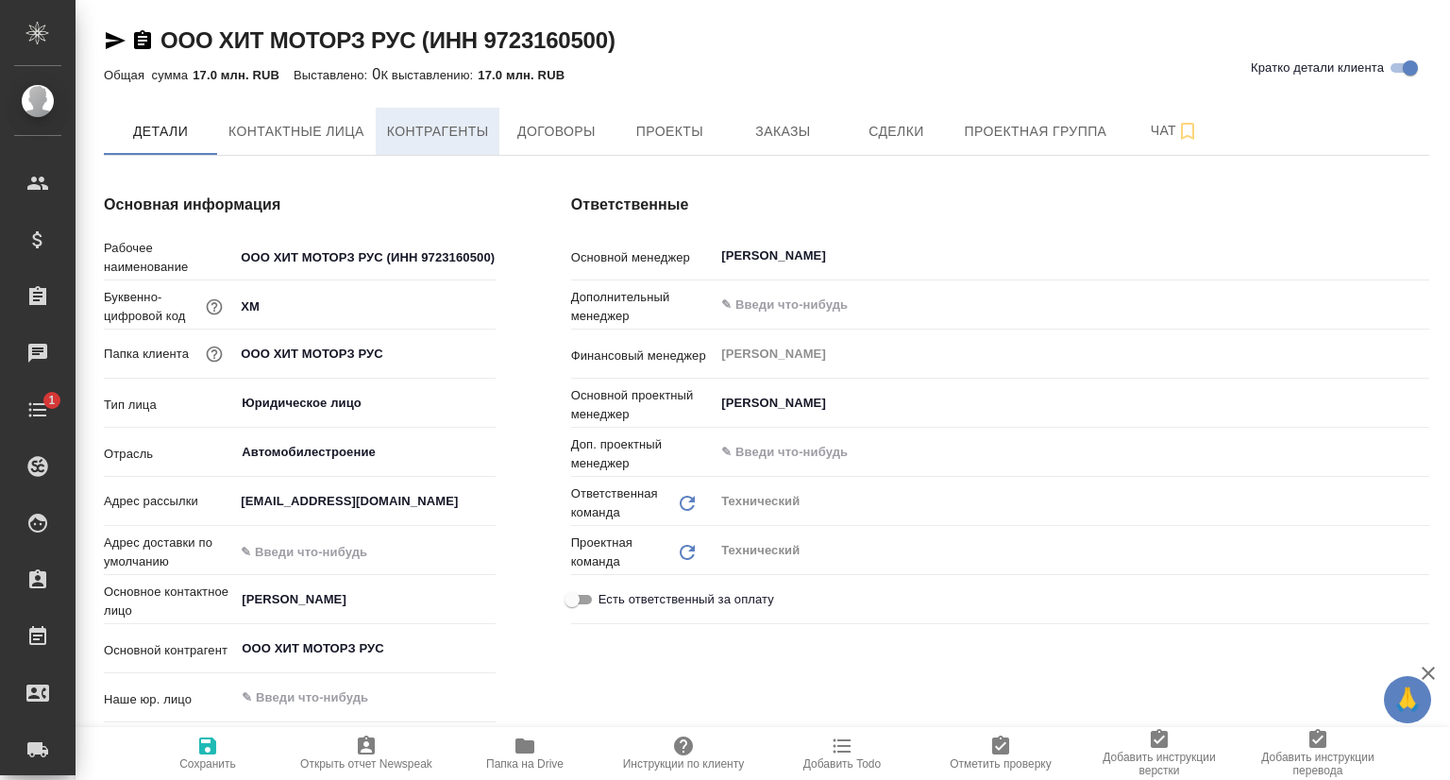
type textarea "x"
click at [817, 137] on span "Заказы" at bounding box center [782, 132] width 91 height 24
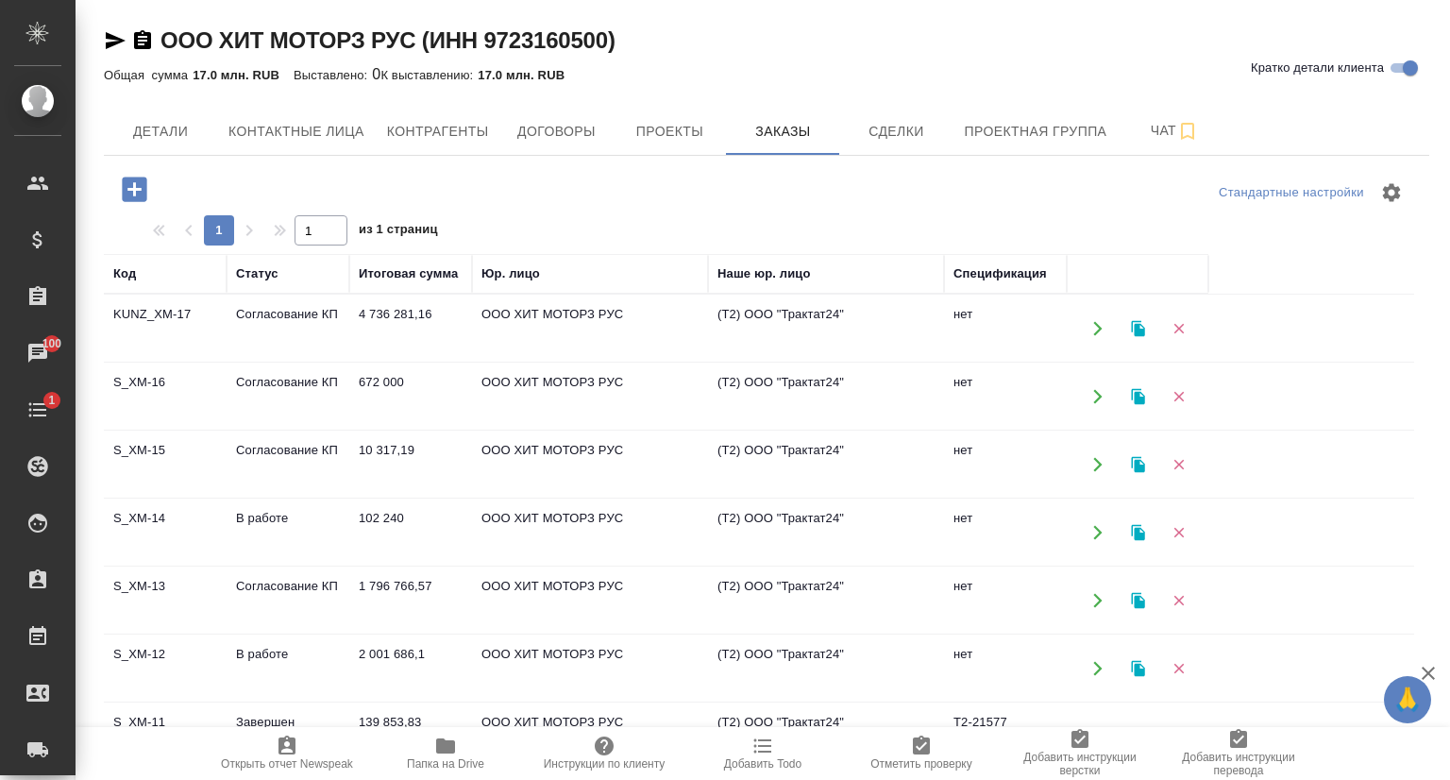
click at [143, 648] on td "S_XM-12" at bounding box center [165, 668] width 123 height 66
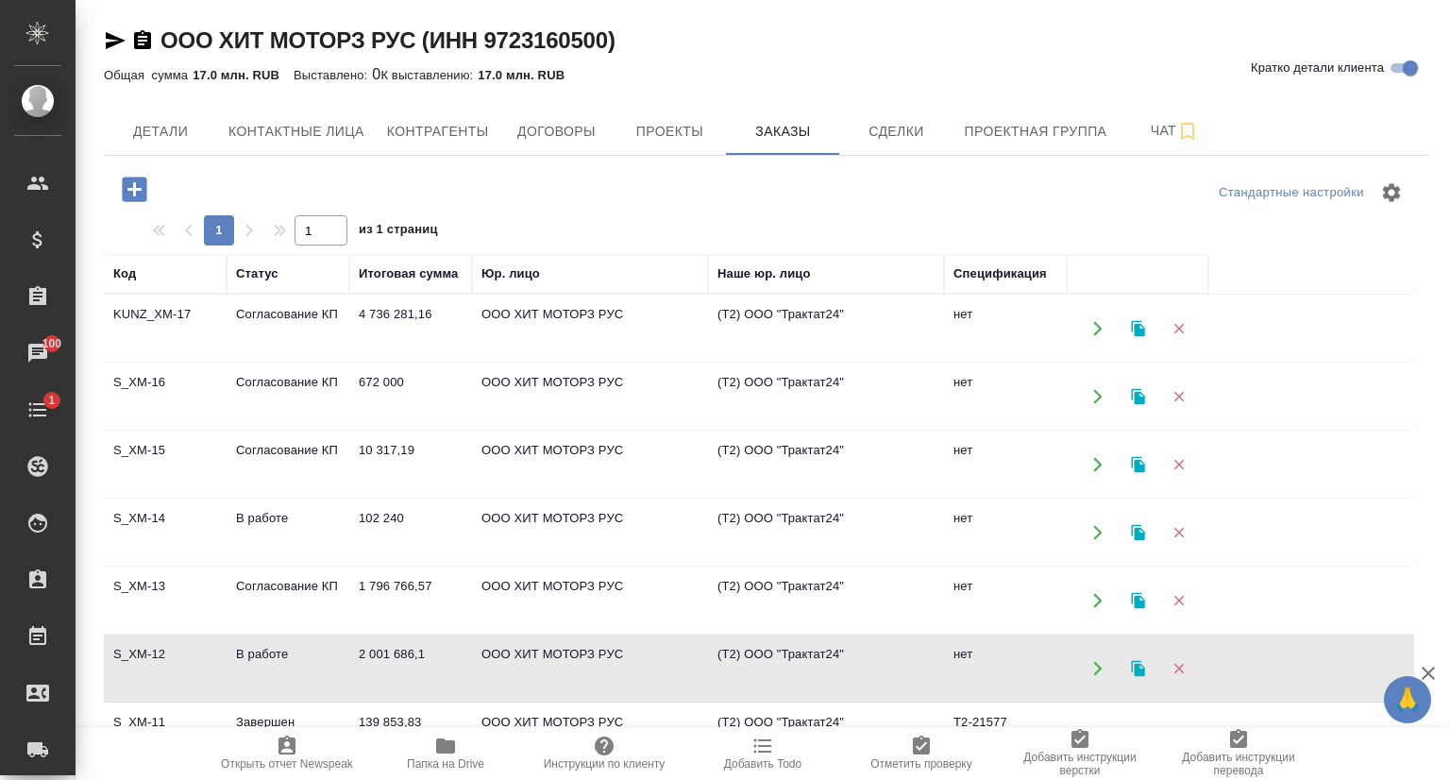
click at [143, 648] on td "S_XM-12" at bounding box center [165, 668] width 123 height 66
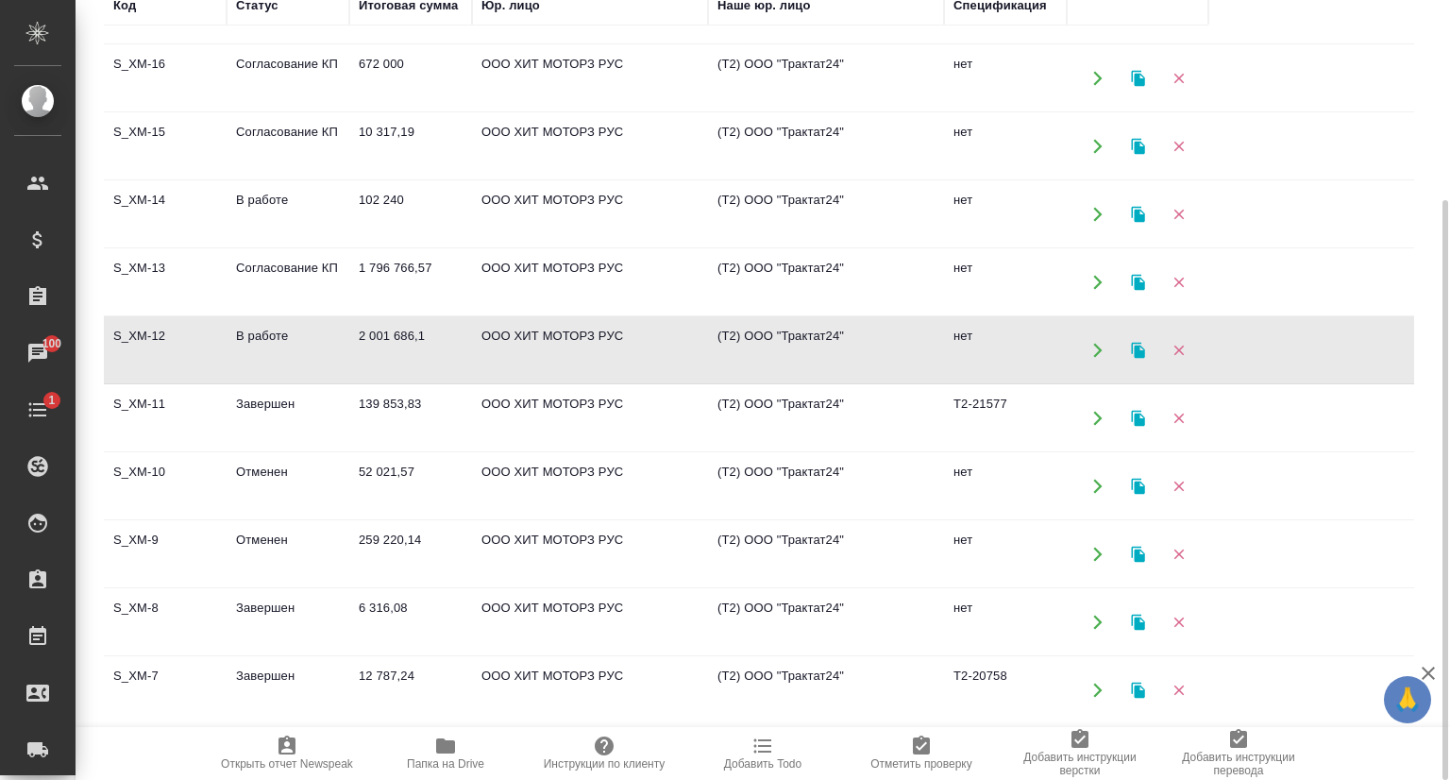
scroll to position [283, 0]
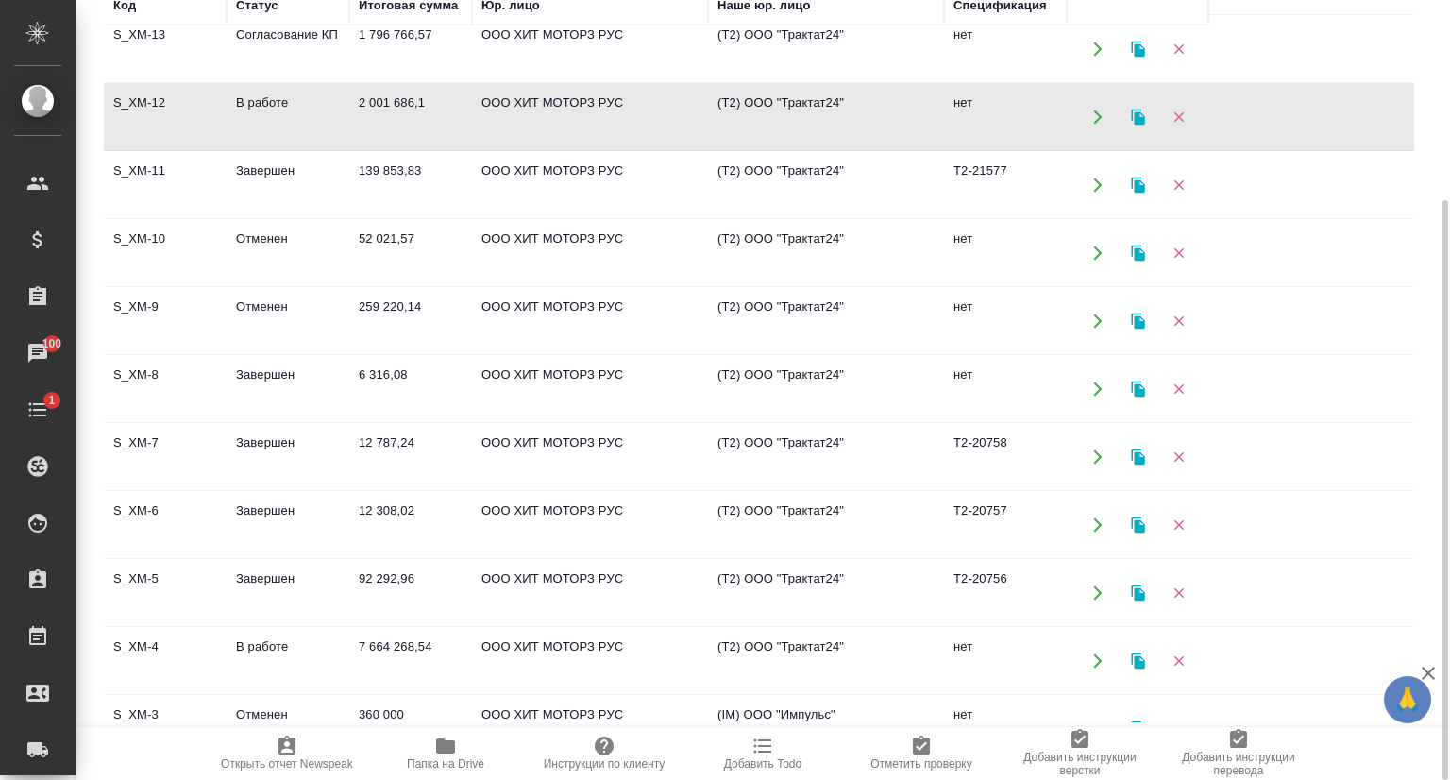
click at [147, 653] on td "S_XM-4" at bounding box center [165, 661] width 123 height 66
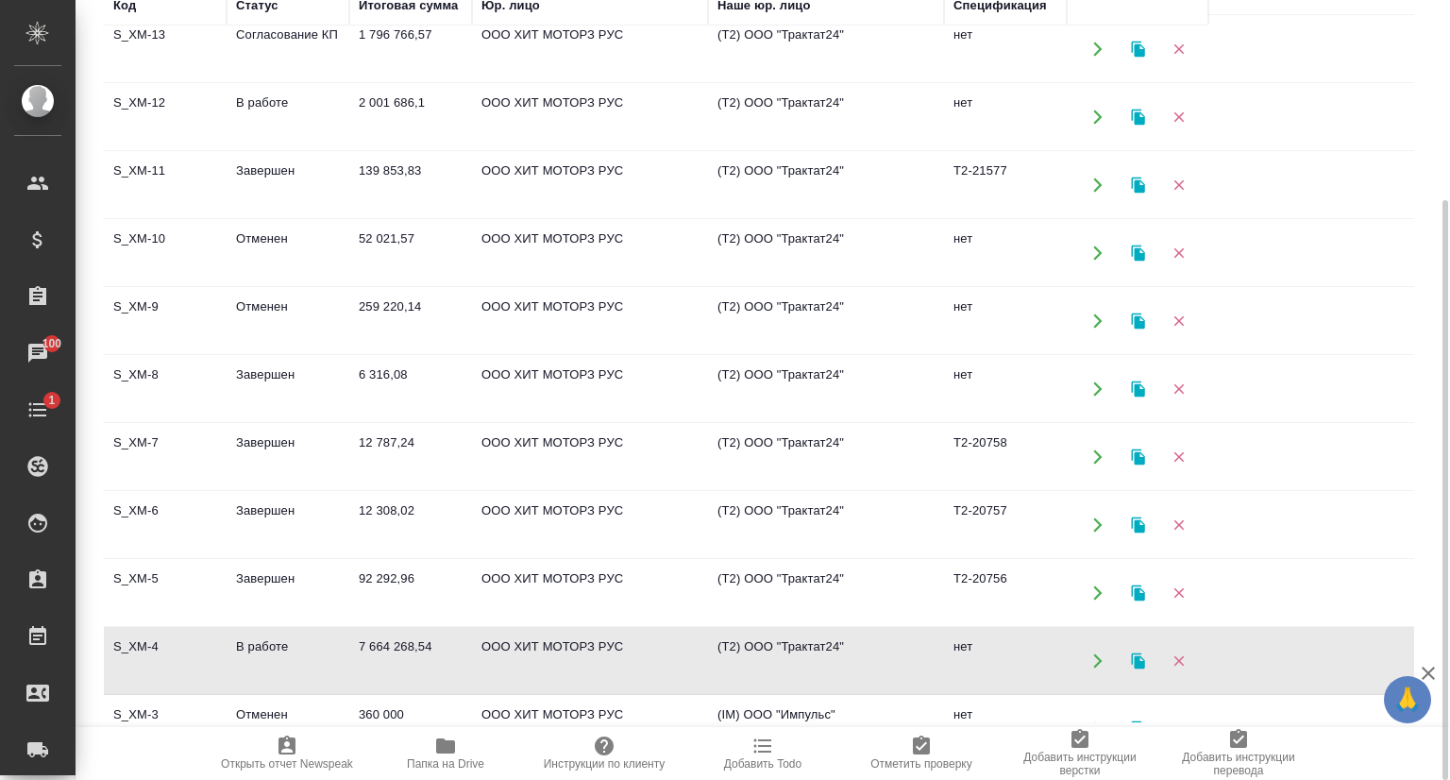
click at [147, 653] on td "S_XM-4" at bounding box center [165, 661] width 123 height 66
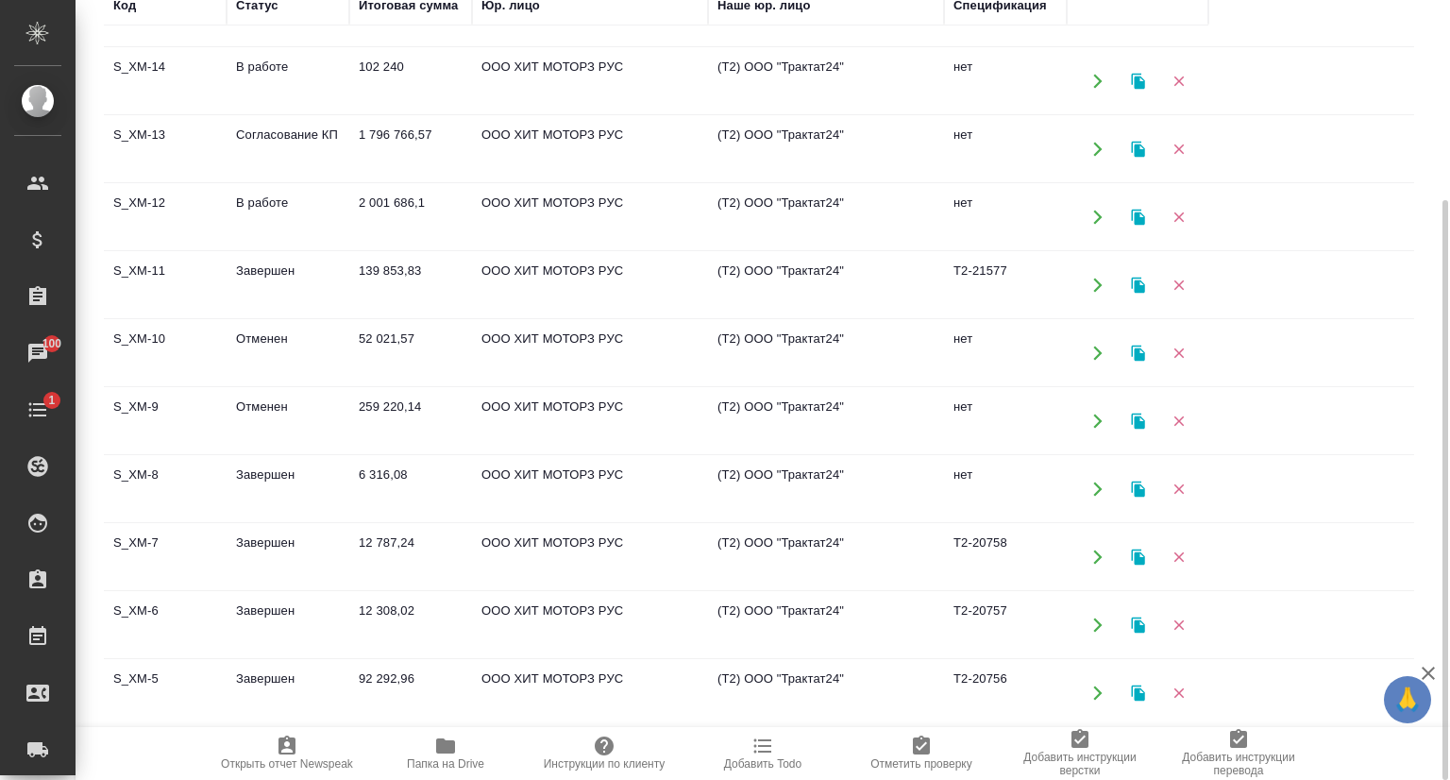
scroll to position [0, 0]
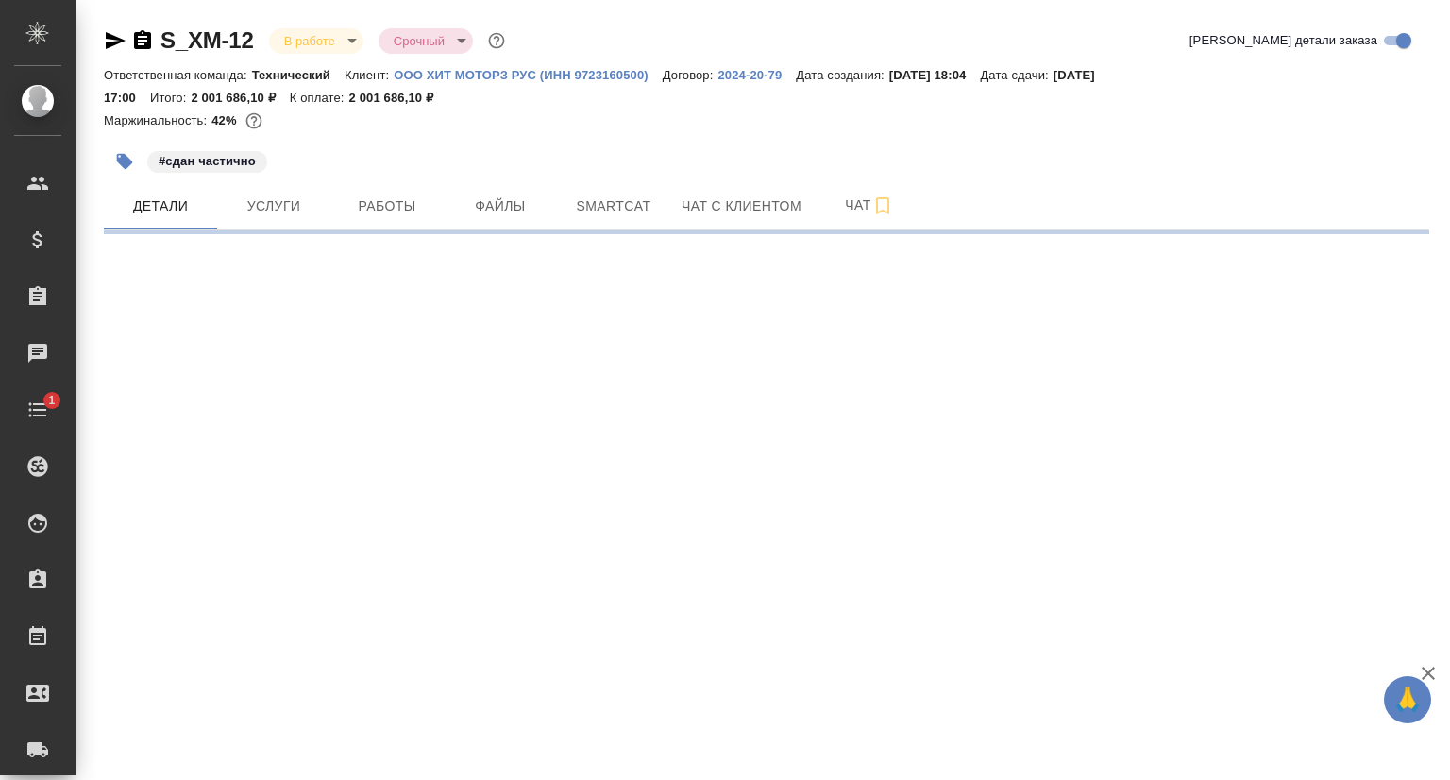
select select "RU"
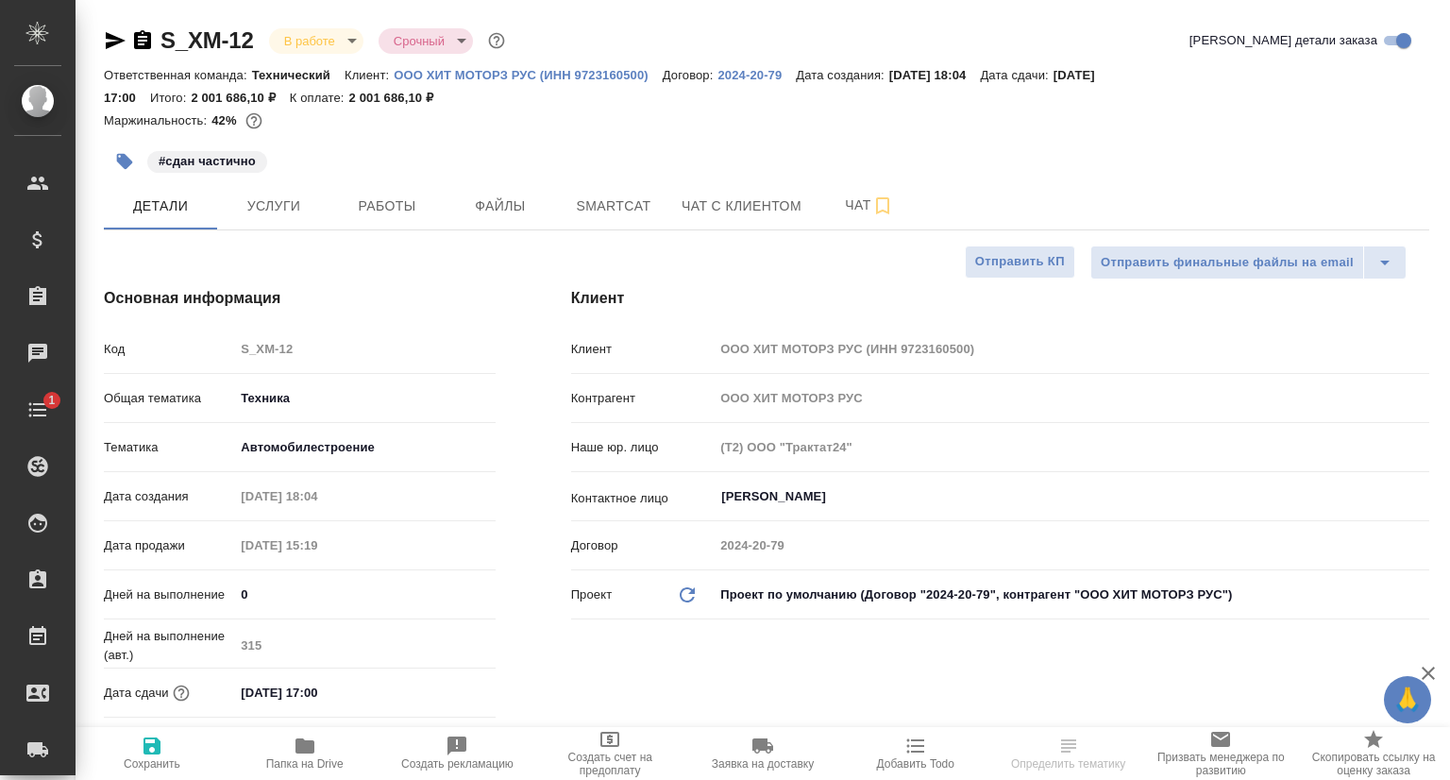
type textarea "x"
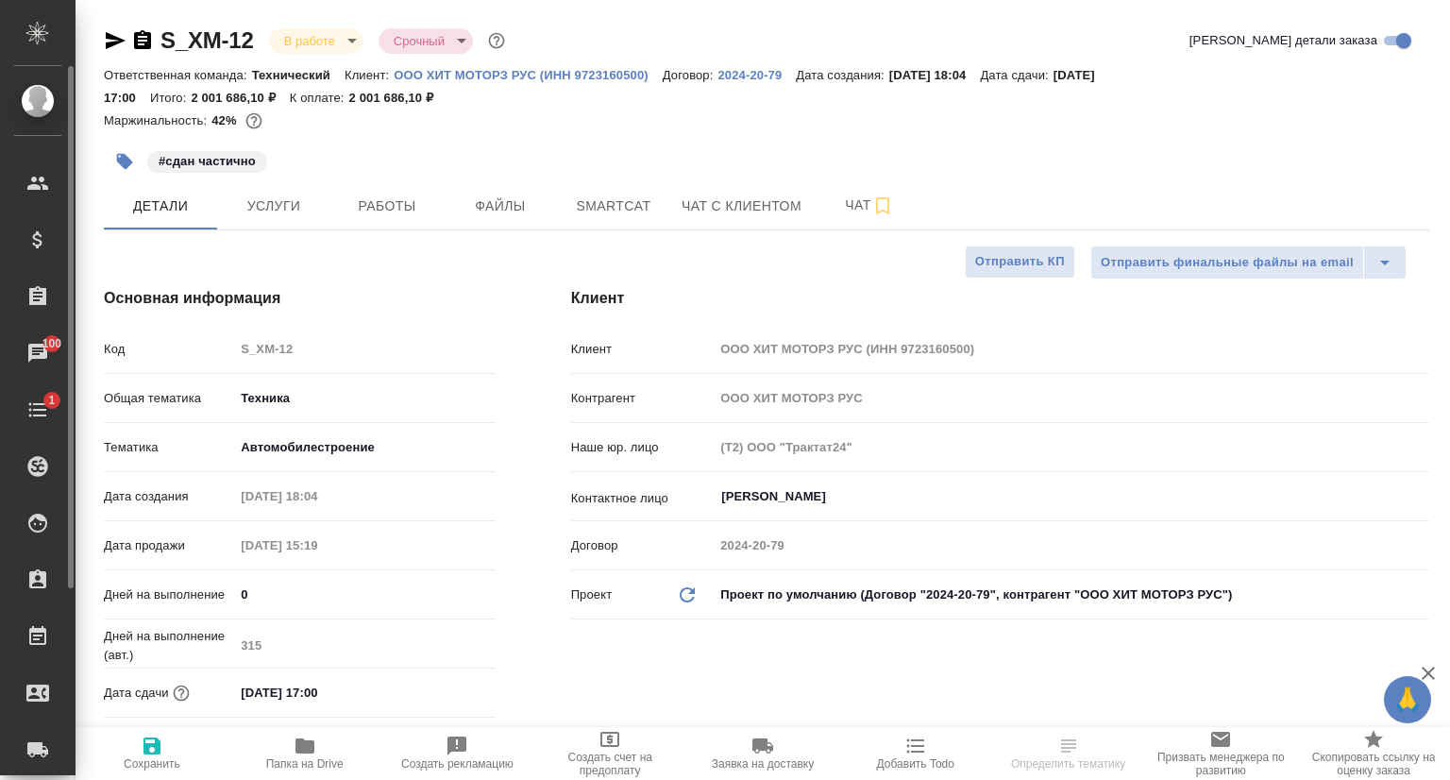
type textarea "x"
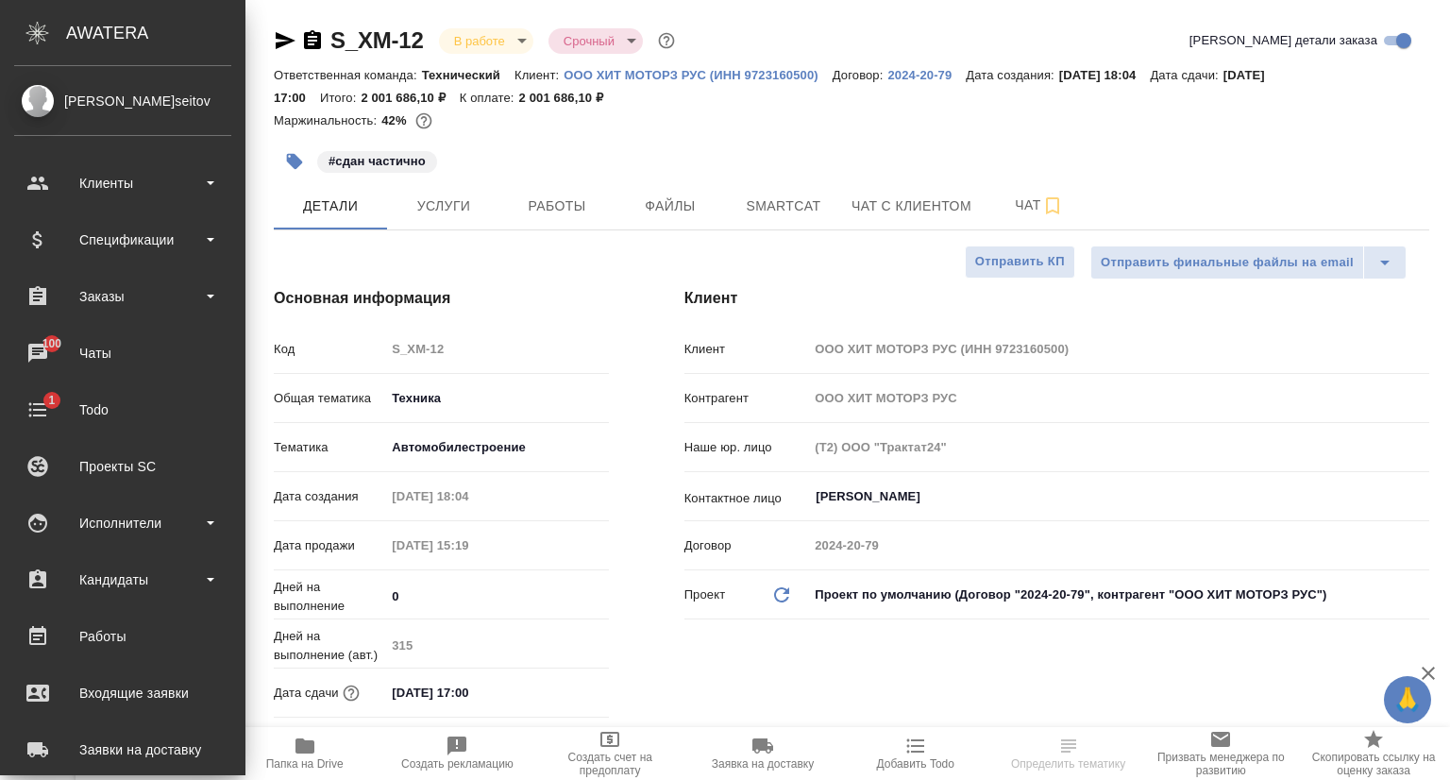
type textarea "x"
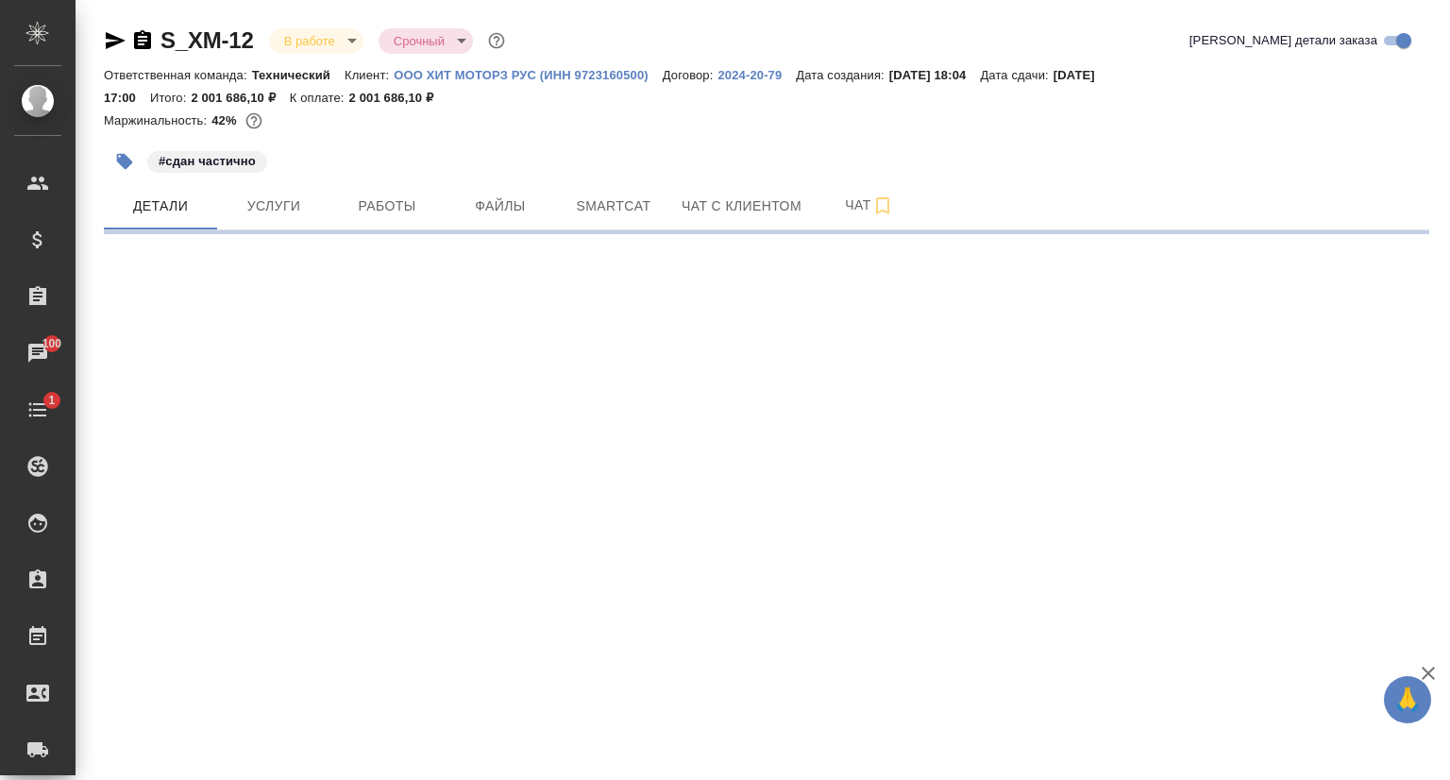
select select "RU"
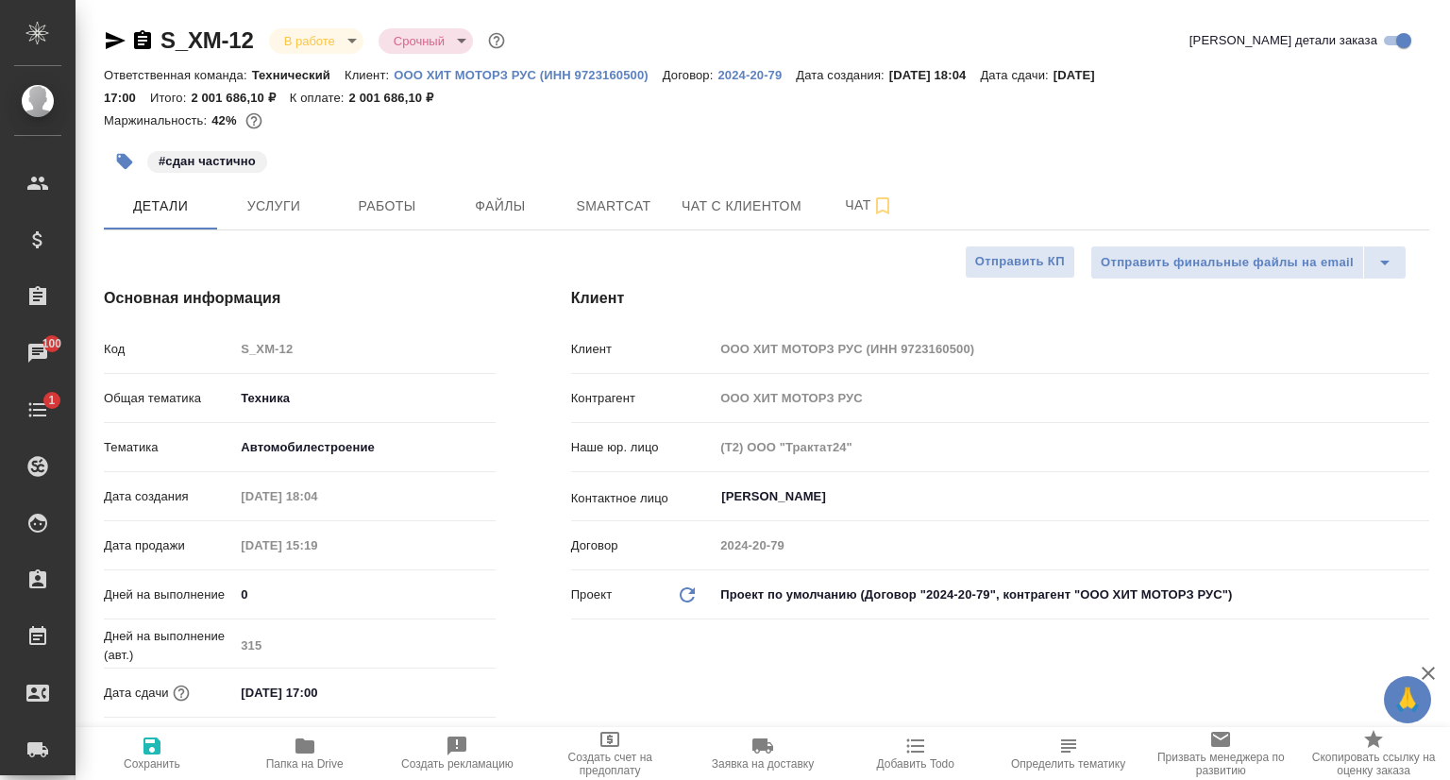
type textarea "x"
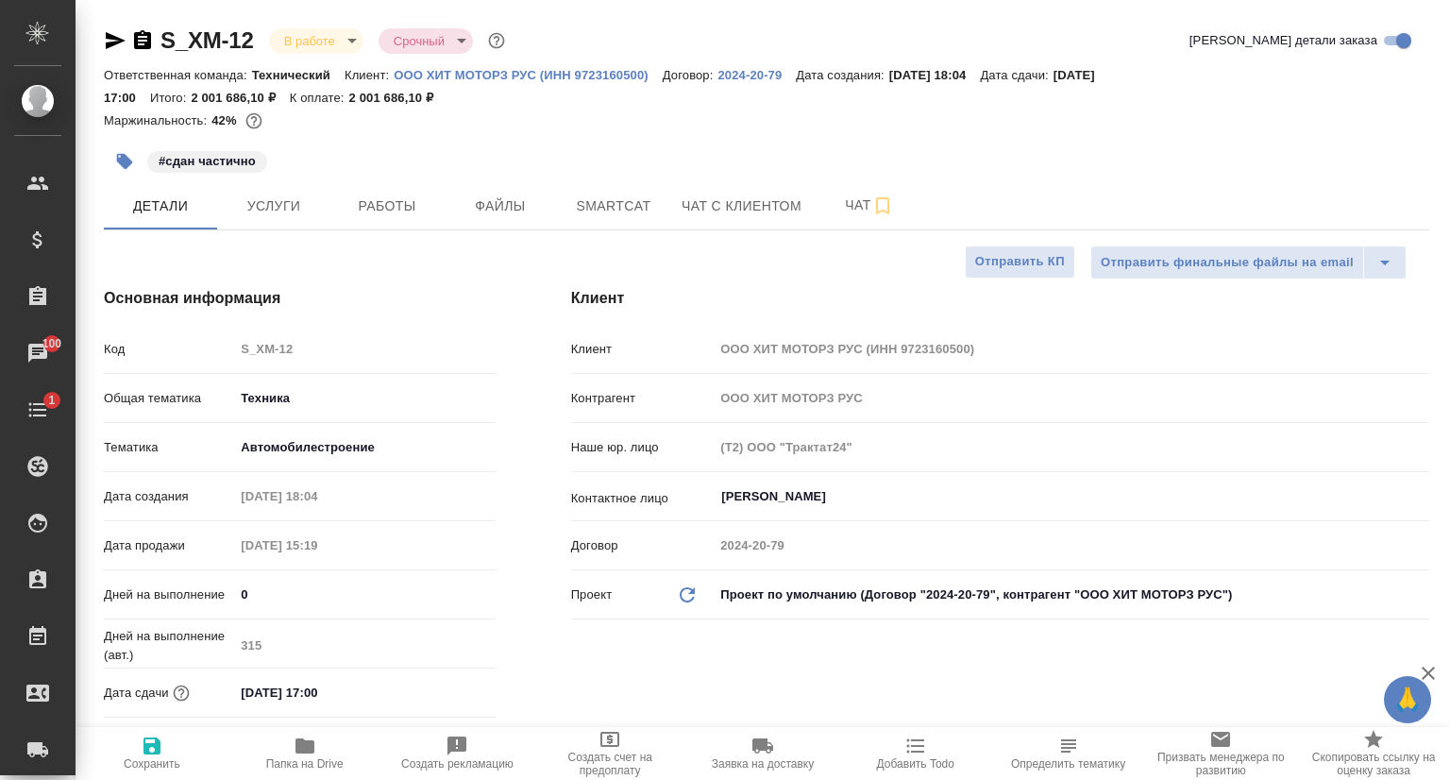
type textarea "x"
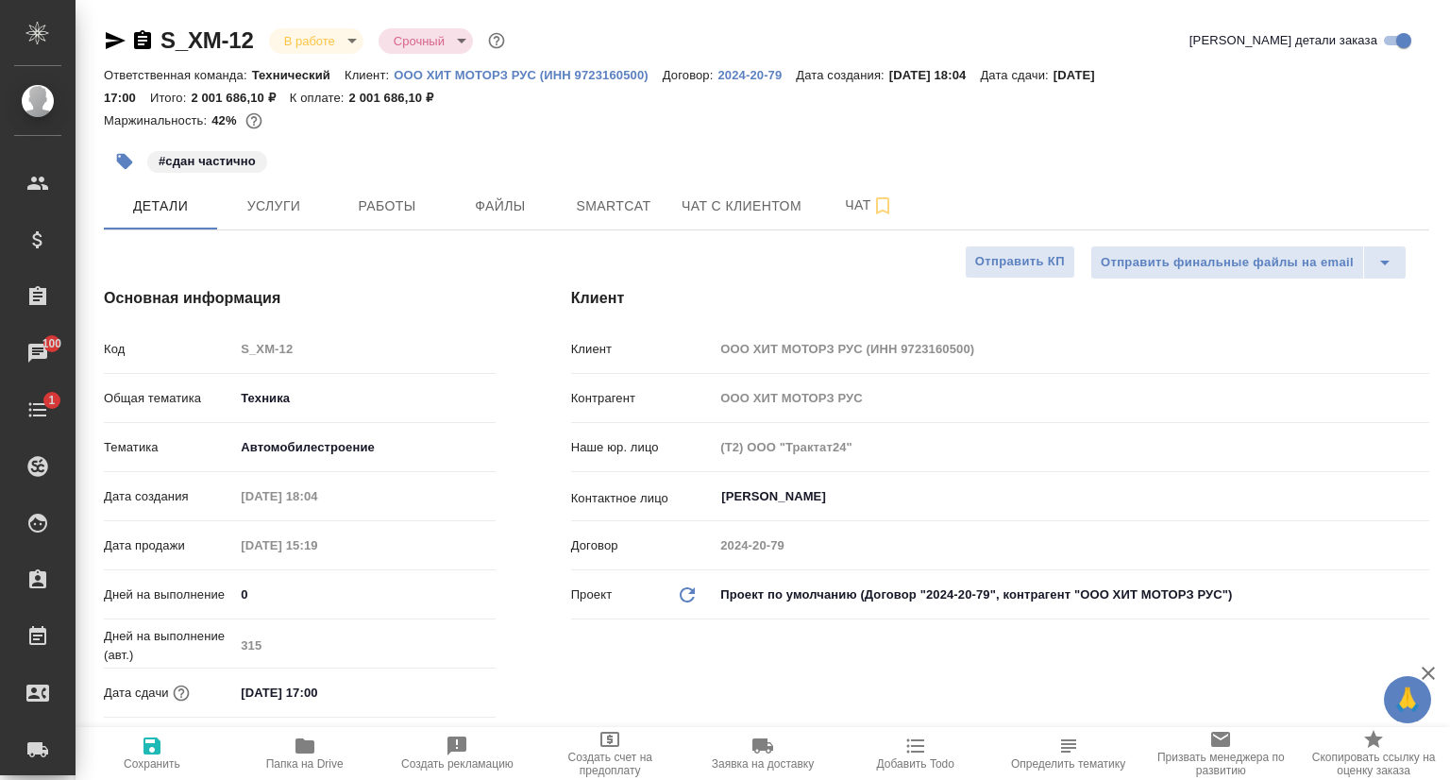
type textarea "x"
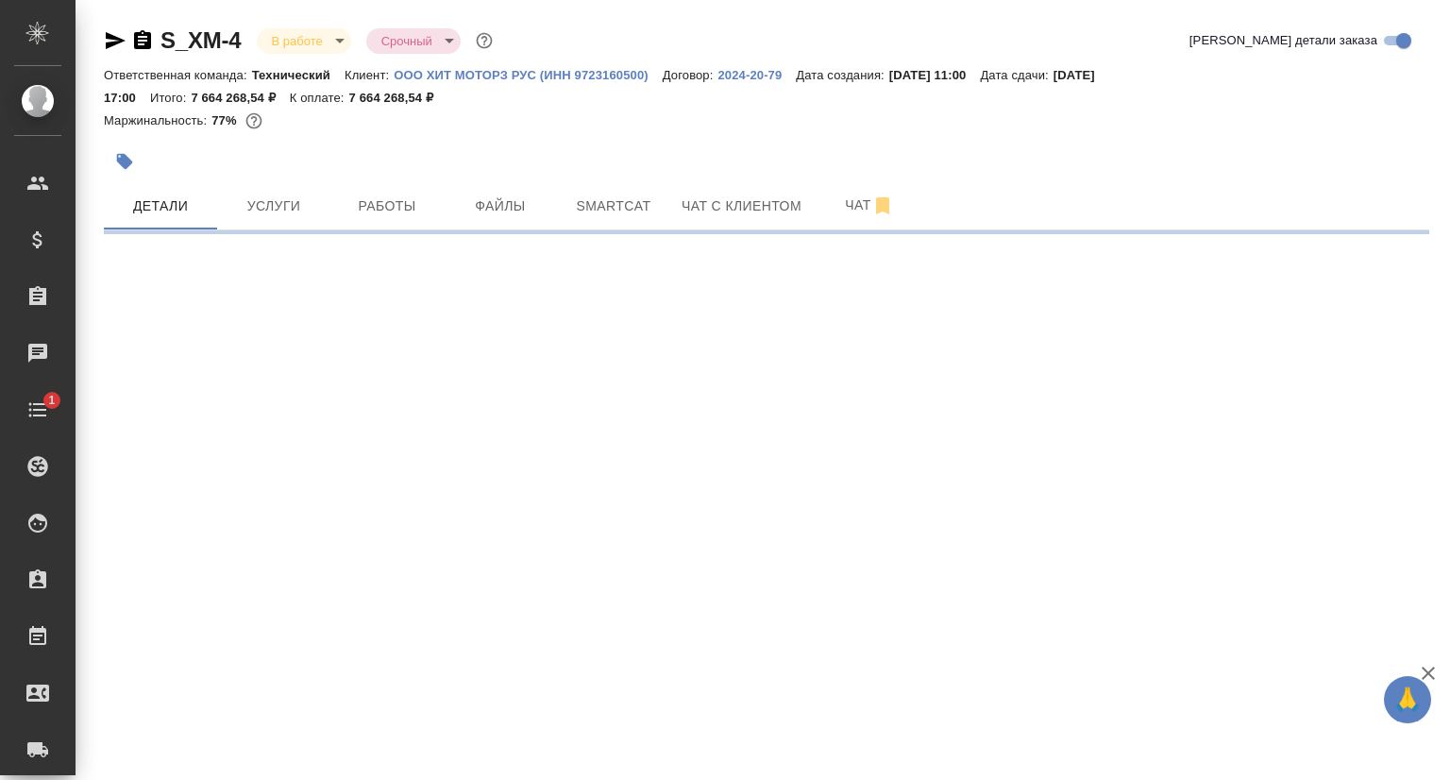
select select "RU"
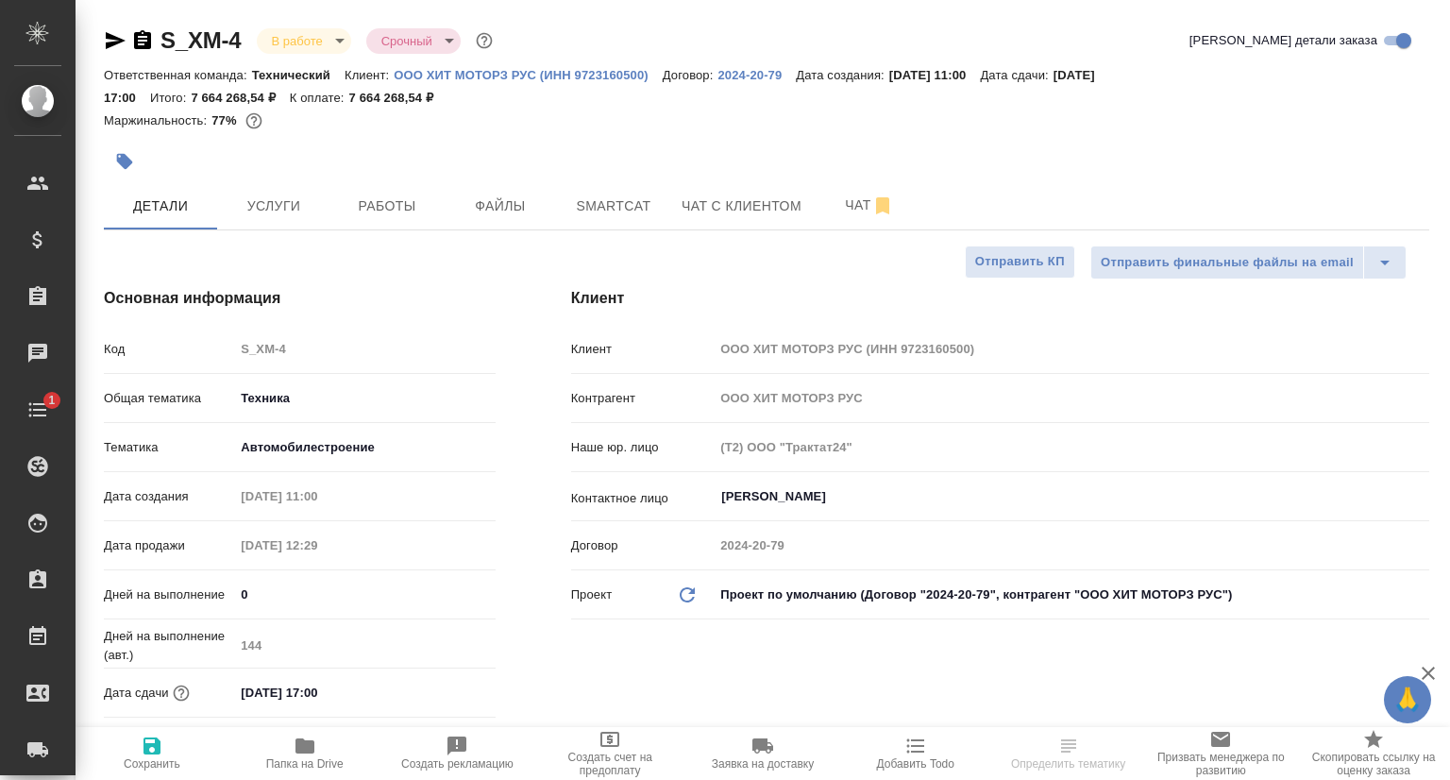
type textarea "x"
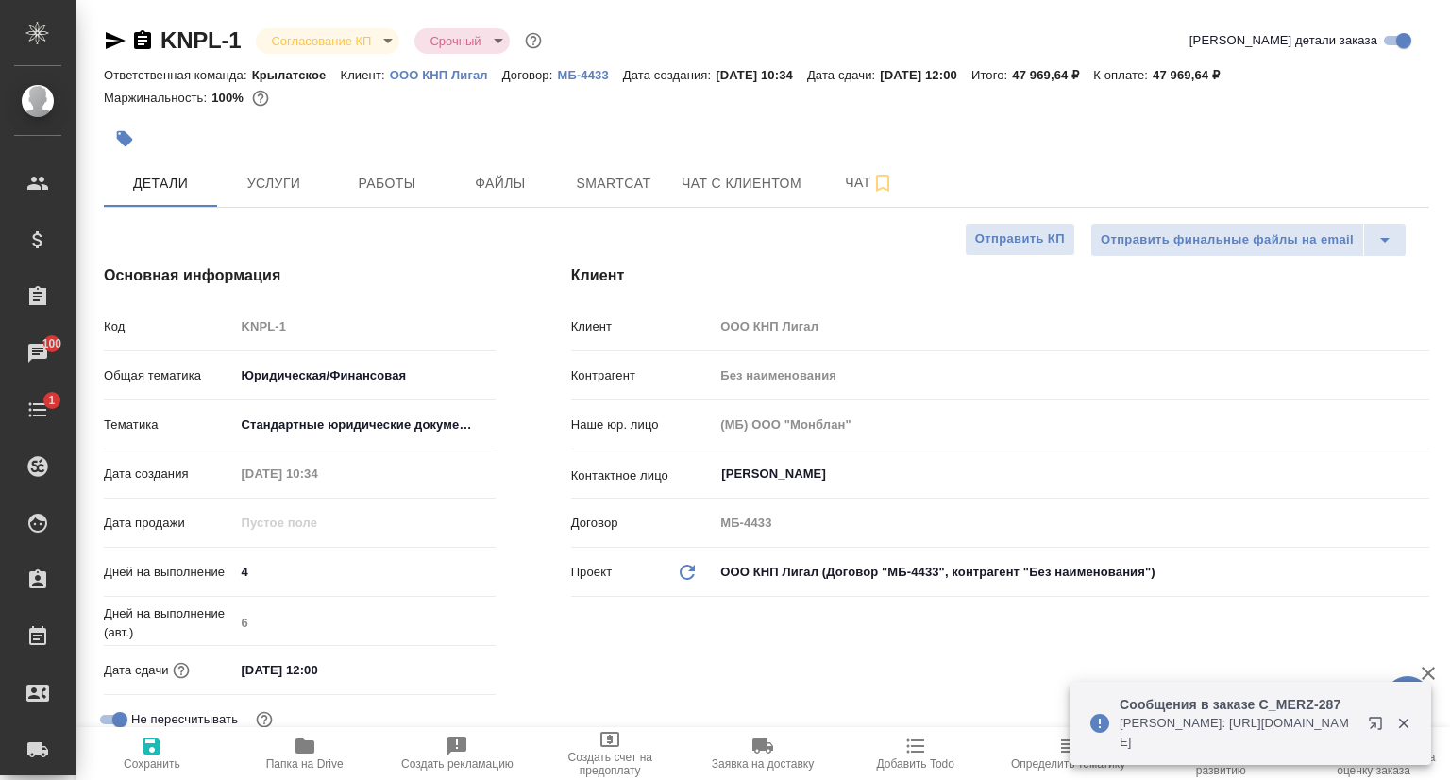
select select "RU"
click at [423, 71] on p "ООО КНП Лигал" at bounding box center [446, 75] width 112 height 14
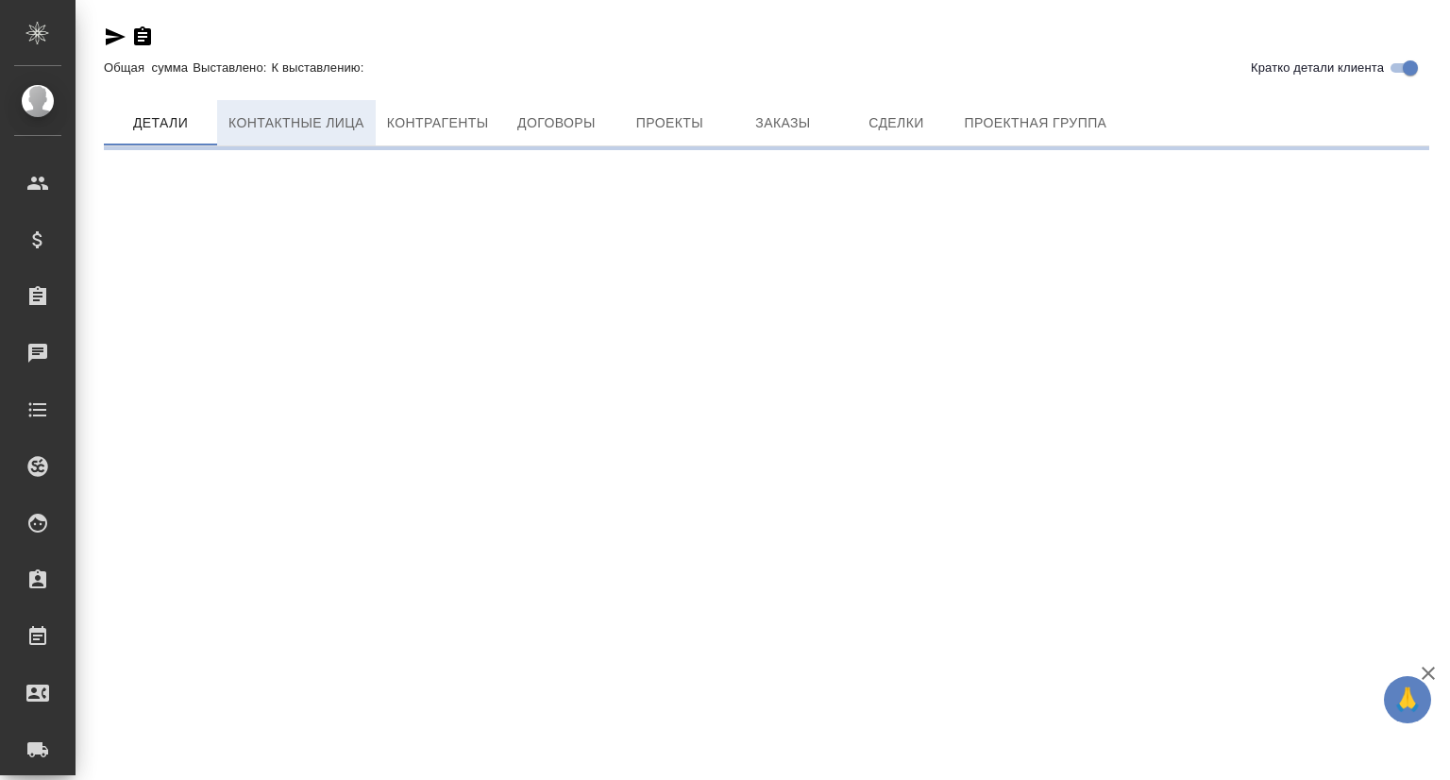
click at [336, 129] on span "Контактные лица" at bounding box center [296, 123] width 136 height 24
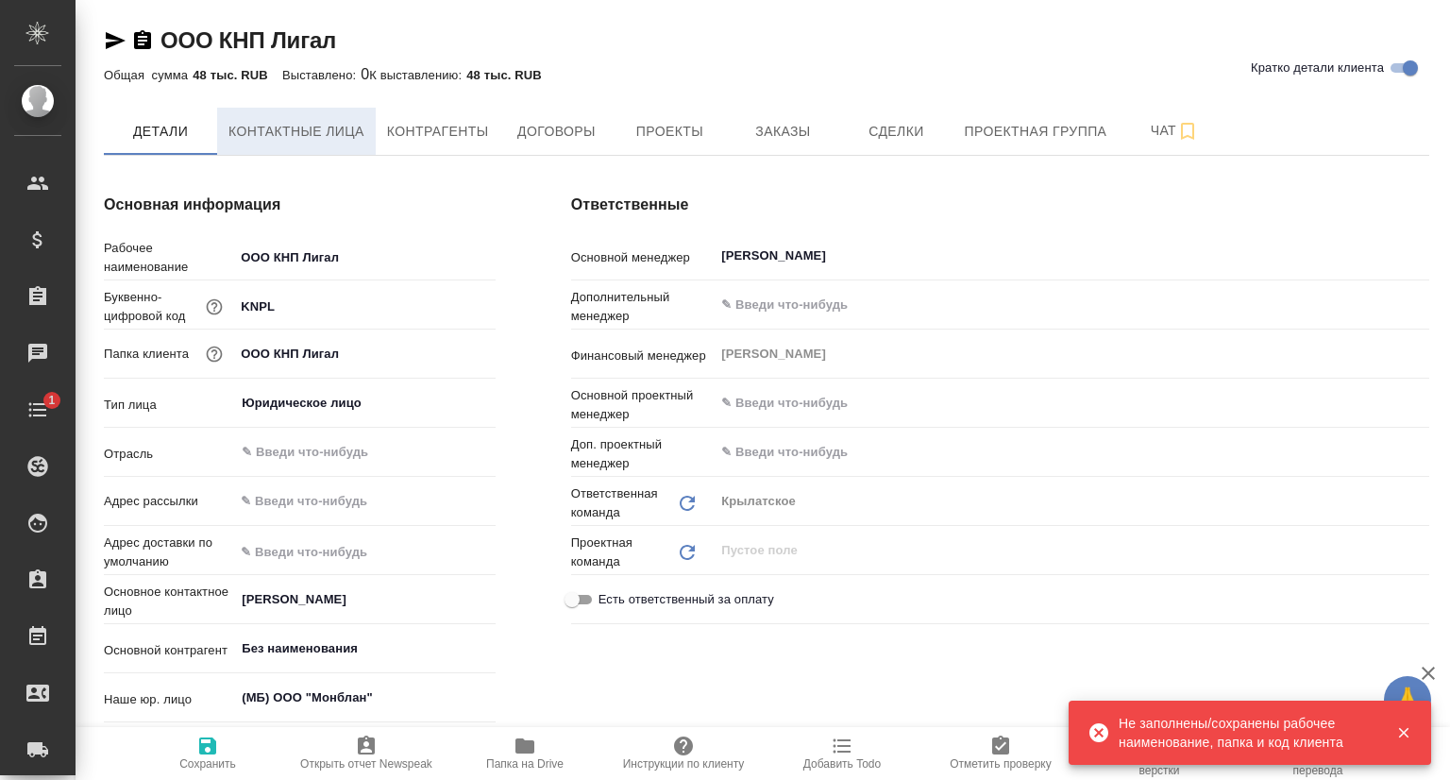
type textarea "x"
click at [320, 125] on span "Контактные лица" at bounding box center [296, 132] width 136 height 24
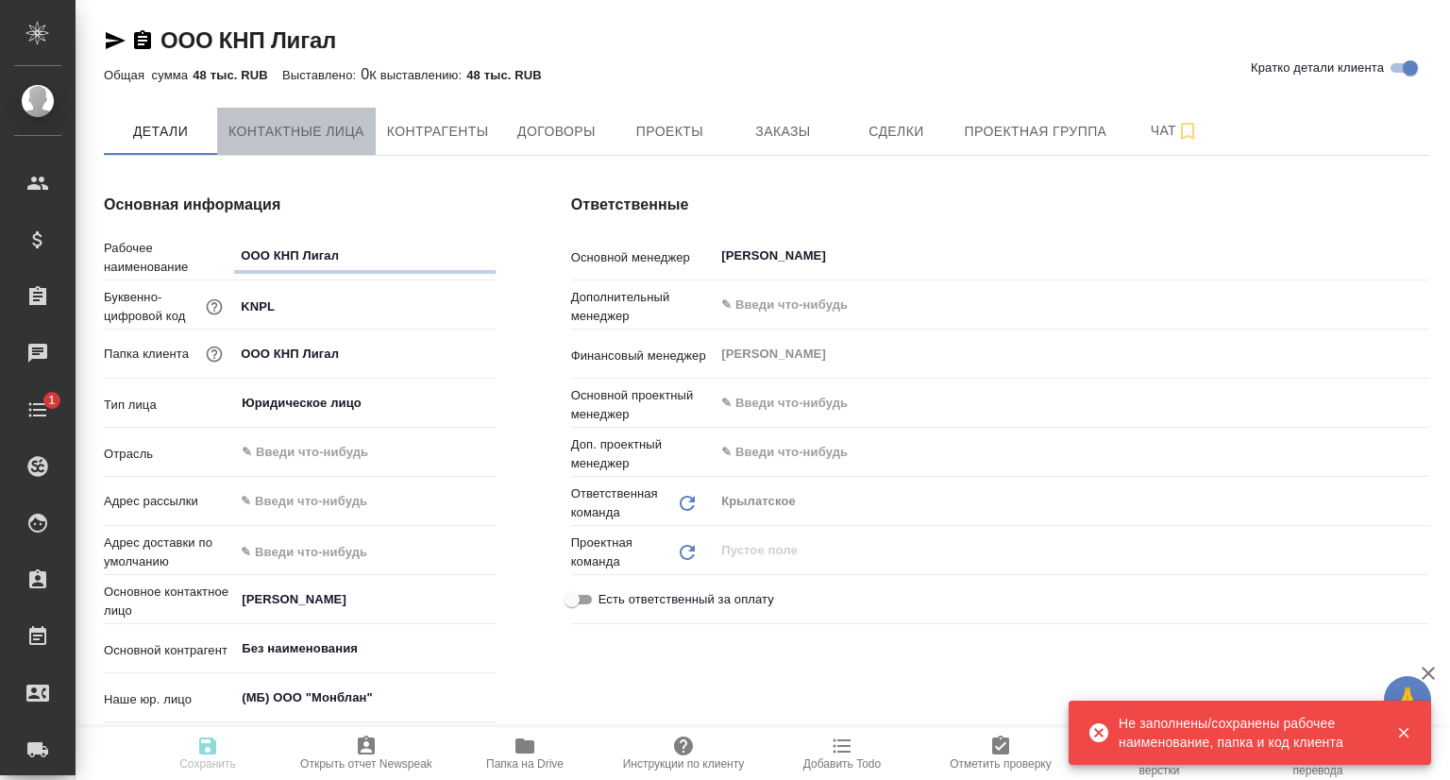
type textarea "x"
select select "RU"
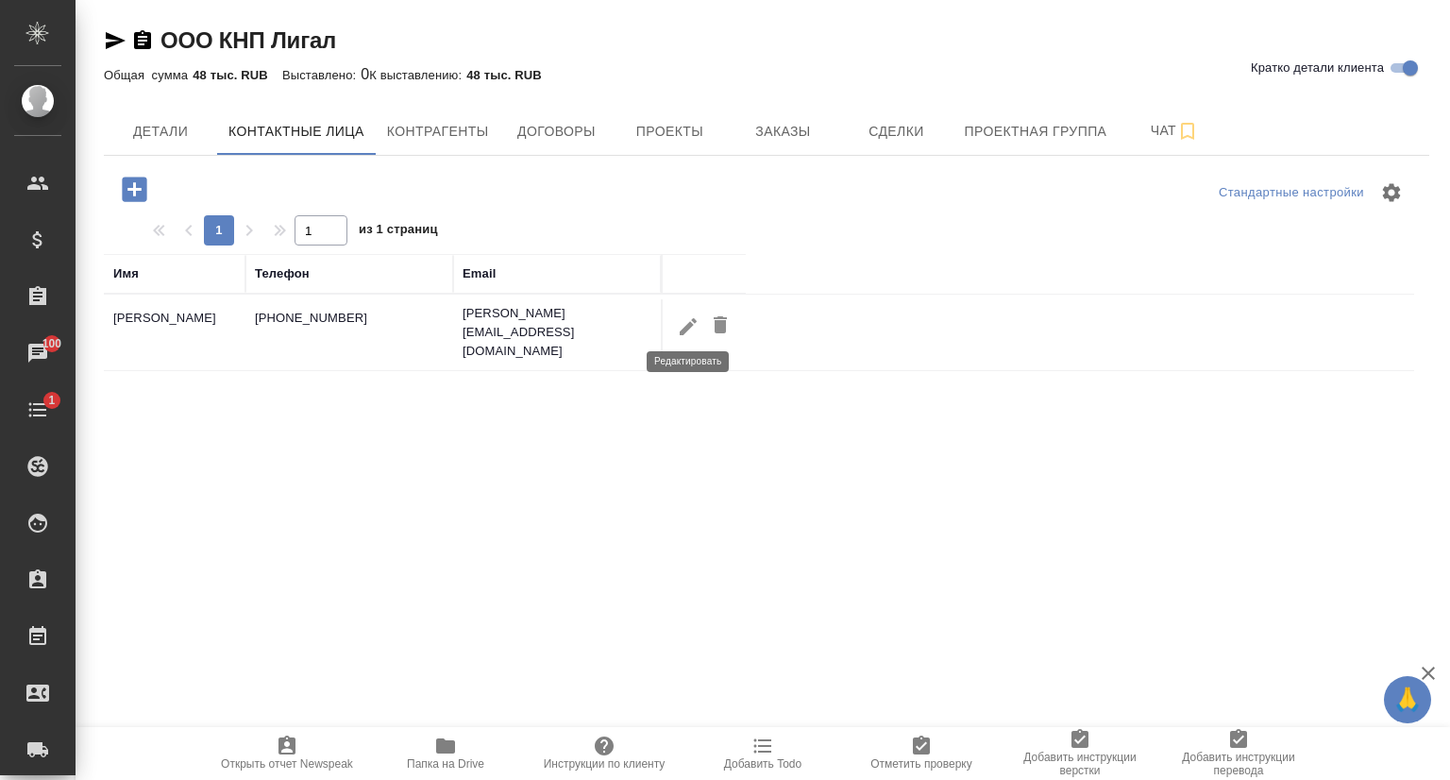
click at [687, 321] on icon "button" at bounding box center [688, 325] width 17 height 17
type input "[PERSON_NAME]"
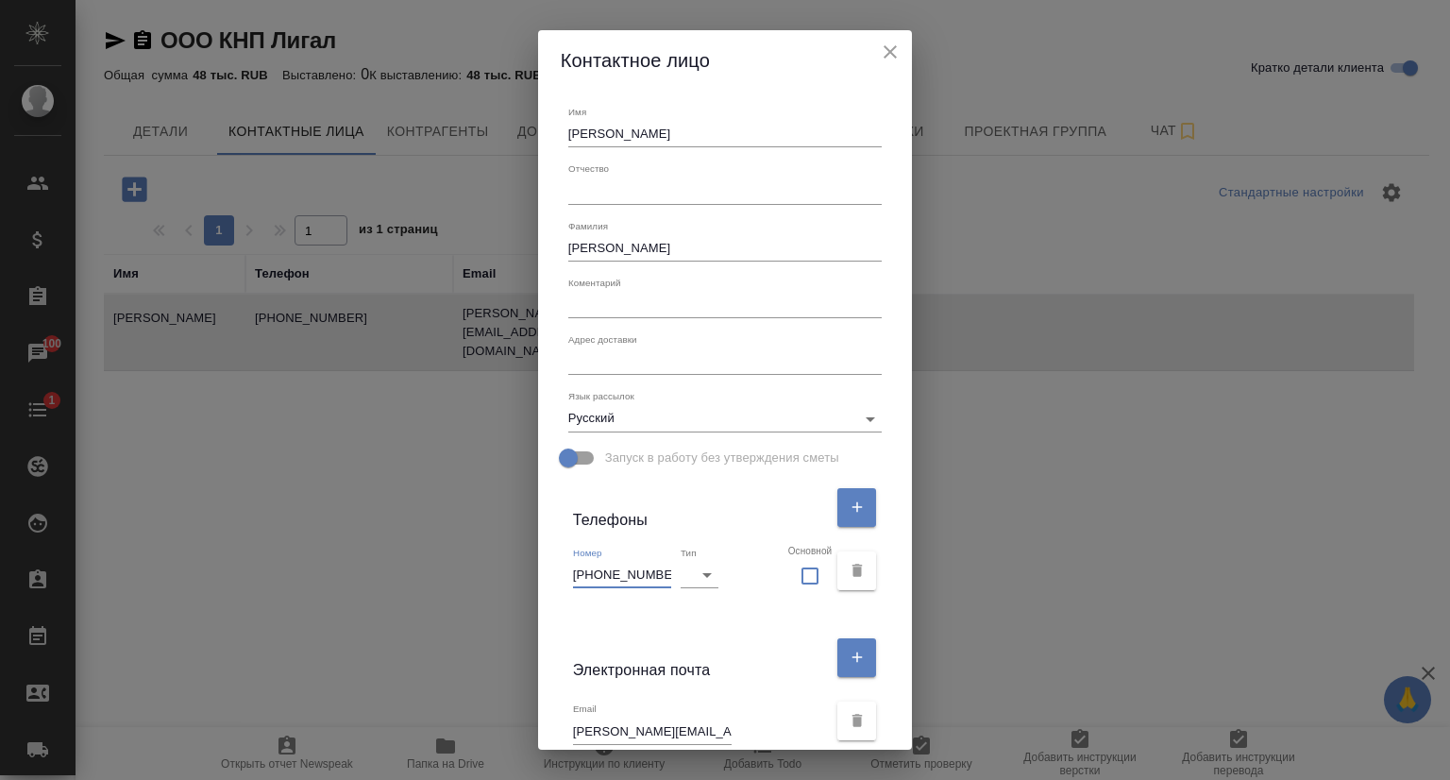
drag, startPoint x: 661, startPoint y: 571, endPoint x: 548, endPoint y: 573, distance: 112.3
click at [548, 573] on div "Имя [PERSON_NAME] Отчество Фамилия [PERSON_NAME] x Адрес доставки x Язык рассыл…" at bounding box center [725, 420] width 375 height 659
